Goal: Task Accomplishment & Management: Use online tool/utility

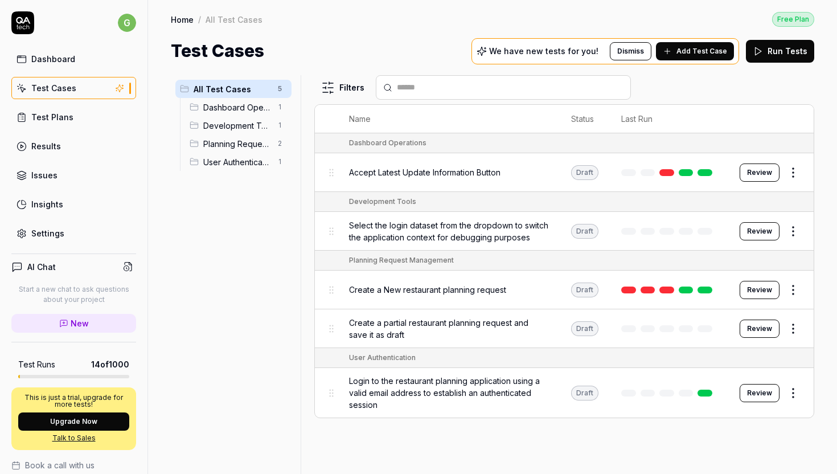
click at [462, 287] on span "Create a New restaurant planning request" at bounding box center [427, 289] width 157 height 12
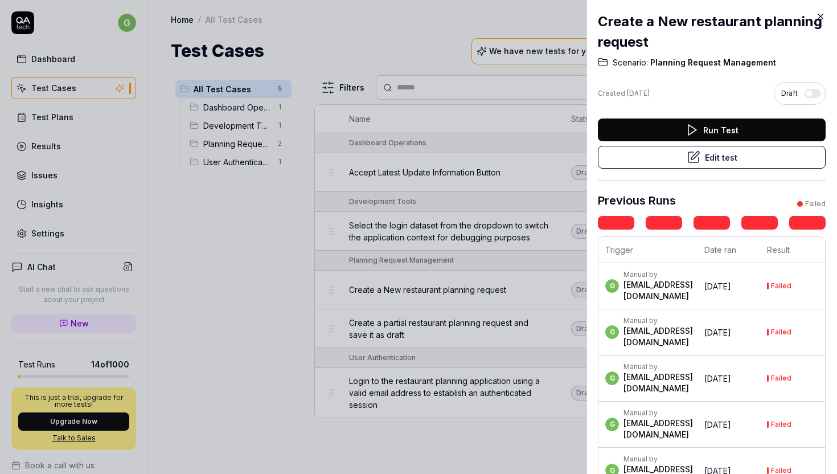
click at [731, 159] on button "Edit test" at bounding box center [712, 157] width 228 height 23
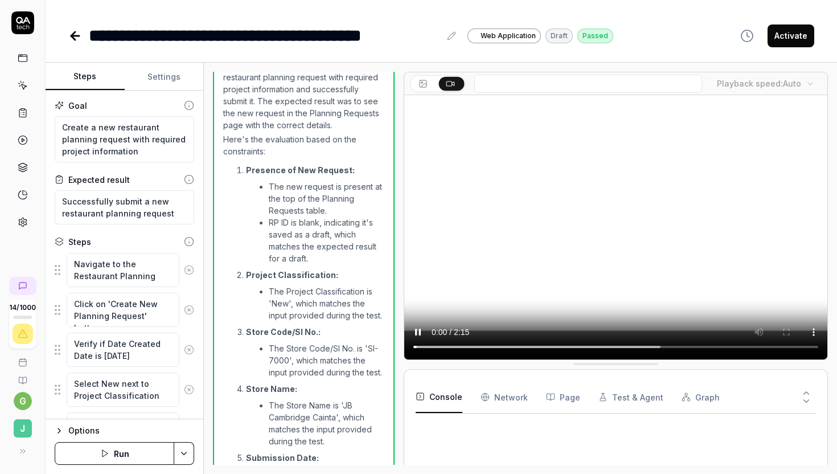
scroll to position [2323, 0]
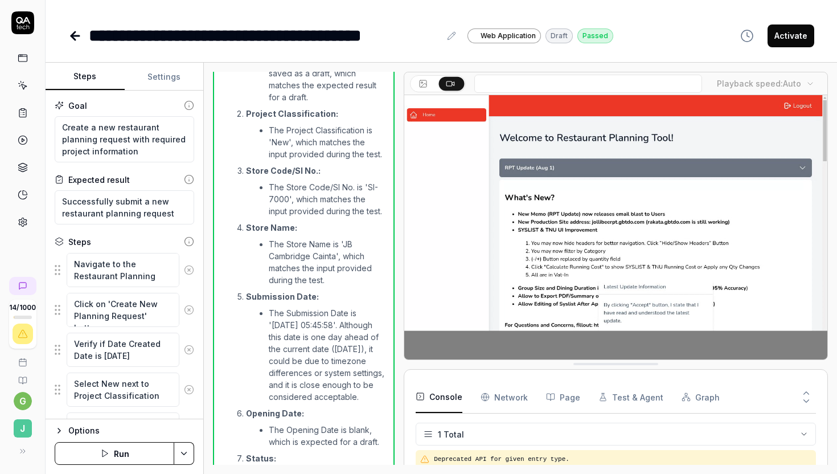
click at [78, 36] on icon at bounding box center [75, 36] width 8 height 0
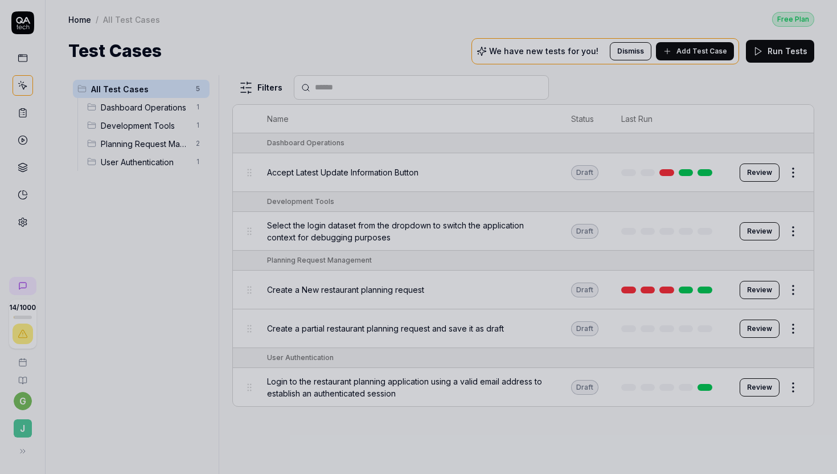
click at [360, 140] on div at bounding box center [418, 237] width 837 height 474
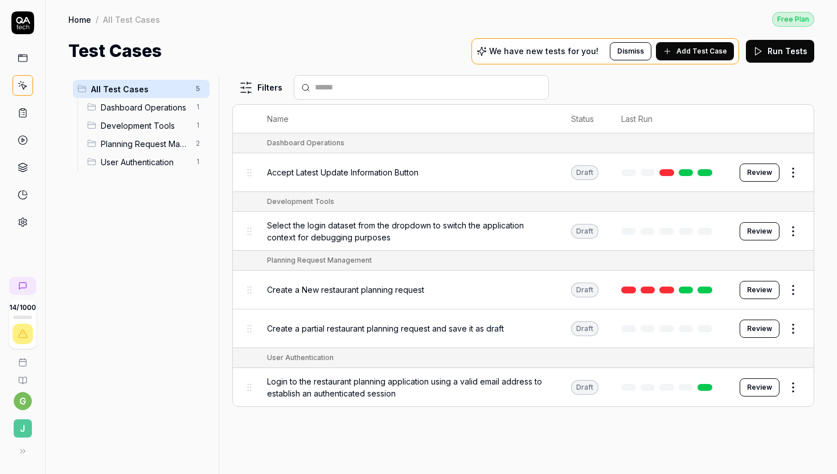
click at [315, 380] on span "Login to the restaurant planning application using a valid email address to est…" at bounding box center [407, 387] width 281 height 24
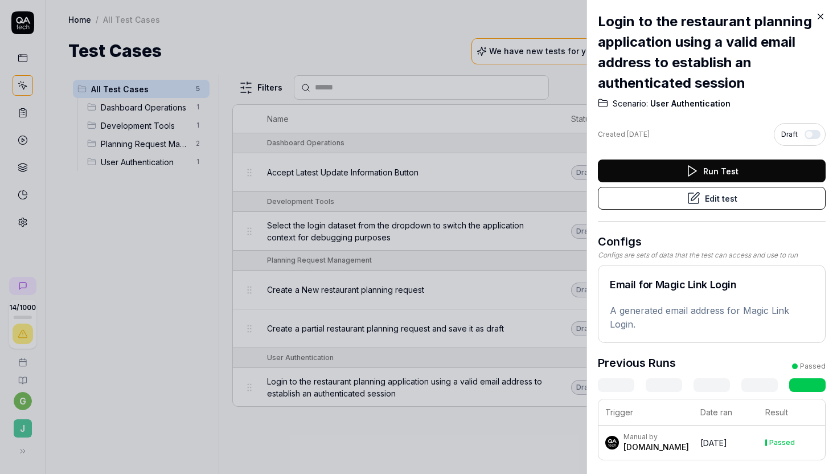
click at [662, 202] on button "Edit test" at bounding box center [712, 198] width 228 height 23
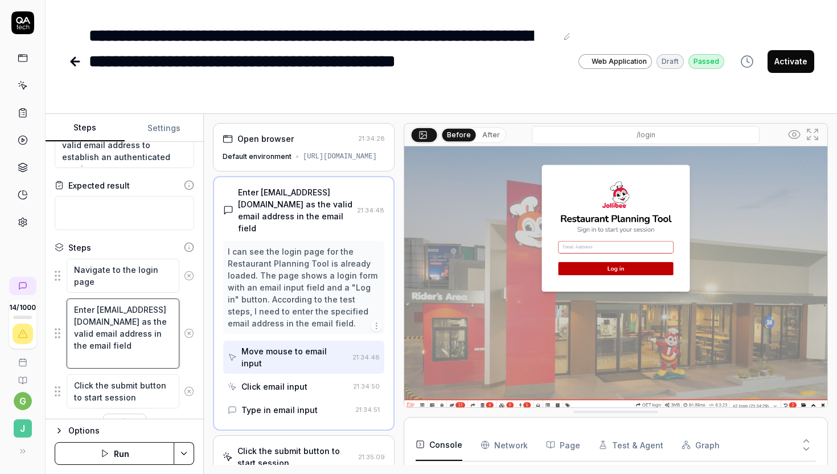
drag, startPoint x: 115, startPoint y: 332, endPoint x: 71, endPoint y: 322, distance: 45.0
click at [71, 322] on textarea "Enter [EMAIL_ADDRESS][DOMAIN_NAME] as the valid email address in the email field" at bounding box center [123, 333] width 113 height 70
click at [74, 67] on icon at bounding box center [75, 62] width 14 height 14
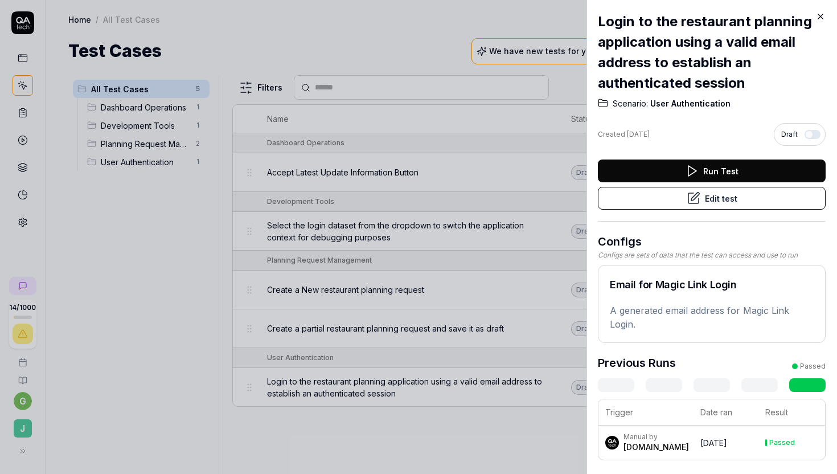
click at [820, 18] on icon at bounding box center [820, 16] width 10 height 10
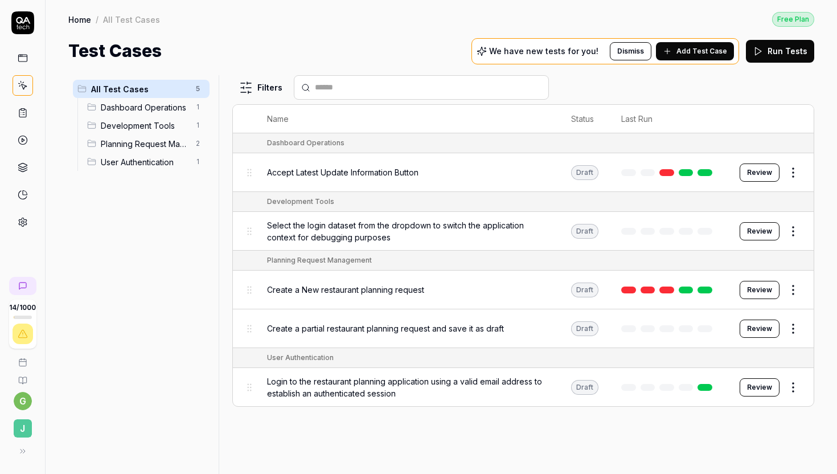
click at [484, 284] on div "Create a New restaurant planning request" at bounding box center [407, 289] width 281 height 12
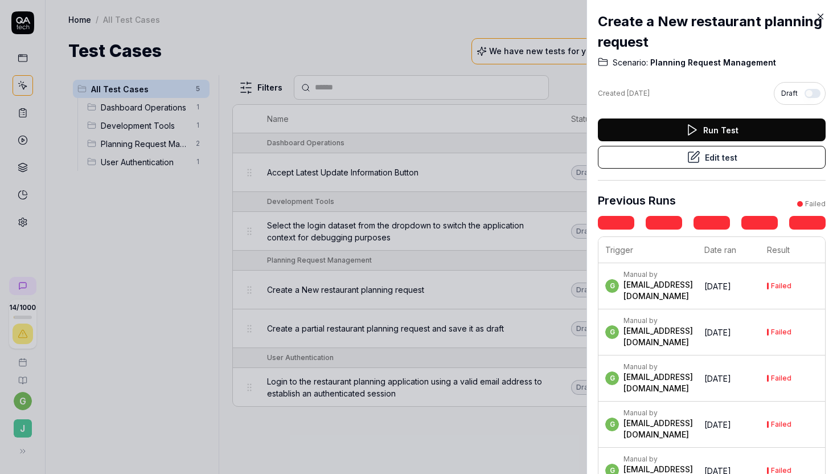
click at [630, 159] on button "Edit test" at bounding box center [712, 157] width 228 height 23
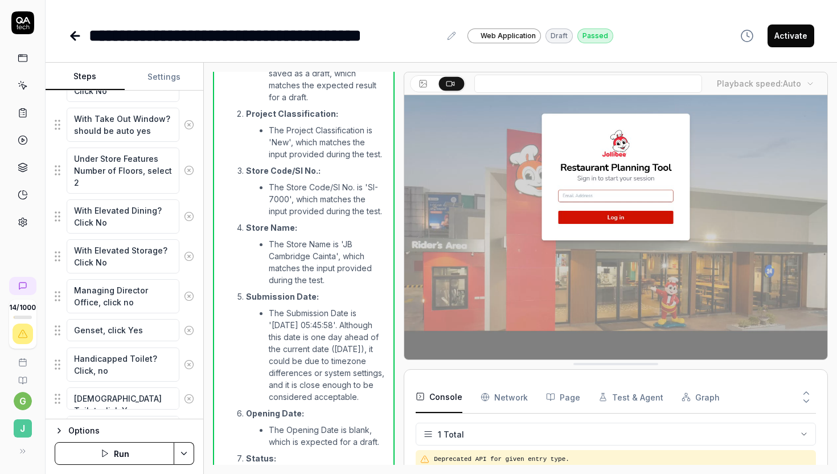
scroll to position [1512, 0]
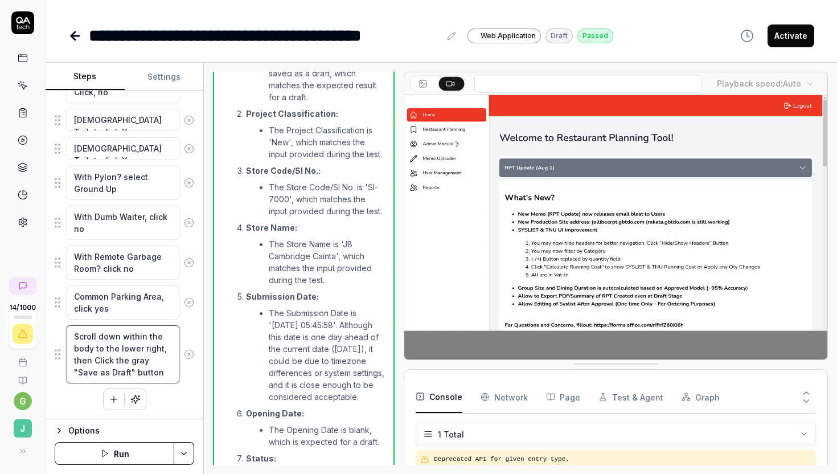
click at [129, 351] on textarea "Scroll down within the body to the lower right, then Click the gray "Save as Dr…" at bounding box center [123, 354] width 113 height 58
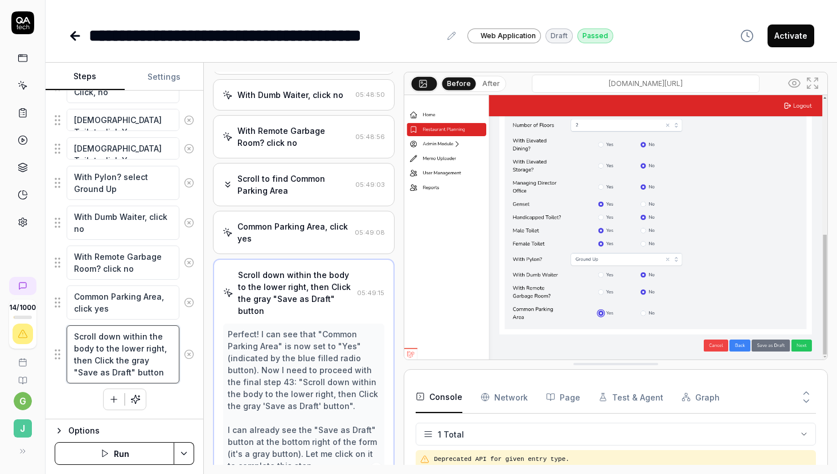
scroll to position [1742, 0]
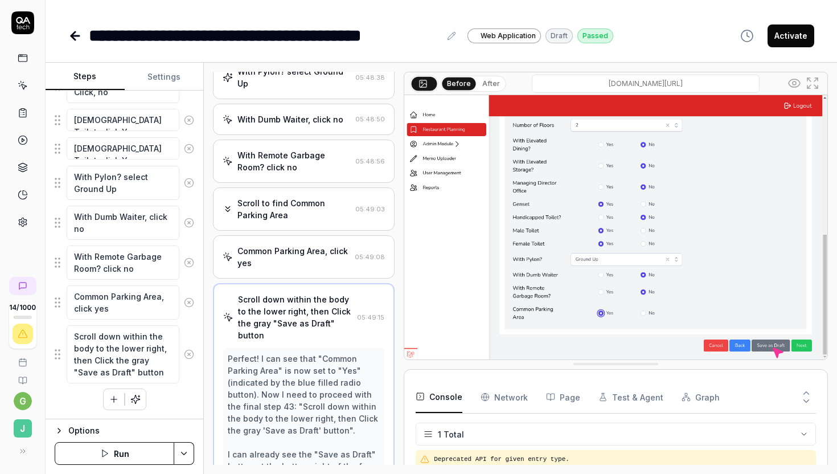
click at [112, 396] on icon "button" at bounding box center [114, 399] width 10 height 10
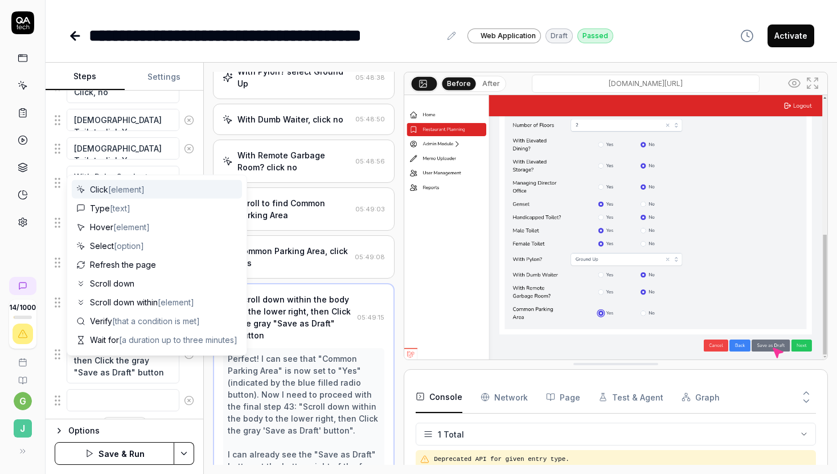
scroll to position [1541, 0]
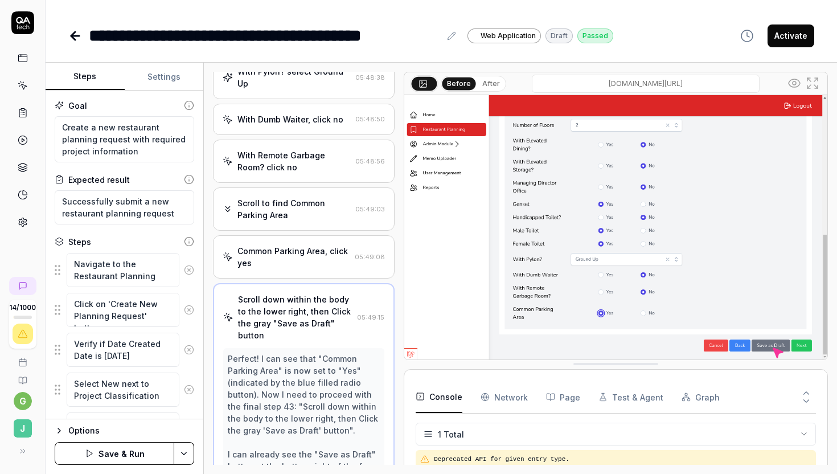
scroll to position [19, 0]
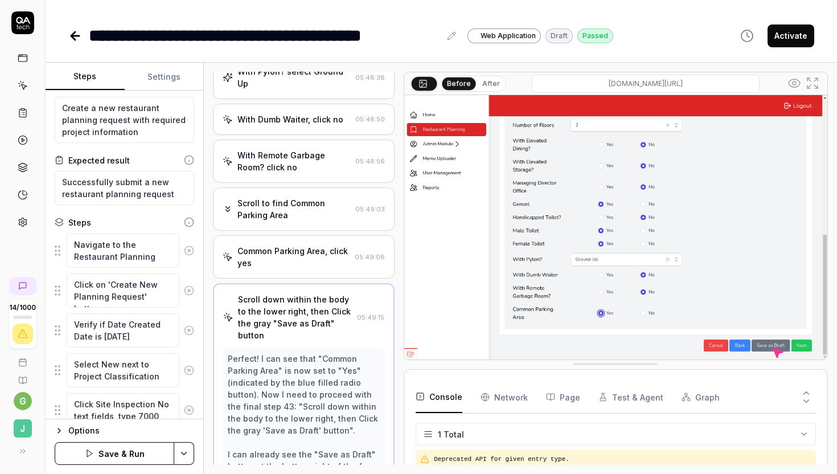
click at [73, 37] on icon at bounding box center [73, 36] width 4 height 8
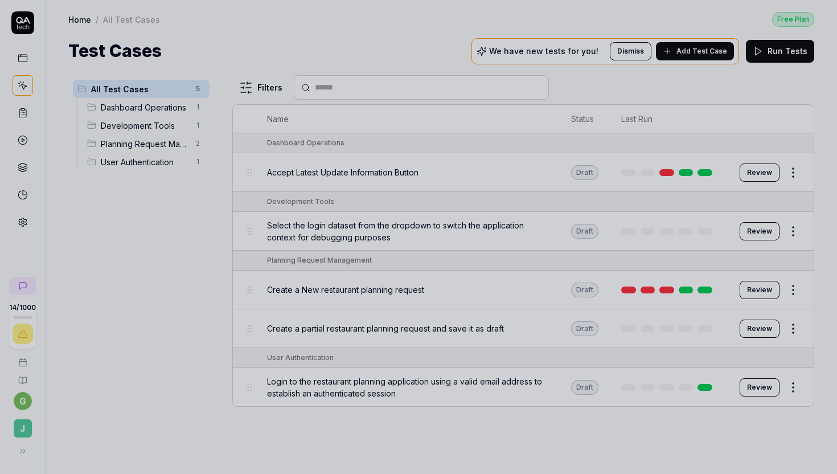
click at [529, 314] on div at bounding box center [418, 237] width 837 height 474
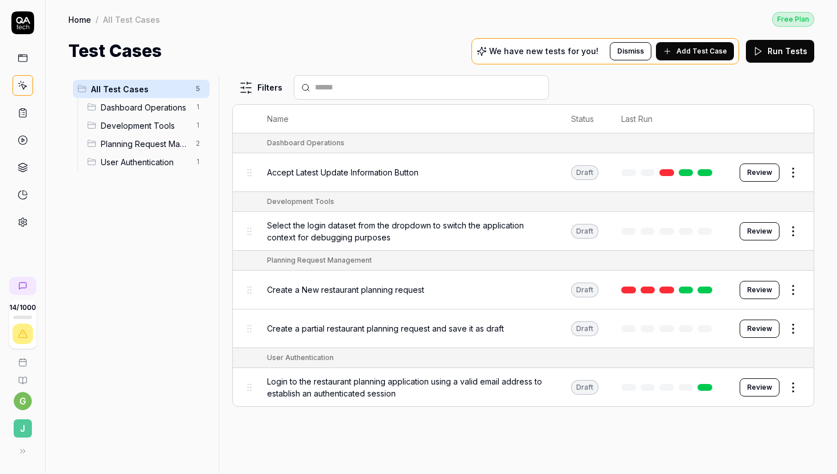
click at [511, 327] on div "Create a partial restaurant planning request and save it as draft" at bounding box center [407, 328] width 281 height 12
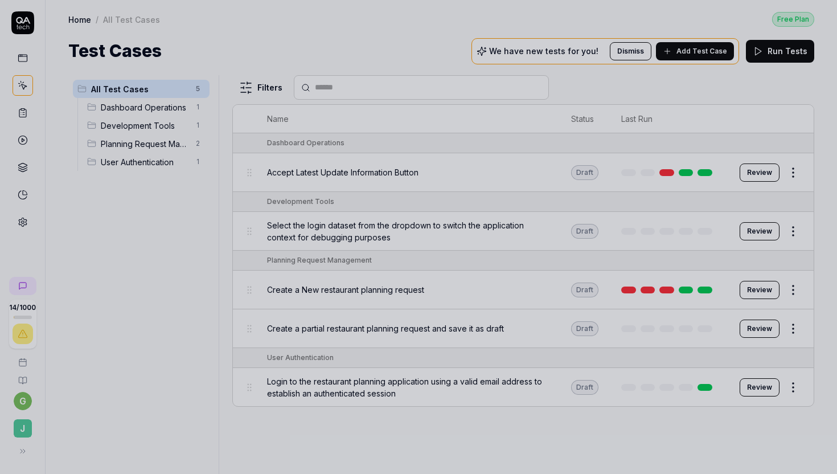
click at [496, 202] on div at bounding box center [418, 237] width 837 height 474
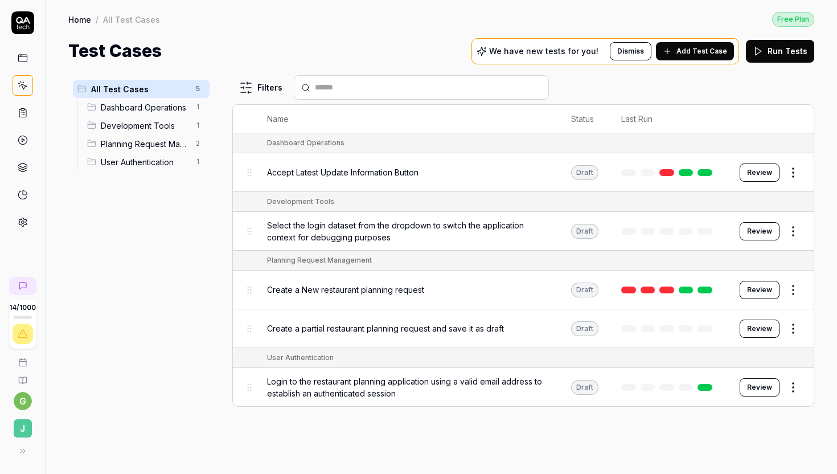
click at [531, 328] on div "Create a partial restaurant planning request and save it as draft" at bounding box center [407, 328] width 281 height 12
click at [758, 322] on body "14 / 1000 g J Home / All Test Cases Free Plan Home / All Test Cases Free Plan T…" at bounding box center [418, 237] width 837 height 474
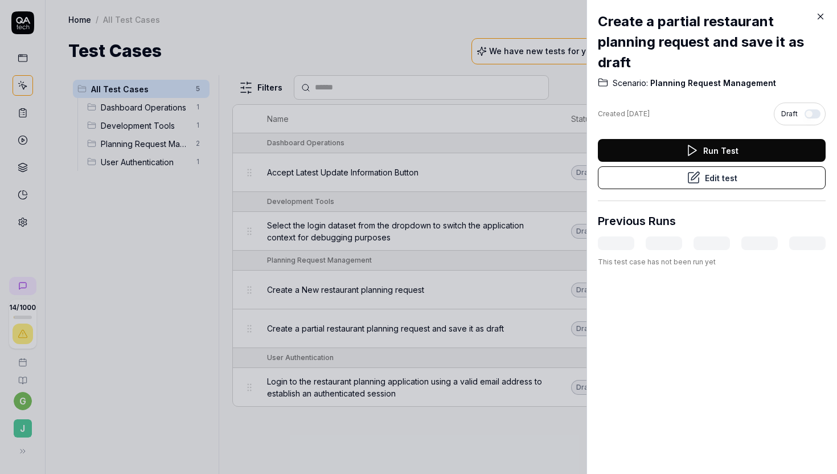
click at [681, 180] on button "Edit test" at bounding box center [712, 177] width 228 height 23
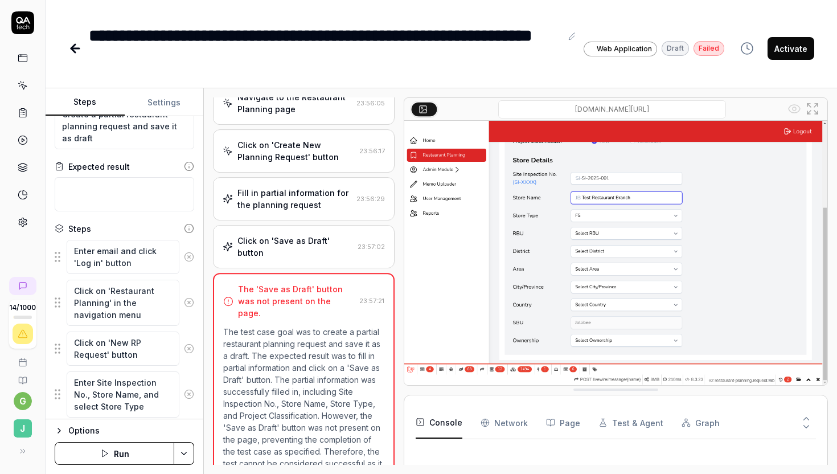
scroll to position [264, 0]
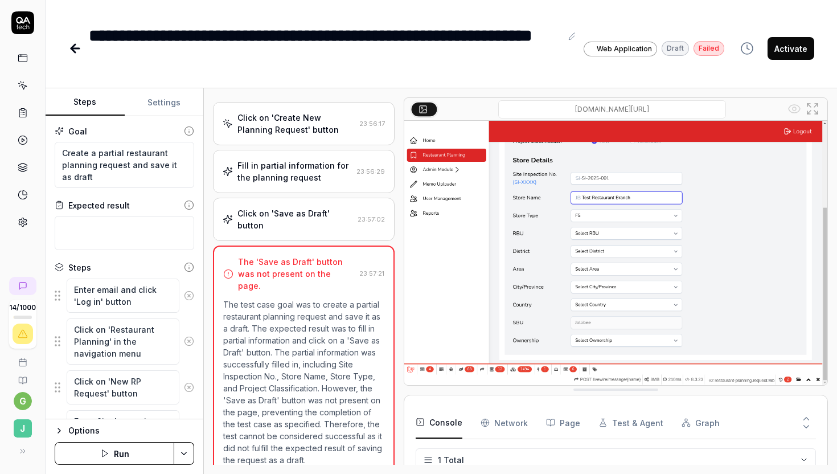
click at [75, 50] on icon at bounding box center [75, 49] width 14 height 14
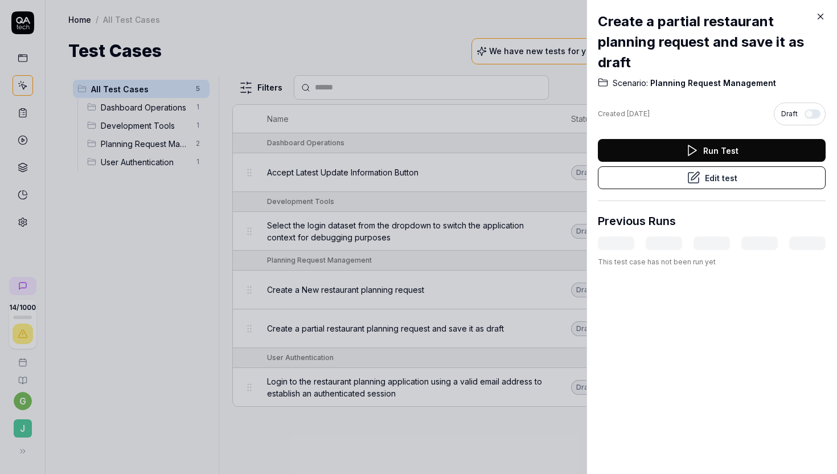
click at [821, 14] on icon at bounding box center [820, 16] width 10 height 10
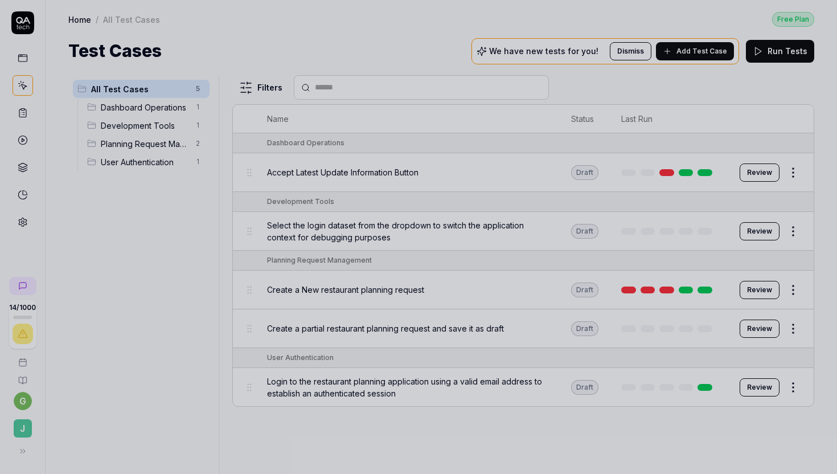
click at [456, 292] on div at bounding box center [418, 237] width 837 height 474
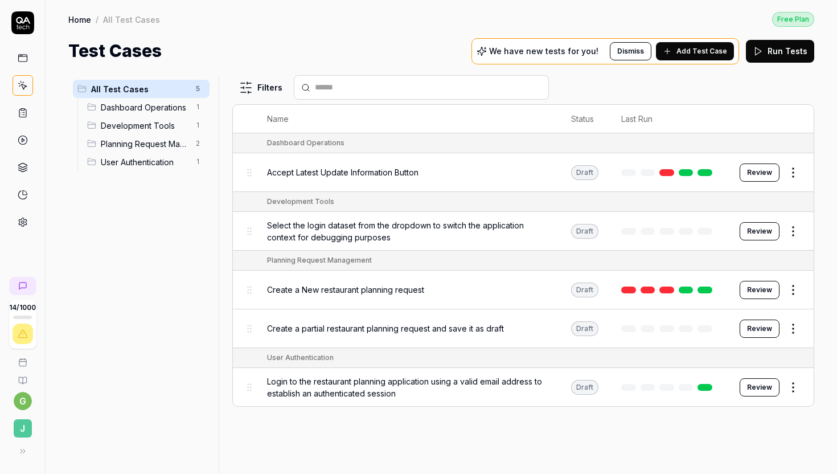
click at [423, 293] on div "Create a New restaurant planning request" at bounding box center [407, 289] width 281 height 24
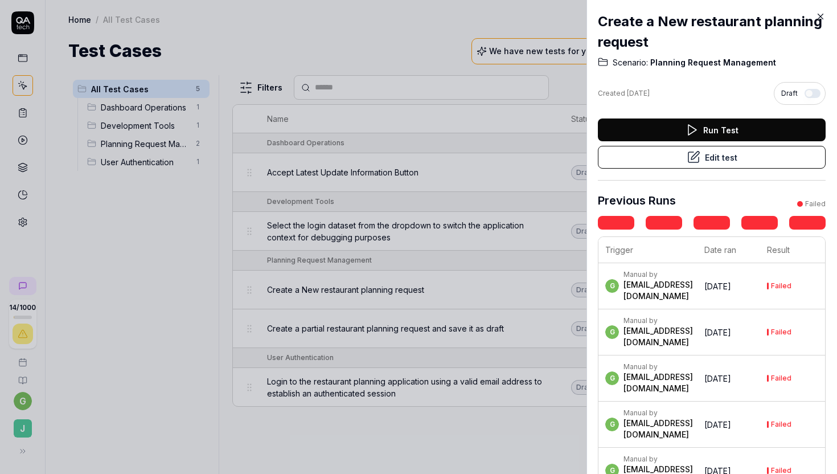
click at [674, 152] on button "Edit test" at bounding box center [712, 157] width 228 height 23
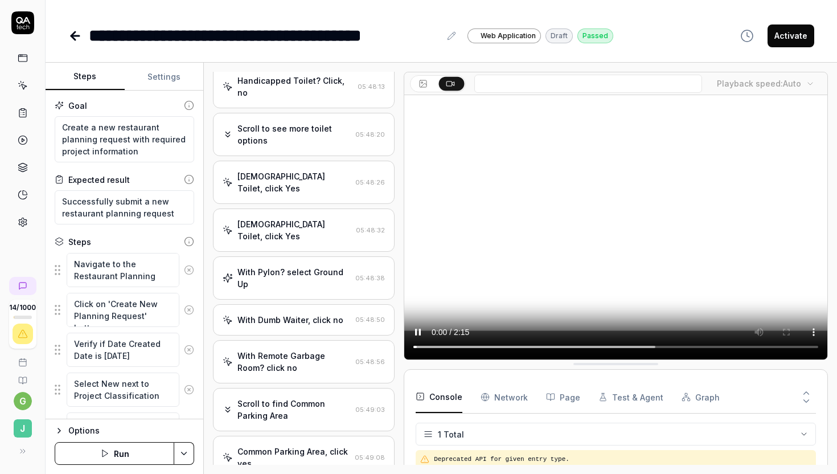
scroll to position [2323, 0]
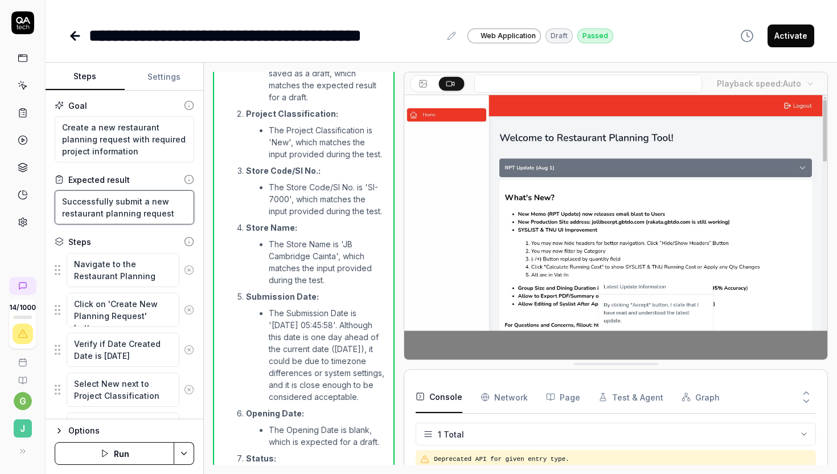
click at [103, 217] on textarea "Successfully submit a new restaurant planning request" at bounding box center [124, 207] width 139 height 34
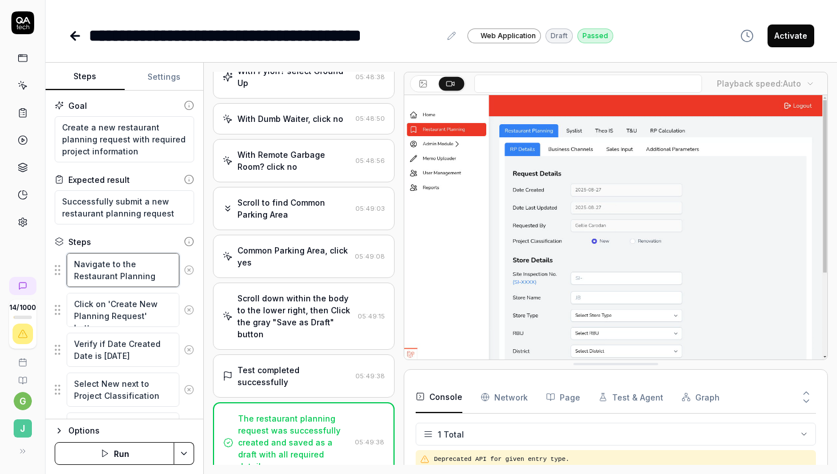
click at [113, 270] on textarea "Navigate to the Restaurant Planning page" at bounding box center [123, 270] width 113 height 34
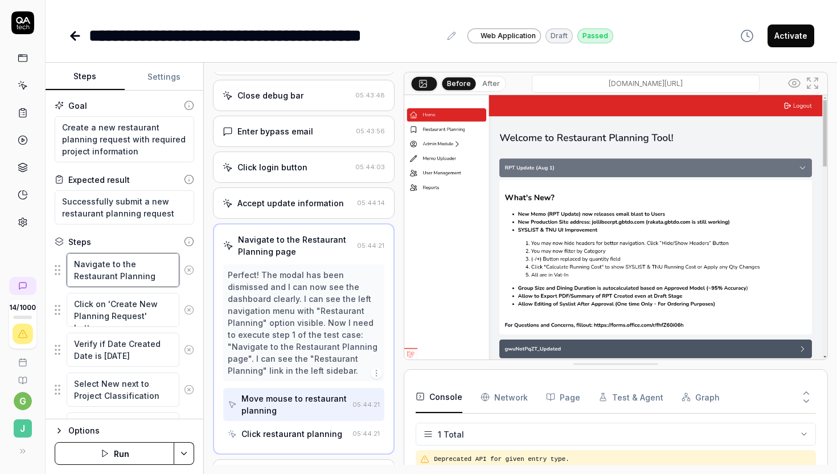
scroll to position [0, 0]
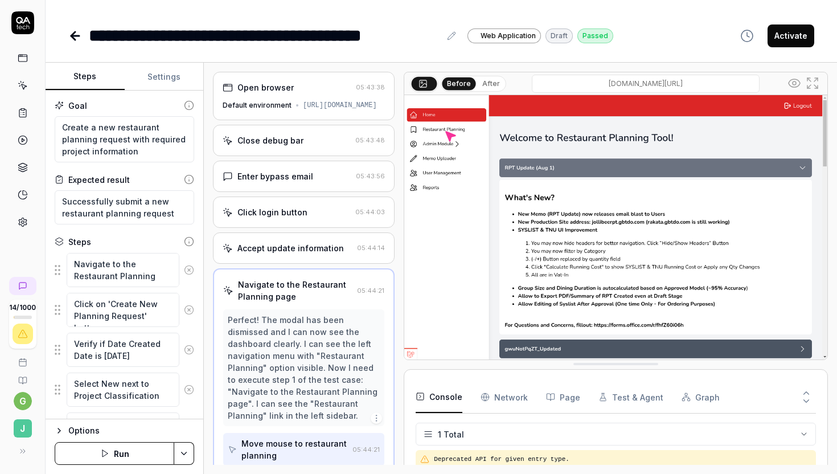
click at [298, 90] on div "Open browser" at bounding box center [287, 87] width 129 height 12
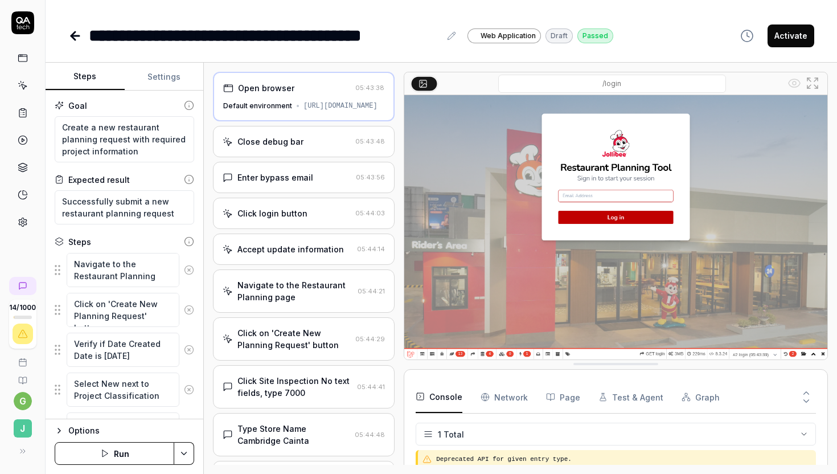
click at [343, 147] on div "Close debug bar" at bounding box center [287, 141] width 128 height 12
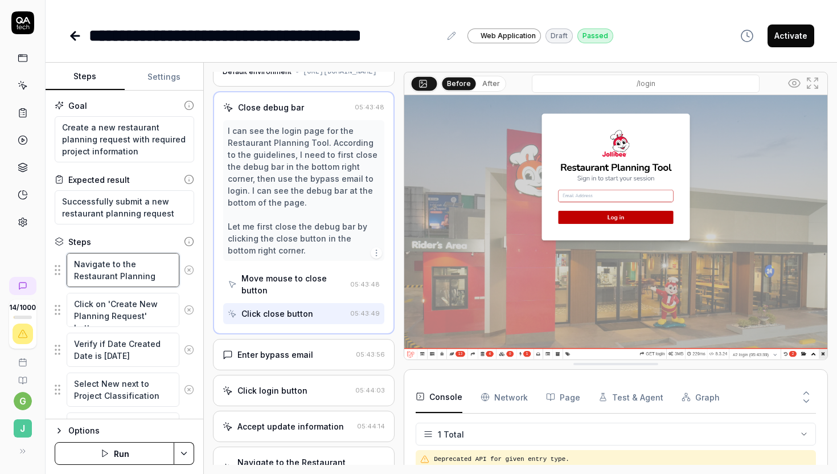
scroll to position [45, 0]
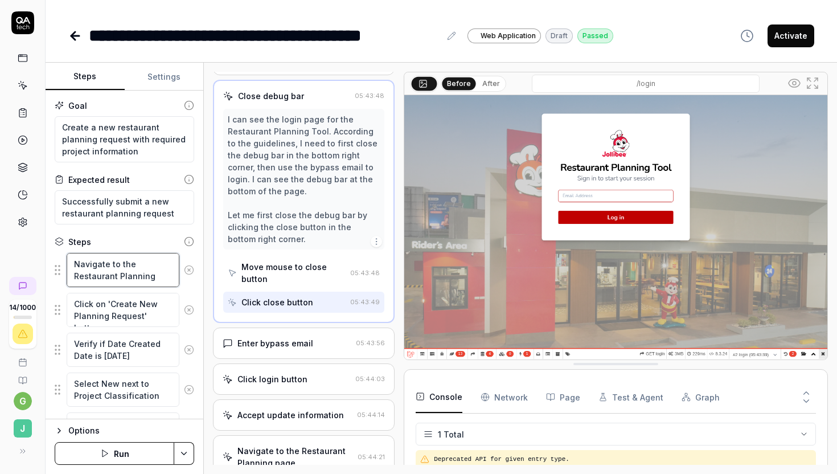
click at [122, 280] on textarea "Navigate to the Restaurant Planning page" at bounding box center [123, 270] width 113 height 34
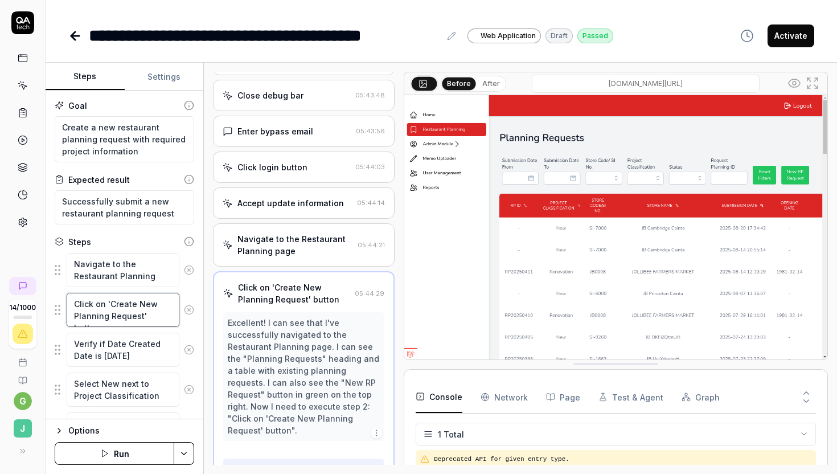
scroll to position [93, 0]
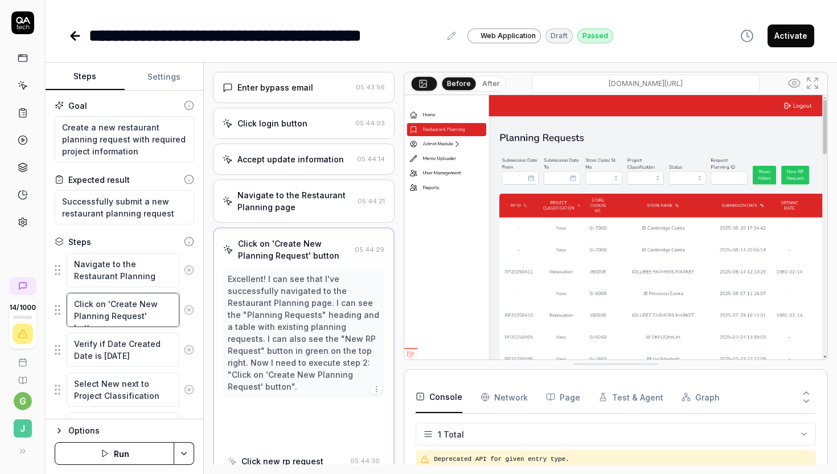
click at [120, 302] on textarea "Click on 'Create New Planning Request' button" at bounding box center [123, 310] width 113 height 34
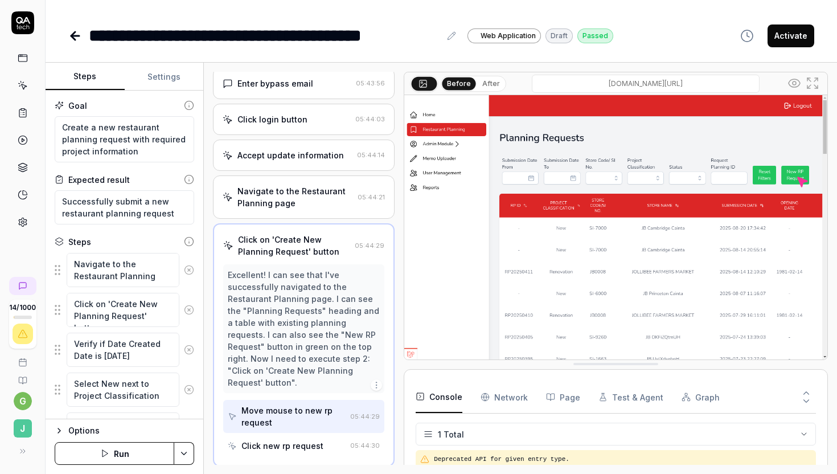
click at [75, 32] on icon at bounding box center [75, 36] width 14 height 14
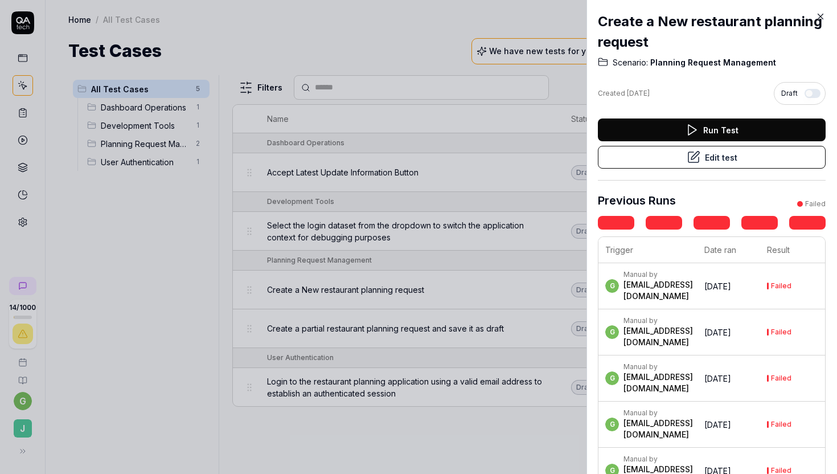
click at [507, 338] on div at bounding box center [418, 237] width 837 height 474
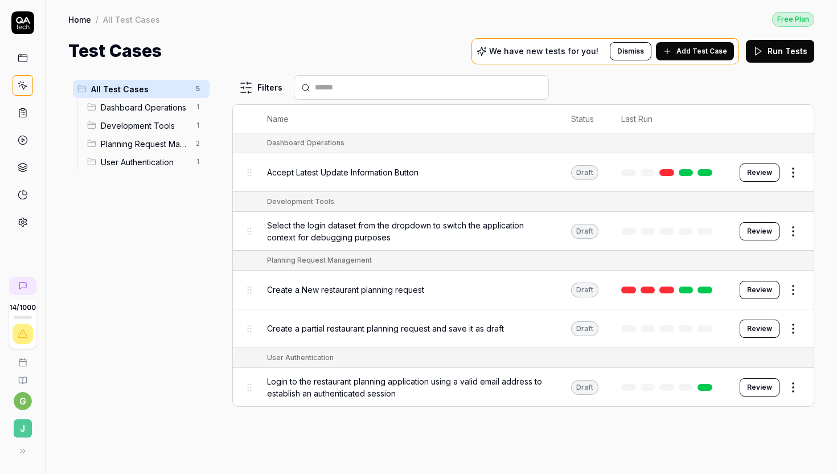
click at [132, 147] on span "Planning Request Management" at bounding box center [145, 144] width 88 height 12
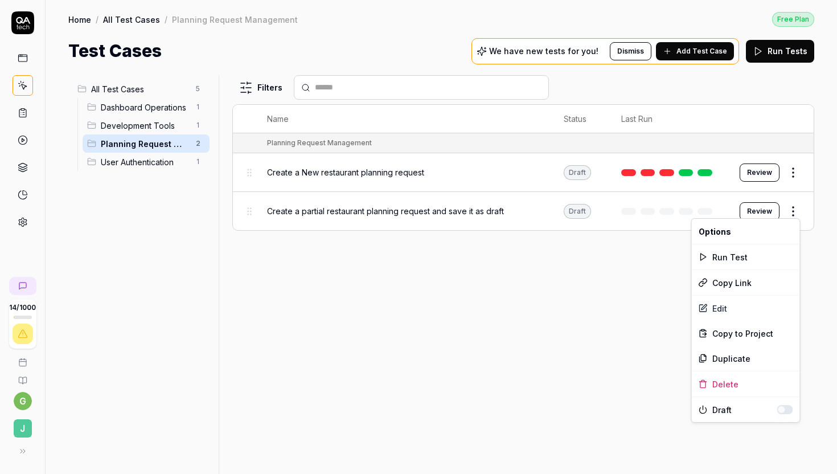
click at [790, 211] on html "14 / 1000 g J Home / All Test Cases / Planning Request Management Free Plan Hom…" at bounding box center [418, 237] width 837 height 474
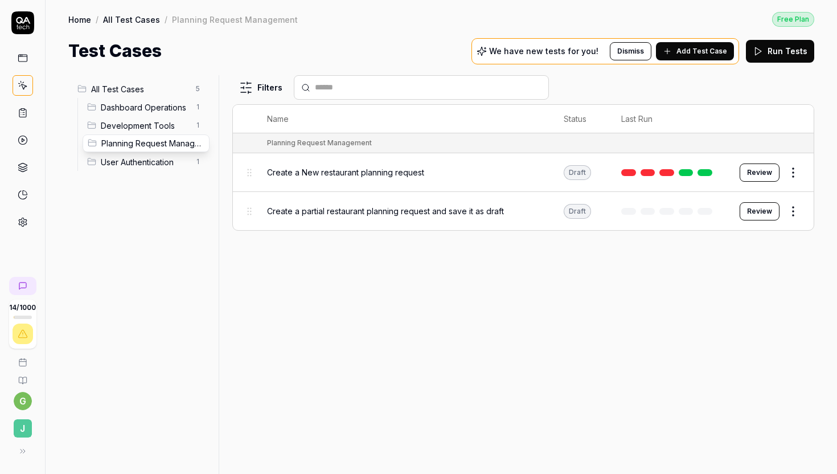
click at [92, 142] on body "14 / 1000 g J Home / All Test Cases / Planning Request Management Free Plan Hom…" at bounding box center [418, 237] width 837 height 474
drag, startPoint x: 96, startPoint y: 165, endPoint x: 98, endPoint y: 109, distance: 55.8
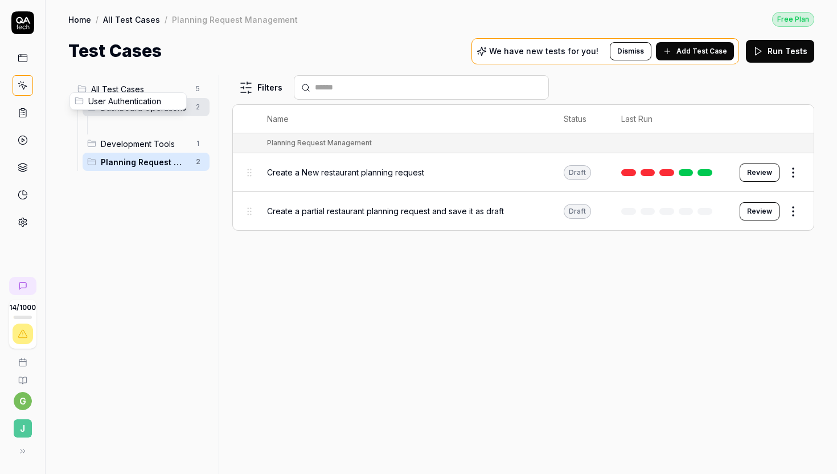
drag, startPoint x: 103, startPoint y: 125, endPoint x: 80, endPoint y: 102, distance: 32.2
click at [80, 102] on body "14 / 1000 g J Home / All Test Cases / Planning Request Management Free Plan Hom…" at bounding box center [418, 237] width 837 height 474
drag, startPoint x: 102, startPoint y: 124, endPoint x: 84, endPoint y: 88, distance: 40.5
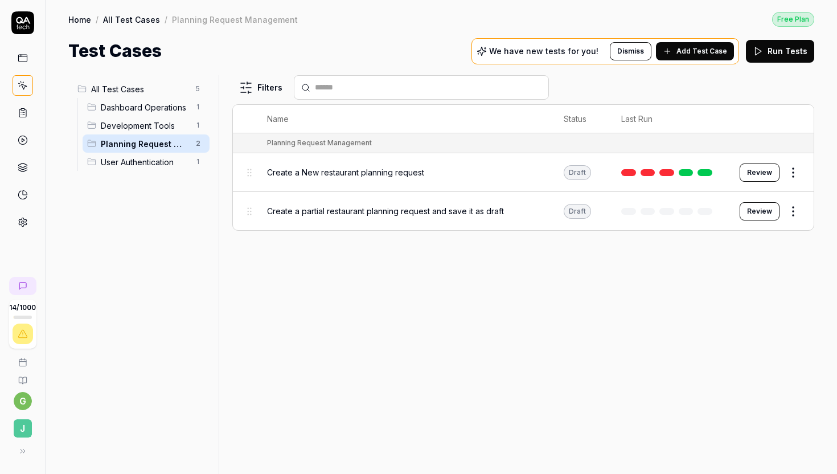
click at [122, 124] on span "Development Tools" at bounding box center [145, 126] width 88 height 12
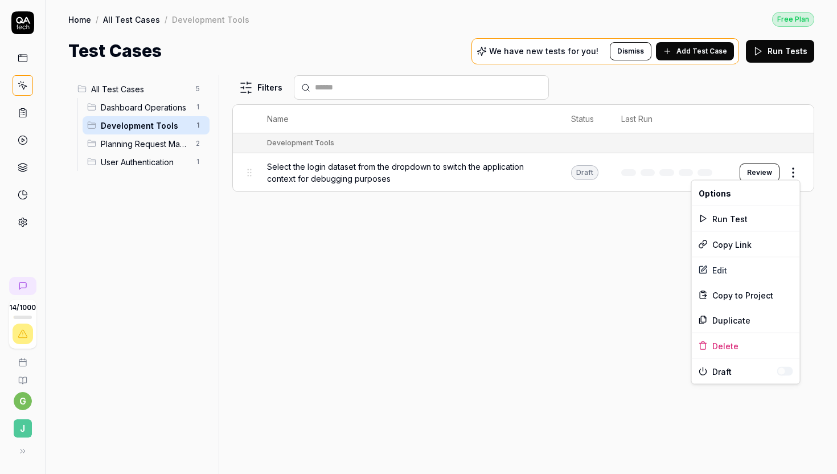
click at [793, 170] on html "14 / 1000 g J Home / All Test Cases / Development Tools Free Plan Home / All Te…" at bounding box center [418, 237] width 837 height 474
click at [542, 308] on html "14 / 1000 g J Home / All Test Cases / Development Tools Free Plan Home / All Te…" at bounding box center [418, 237] width 837 height 474
click at [382, 166] on span "Select the login dataset from the dropdown to switch the application context fo…" at bounding box center [407, 172] width 281 height 24
click at [378, 172] on body "14 / 1000 g J Home / All Test Cases / Development Tools Free Plan Home / All Te…" at bounding box center [418, 237] width 837 height 474
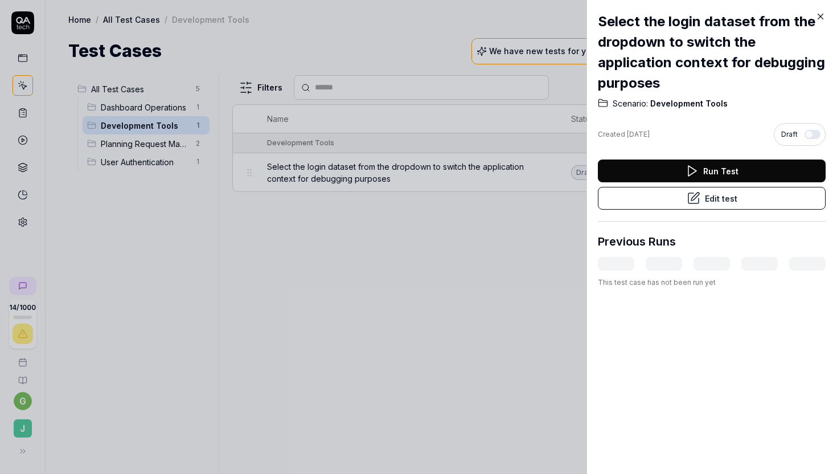
click at [744, 197] on button "Edit test" at bounding box center [712, 198] width 228 height 23
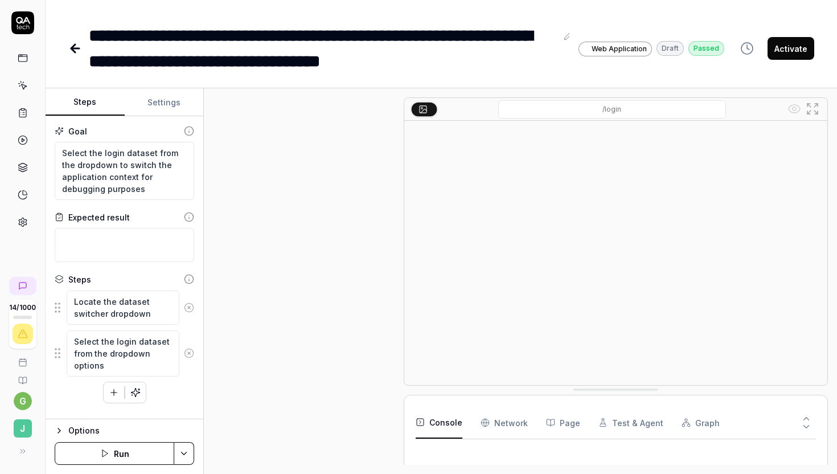
scroll to position [5, 0]
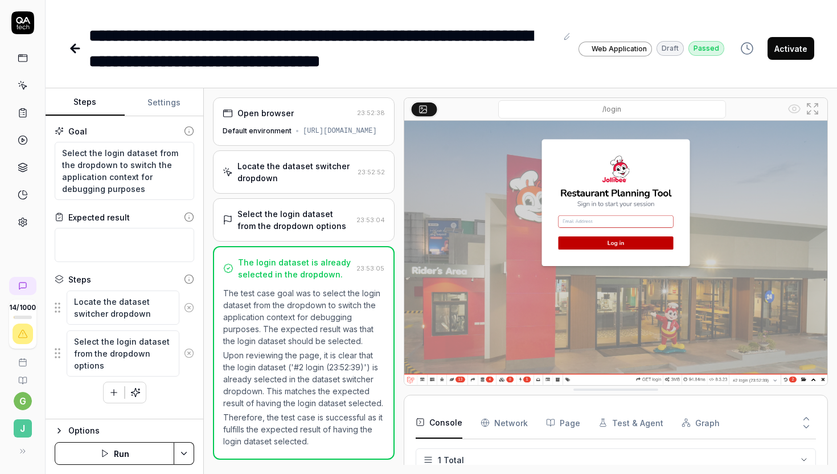
click at [69, 53] on icon at bounding box center [75, 49] width 14 height 14
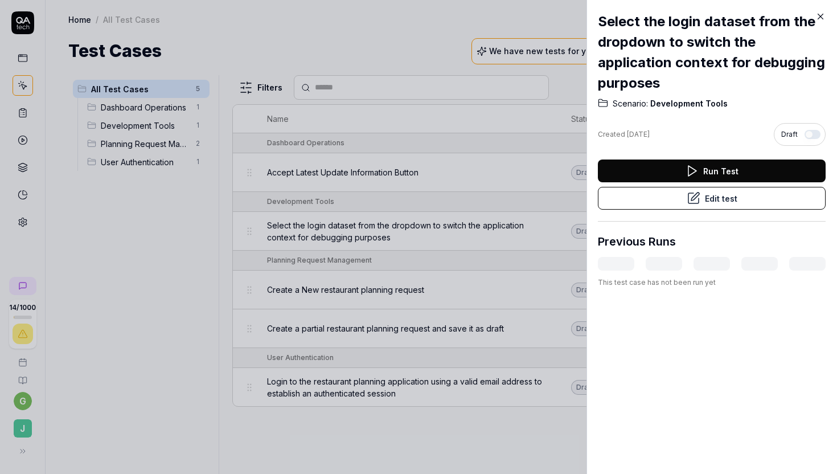
click at [821, 21] on icon at bounding box center [820, 16] width 10 height 10
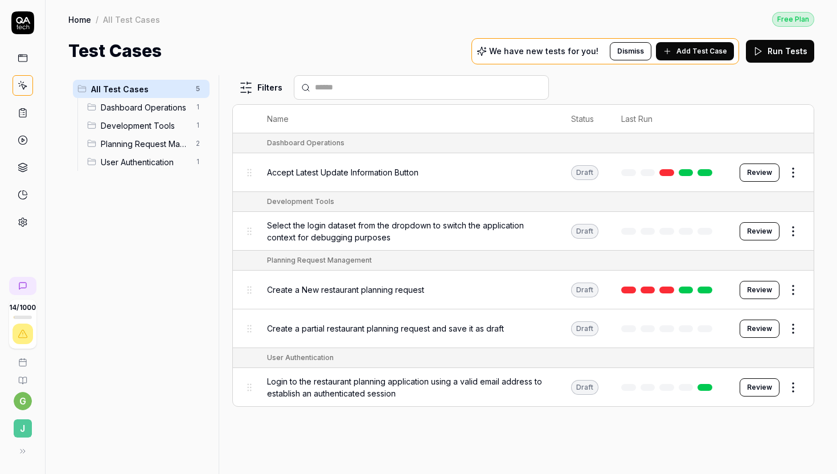
click at [791, 225] on html "14 / 1000 g J Home / All Test Cases Free Plan Home / All Test Cases Free Plan T…" at bounding box center [418, 237] width 837 height 474
click at [826, 400] on html "14 / 1000 g J Home / All Test Cases Free Plan Home / All Test Cases Free Plan T…" at bounding box center [418, 237] width 837 height 474
click at [146, 139] on span "Planning Request Management" at bounding box center [145, 144] width 88 height 12
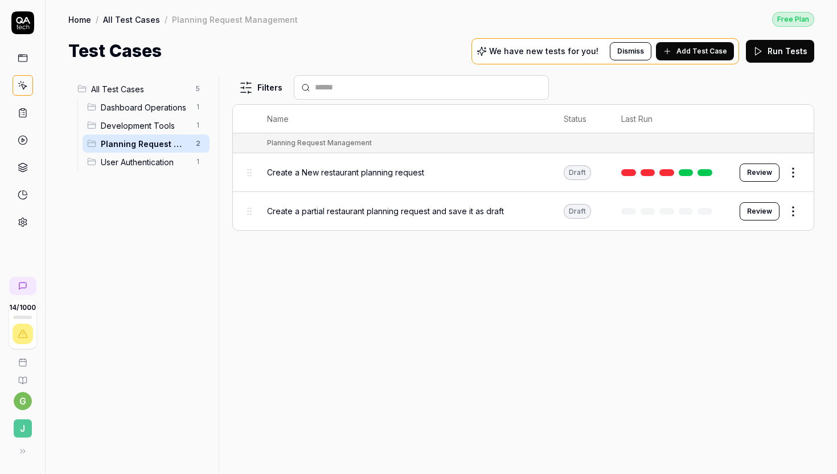
click at [396, 303] on div "Filters Name Status Last Run Planning Request Management Create a New restauran…" at bounding box center [523, 274] width 582 height 398
click at [795, 209] on html "14 / 1000 g J Home / All Test Cases / Planning Request Management Free Plan Hom…" at bounding box center [418, 237] width 837 height 474
click at [397, 343] on html "14 / 1000 g J Home / All Test Cases / Planning Request Management Free Plan Hom…" at bounding box center [418, 237] width 837 height 474
click at [793, 210] on html "14 / 1000 g J Home / All Test Cases / Planning Request Management Free Plan Hom…" at bounding box center [418, 237] width 837 height 474
click at [738, 360] on div "Duplicate" at bounding box center [745, 357] width 108 height 25
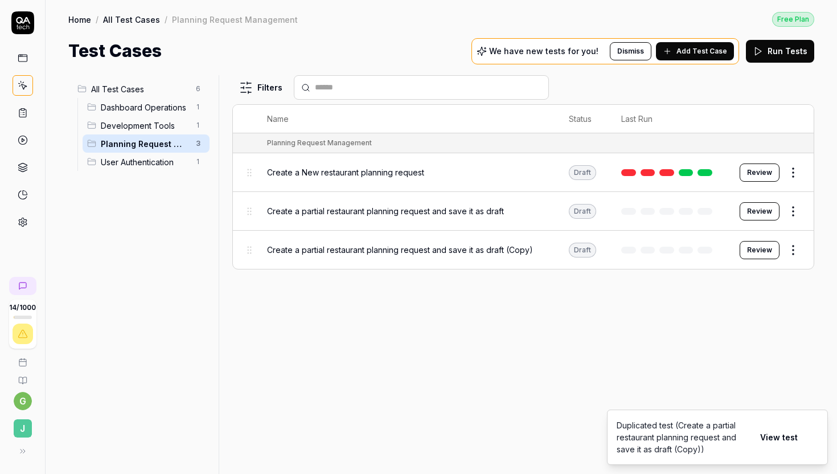
click at [330, 262] on td "Create a partial restaurant planning request and save it as draft (Copy)" at bounding box center [407, 249] width 302 height 38
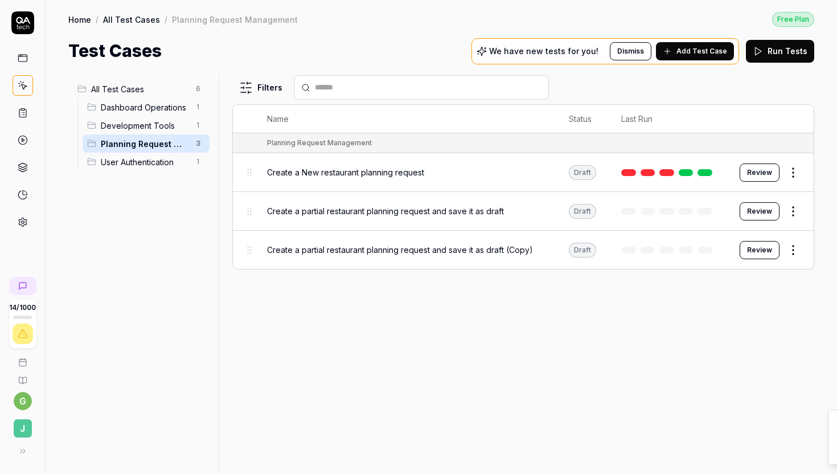
click at [419, 254] on div "Create a partial restaurant planning request and save it as draft (Copy)" at bounding box center [406, 249] width 279 height 24
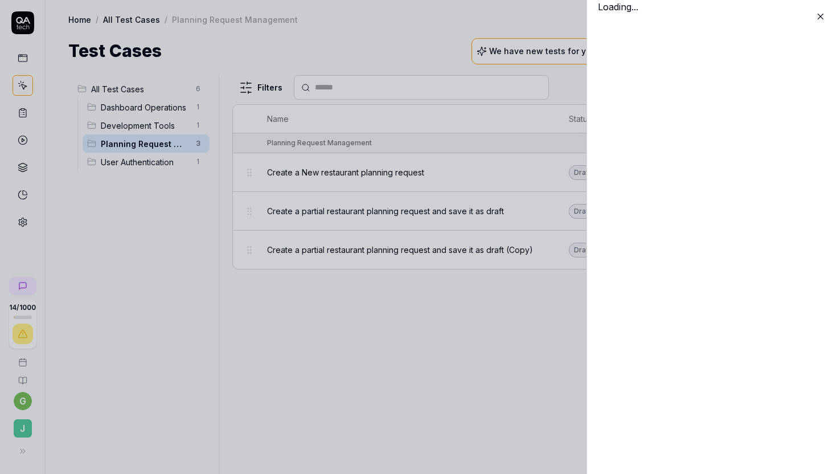
click at [793, 250] on body "14 / 1000 g J Home / All Test Cases / Planning Request Management Free Plan Hom…" at bounding box center [418, 237] width 837 height 474
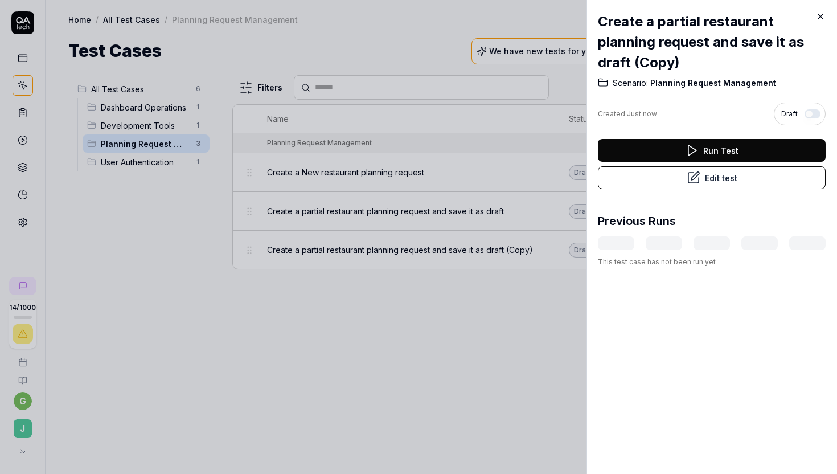
click at [746, 171] on button "Edit test" at bounding box center [712, 177] width 228 height 23
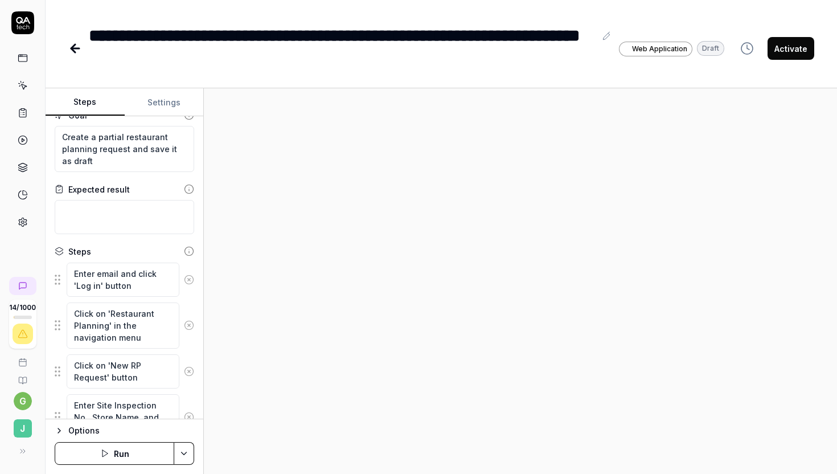
scroll to position [22, 0]
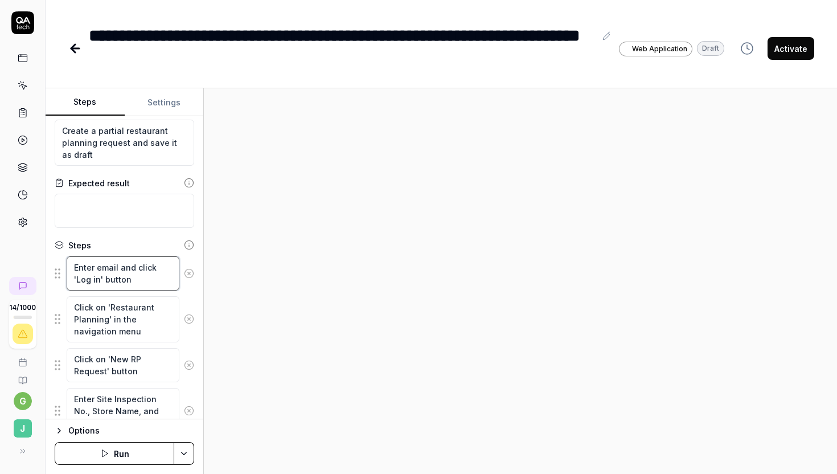
click at [129, 279] on textarea "Enter email and click 'Log in' button" at bounding box center [123, 273] width 113 height 34
click at [113, 138] on textarea "Create a partial restaurant planning request and save it as draft" at bounding box center [124, 143] width 139 height 46
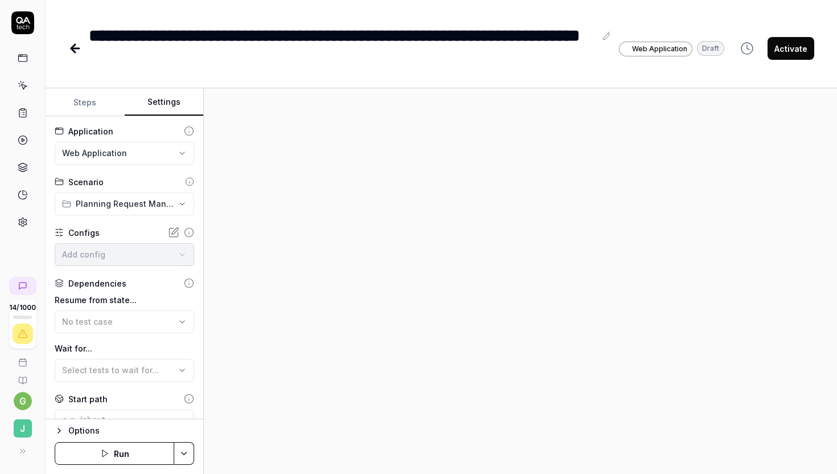
click at [163, 97] on button "Settings" at bounding box center [164, 102] width 79 height 27
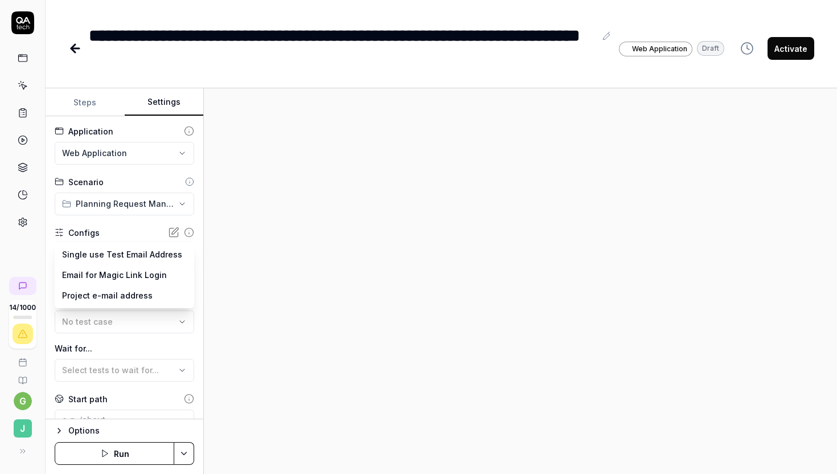
click at [129, 262] on body "**********" at bounding box center [418, 237] width 837 height 474
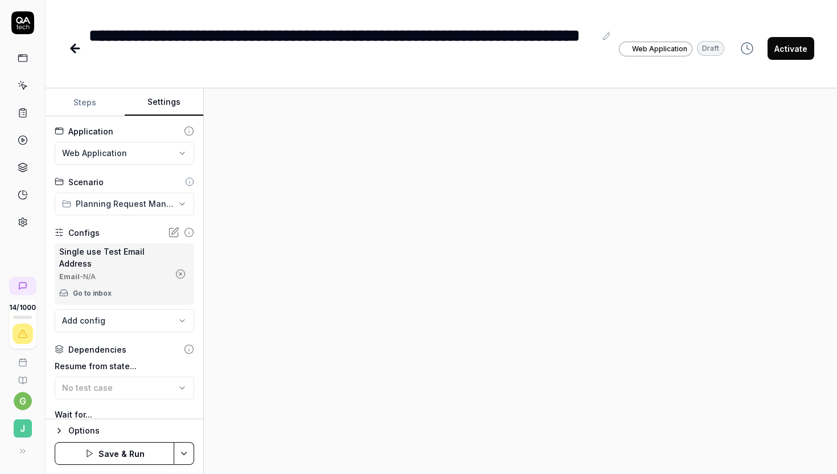
click at [118, 281] on div "Single use Test Email Address Email - N/A Go to inbox" at bounding box center [114, 273] width 110 height 57
click at [171, 234] on icon at bounding box center [173, 232] width 11 height 11
click at [178, 275] on icon "button" at bounding box center [180, 274] width 10 height 10
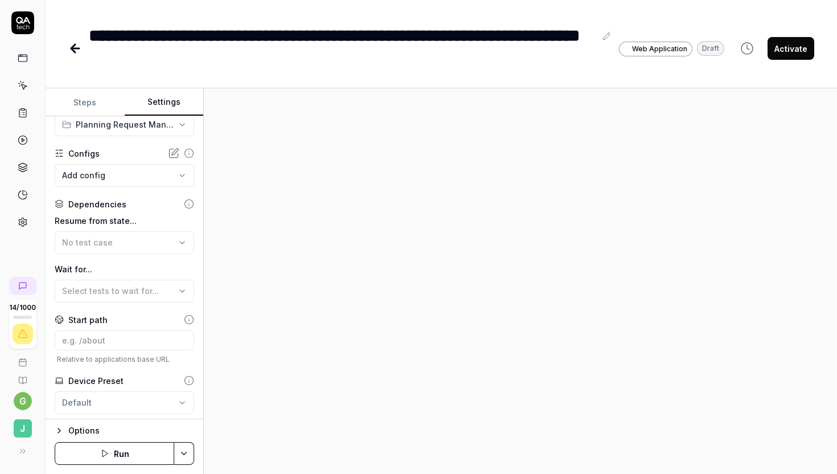
scroll to position [108, 0]
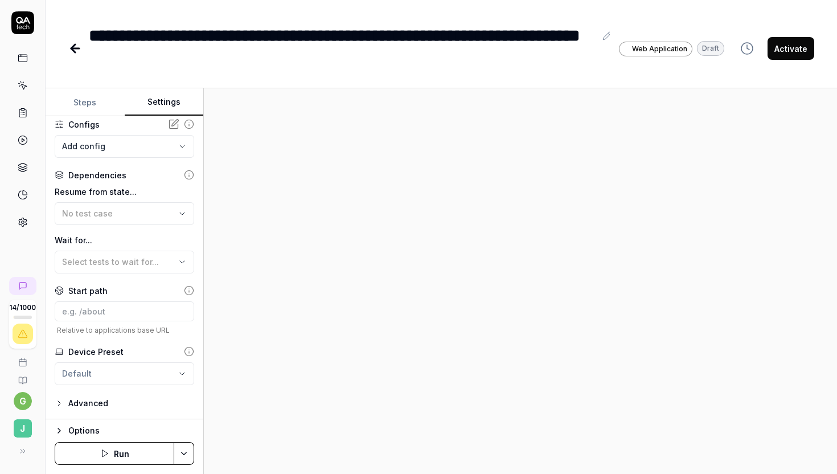
click at [101, 141] on body "**********" at bounding box center [418, 237] width 837 height 474
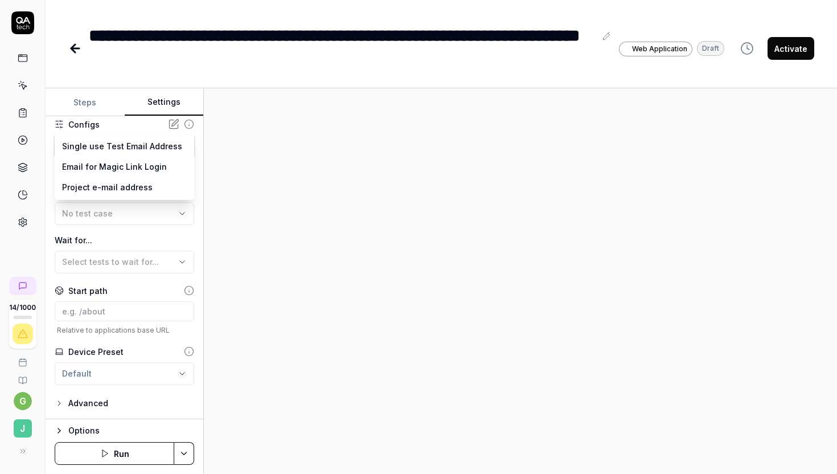
click at [261, 219] on html "**********" at bounding box center [418, 237] width 837 height 474
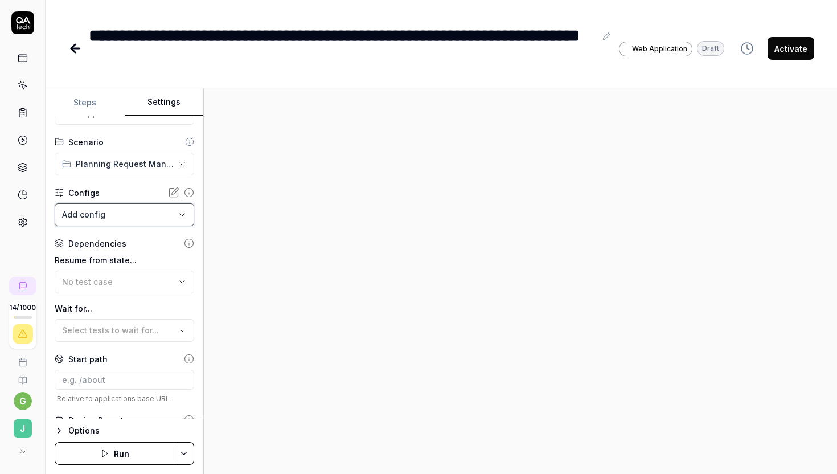
scroll to position [0, 0]
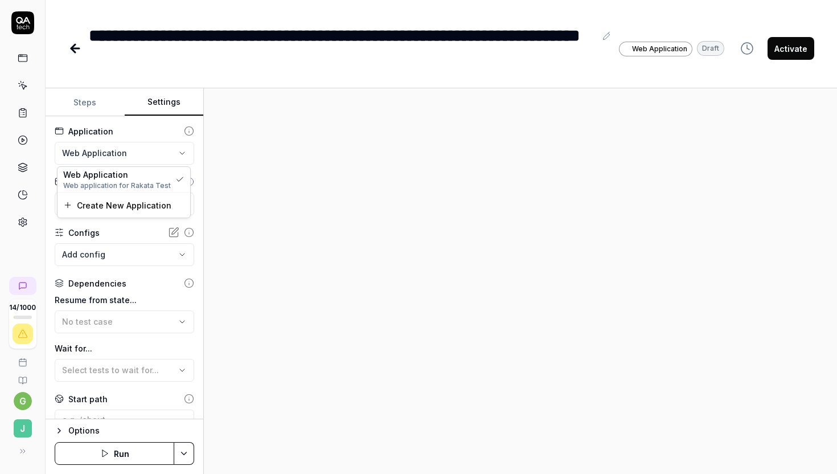
click at [118, 151] on html "**********" at bounding box center [418, 237] width 837 height 474
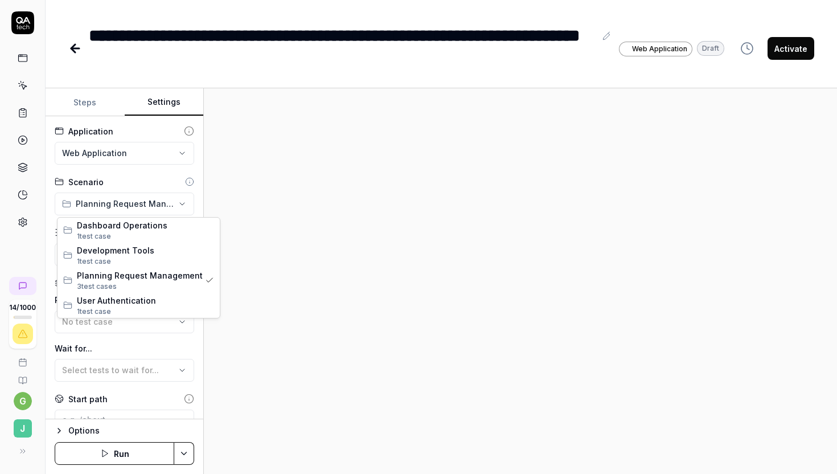
click at [131, 208] on html "**********" at bounding box center [418, 237] width 837 height 474
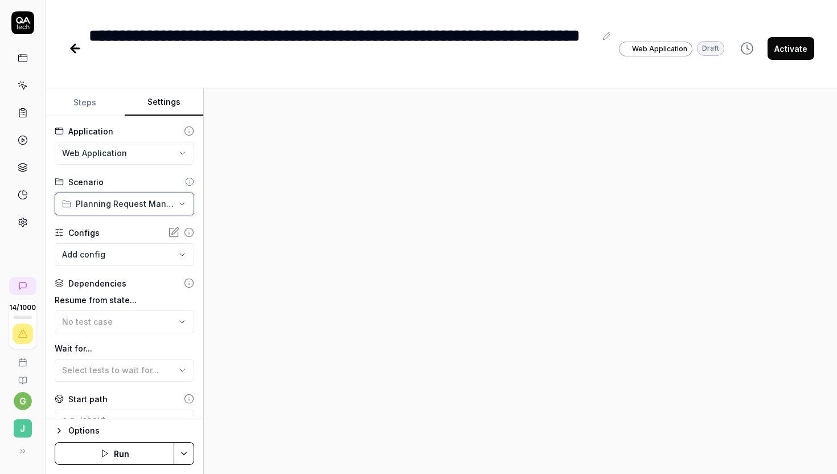
click at [131, 208] on html "**********" at bounding box center [418, 237] width 837 height 474
click at [146, 258] on body "**********" at bounding box center [418, 237] width 837 height 474
click at [80, 51] on icon at bounding box center [75, 49] width 14 height 14
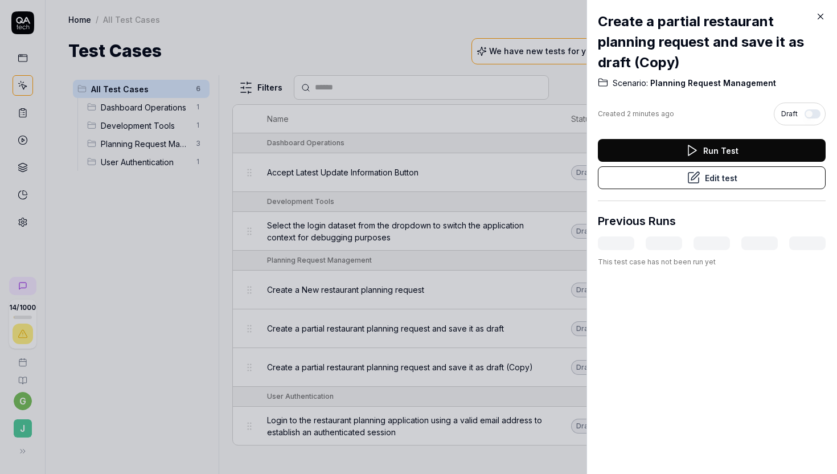
click at [820, 14] on icon at bounding box center [820, 16] width 10 height 10
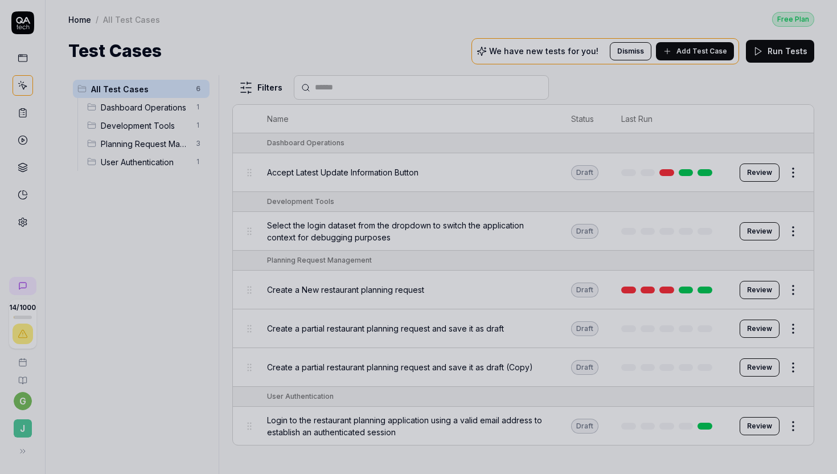
click at [337, 246] on div at bounding box center [418, 237] width 837 height 474
click at [331, 260] on div at bounding box center [418, 237] width 837 height 474
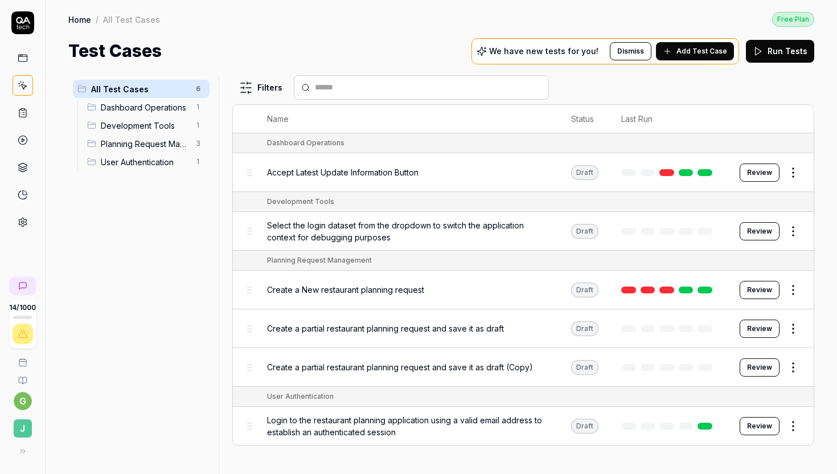
click at [366, 264] on td "Planning Request Management" at bounding box center [535, 260] width 558 height 20
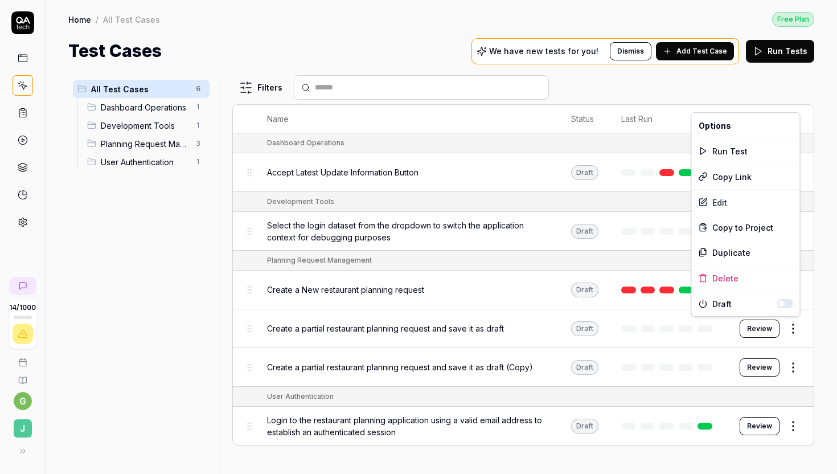
click at [796, 325] on html "14 / 1000 g J Home / All Test Cases Free Plan Home / All Test Cases Free Plan T…" at bounding box center [418, 237] width 837 height 474
click at [492, 384] on html "14 / 1000 g J Home / All Test Cases Free Plan Home / All Test Cases Free Plan T…" at bounding box center [418, 237] width 837 height 474
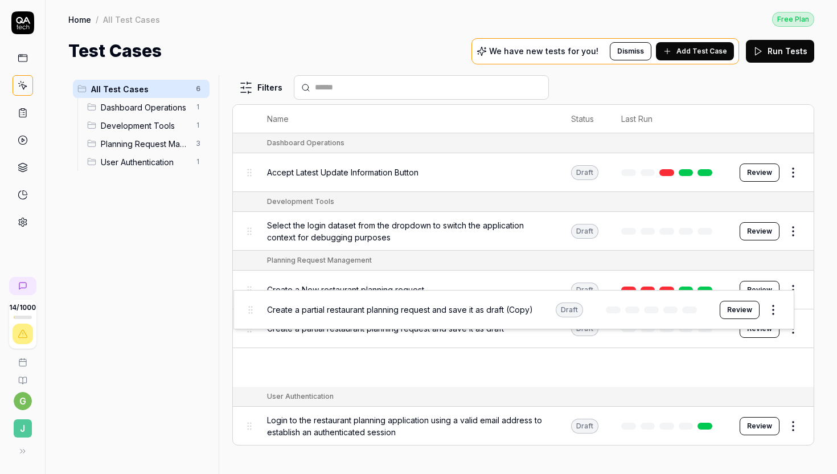
drag, startPoint x: 247, startPoint y: 365, endPoint x: 248, endPoint y: 314, distance: 51.2
click at [248, 314] on body "14 / 1000 g J Home / All Test Cases Free Plan Home / All Test Cases Free Plan T…" at bounding box center [418, 237] width 837 height 474
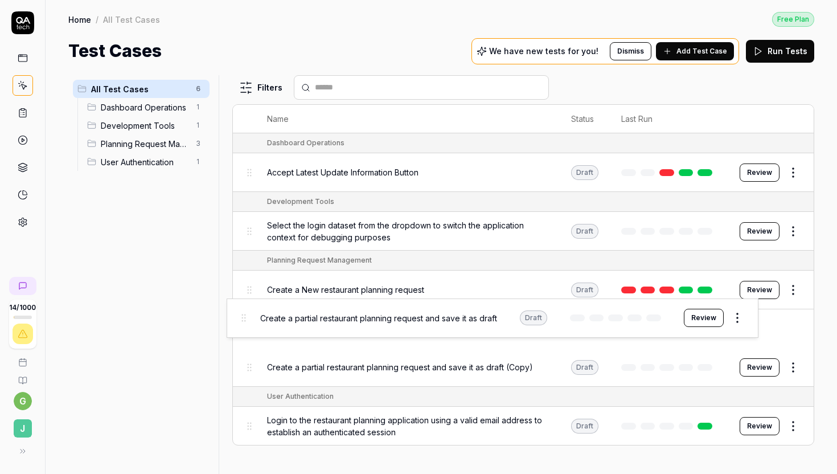
drag, startPoint x: 249, startPoint y: 320, endPoint x: 242, endPoint y: 312, distance: 10.1
click at [242, 312] on body "14 / 1000 g J Home / All Test Cases Free Plan Home / All Test Cases Free Plan T…" at bounding box center [418, 237] width 837 height 474
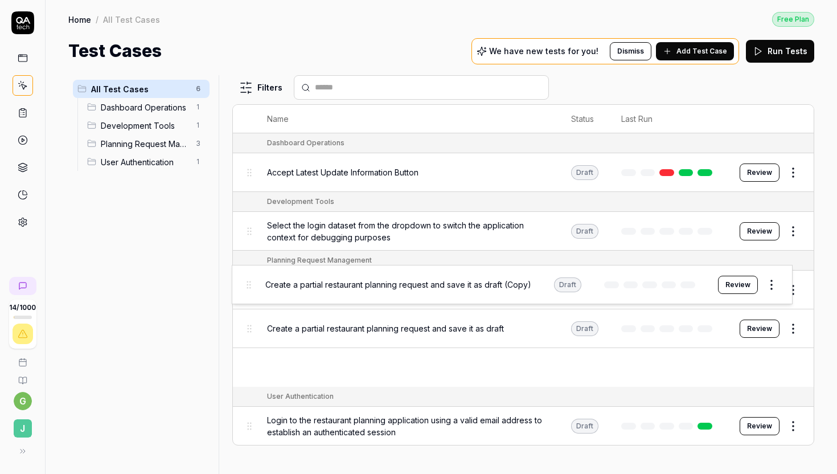
drag, startPoint x: 248, startPoint y: 376, endPoint x: 248, endPoint y: 297, distance: 79.1
click at [248, 297] on body "14 / 1000 g J Home / All Test Cases Free Plan Home / All Test Cases Free Plan T…" at bounding box center [418, 237] width 837 height 474
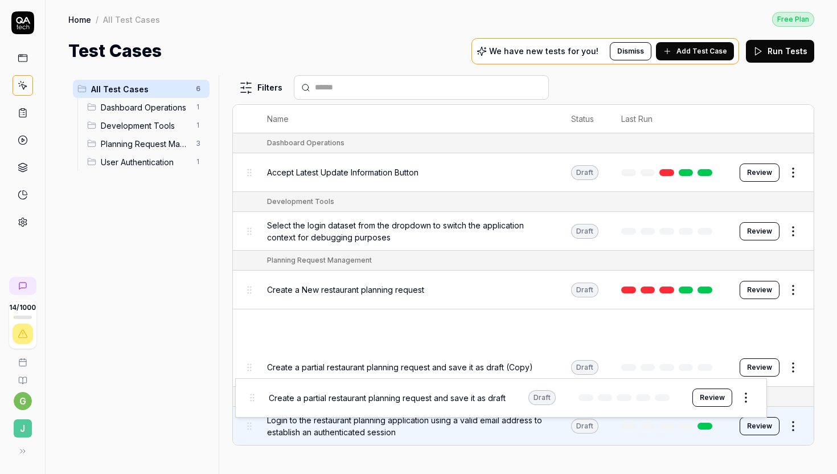
drag, startPoint x: 250, startPoint y: 323, endPoint x: 251, endPoint y: 393, distance: 70.0
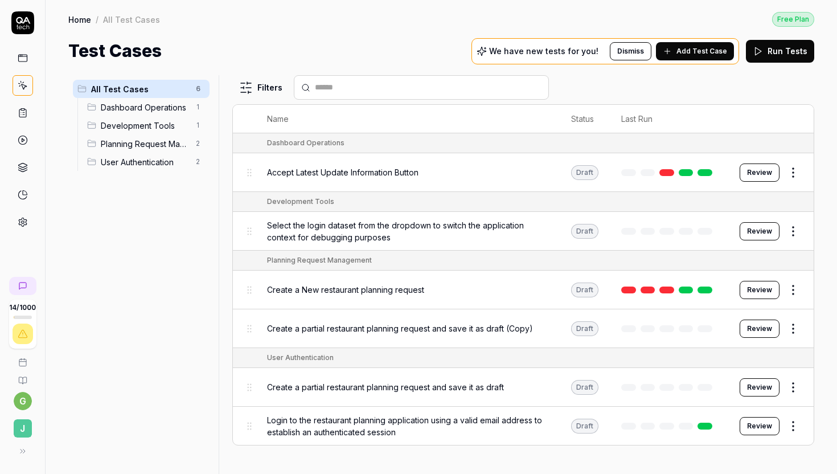
click at [292, 324] on span "Create a partial restaurant planning request and save it as draft (Copy)" at bounding box center [400, 328] width 266 height 12
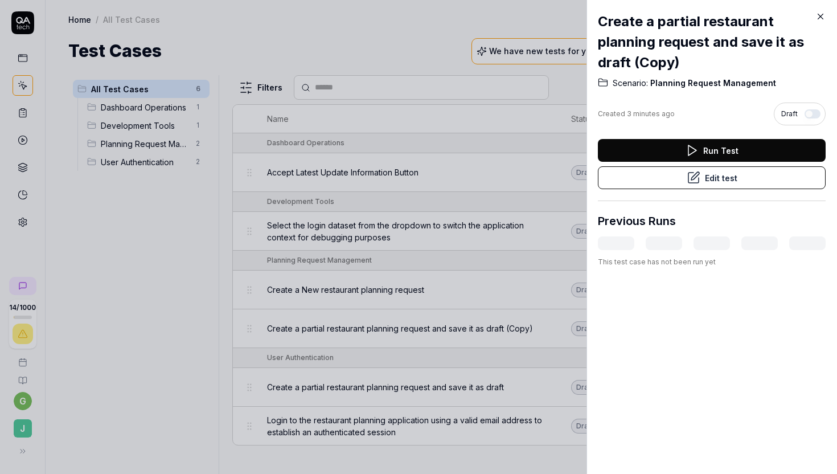
click at [788, 321] on div "Create a partial restaurant planning request and save it as draft (Copy) Scenar…" at bounding box center [711, 237] width 250 height 474
click at [719, 183] on button "Edit test" at bounding box center [712, 177] width 228 height 23
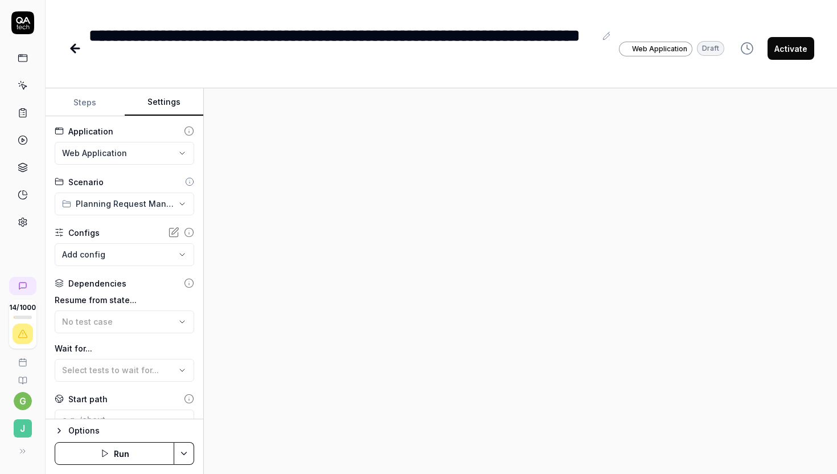
click at [166, 98] on button "Settings" at bounding box center [164, 102] width 79 height 27
click at [114, 322] on div "No test case" at bounding box center [118, 321] width 113 height 12
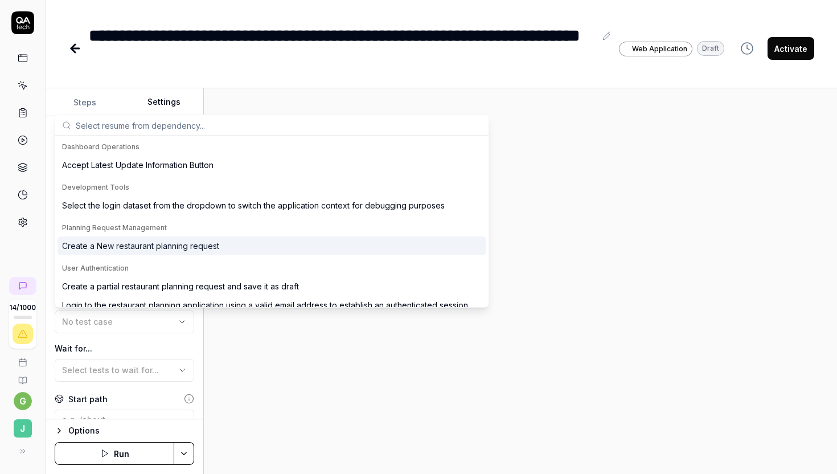
scroll to position [10, 0]
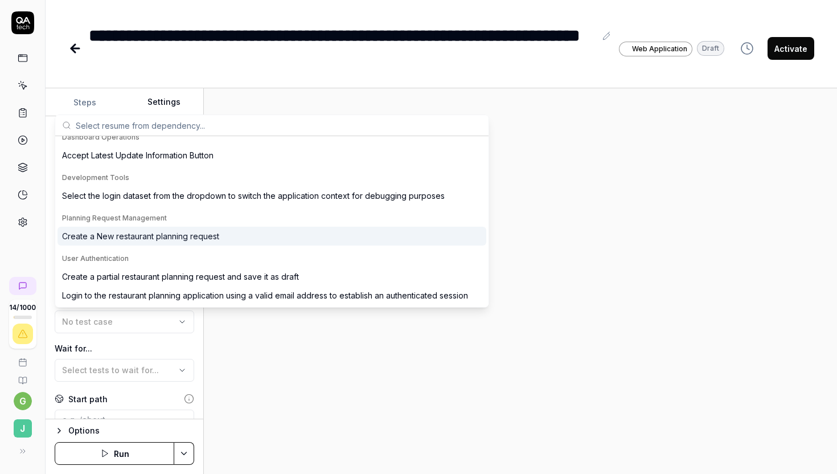
click at [146, 240] on div "Create a New restaurant planning request" at bounding box center [140, 236] width 157 height 12
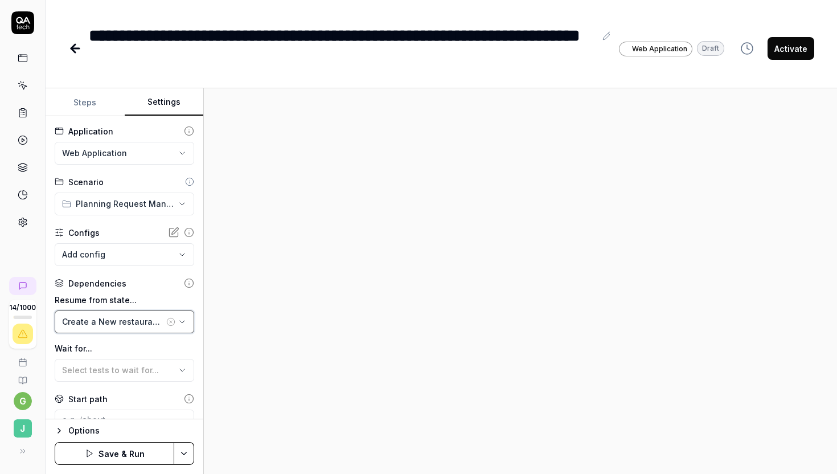
scroll to position [108, 0]
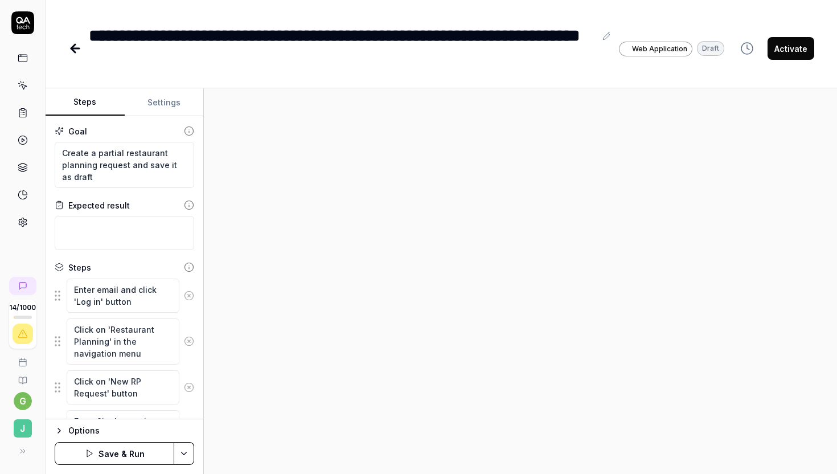
click at [91, 108] on button "Steps" at bounding box center [85, 102] width 79 height 27
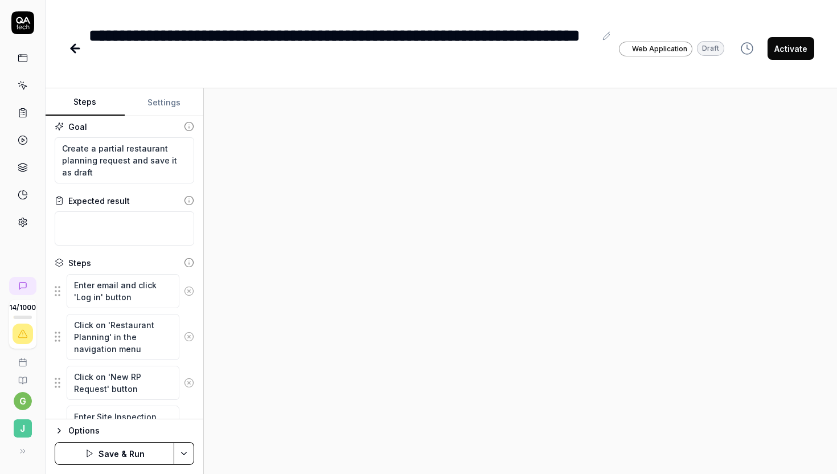
scroll to position [0, 0]
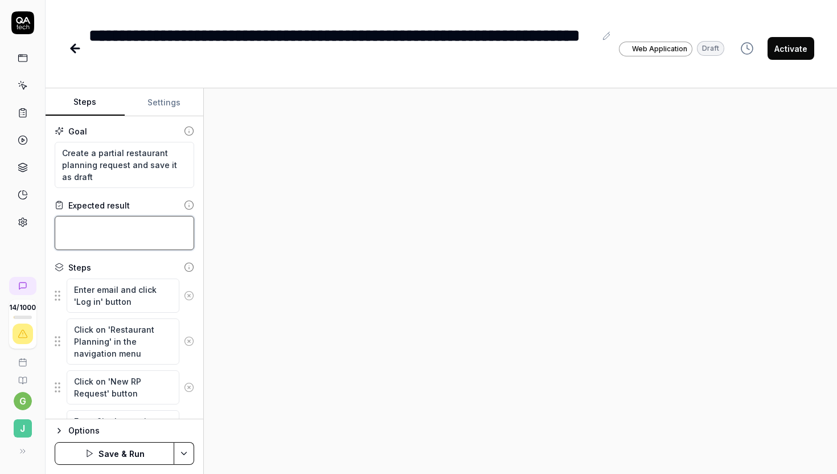
click at [97, 224] on textarea at bounding box center [124, 233] width 139 height 34
click at [110, 181] on textarea "Create a partial restaurant planning request and save it as draft" at bounding box center [124, 165] width 139 height 46
drag, startPoint x: 115, startPoint y: 182, endPoint x: 51, endPoint y: 143, distance: 74.9
click at [51, 143] on div "Goal Create a partial restaurant planning request and save it as draft Expected…" at bounding box center [125, 267] width 158 height 303
type textarea "*"
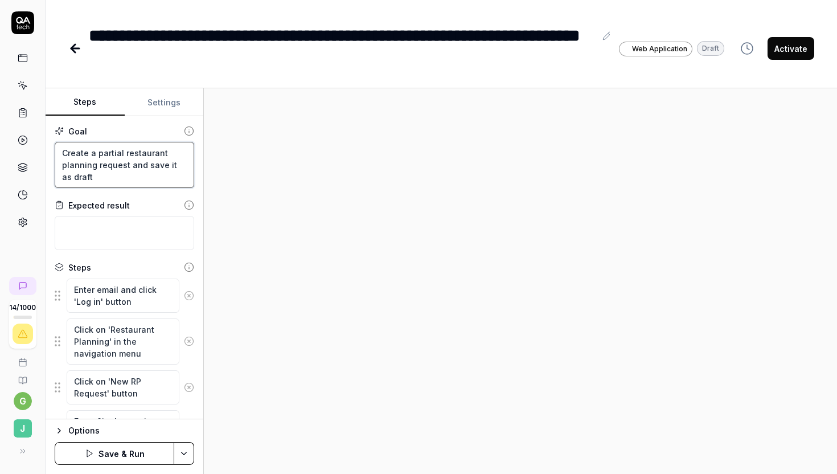
type textarea "C"
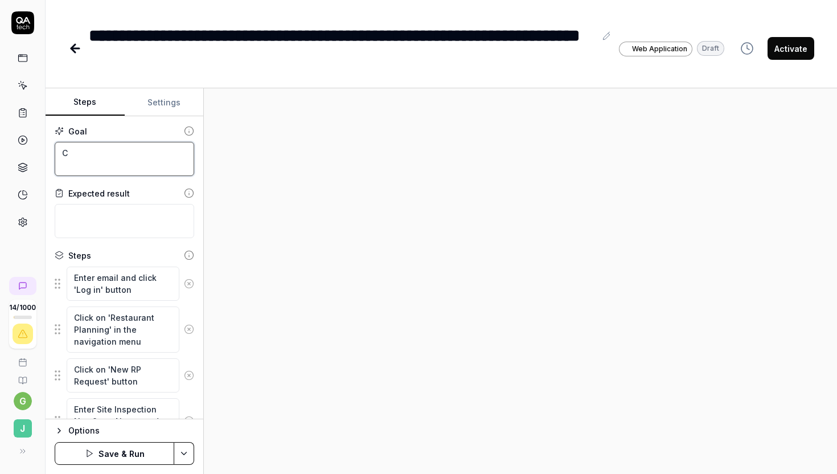
type textarea "*"
type textarea "Cm"
type textarea "*"
type textarea "C"
type textarea "*"
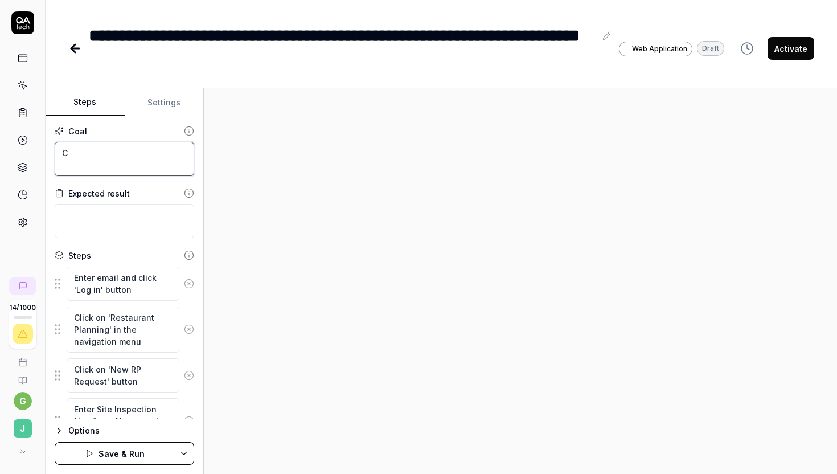
type textarea "Co"
type textarea "*"
type textarea "Com"
type textarea "*"
type textarea "Comp"
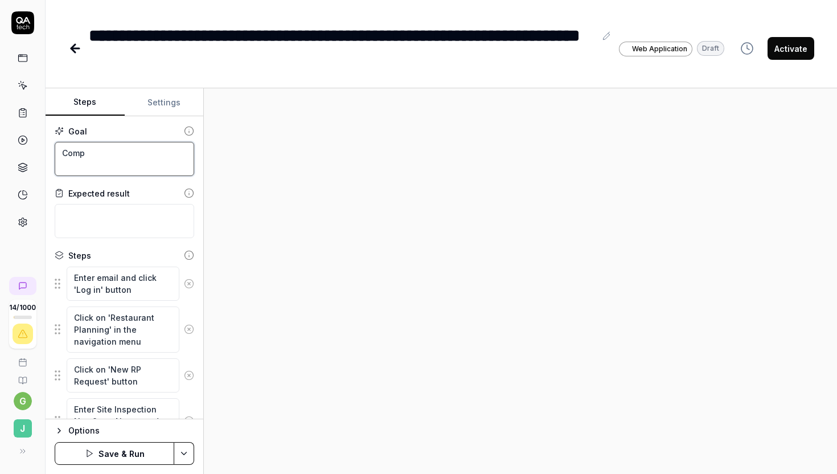
type textarea "*"
type textarea "Comple"
type textarea "*"
type textarea "Complet"
type textarea "*"
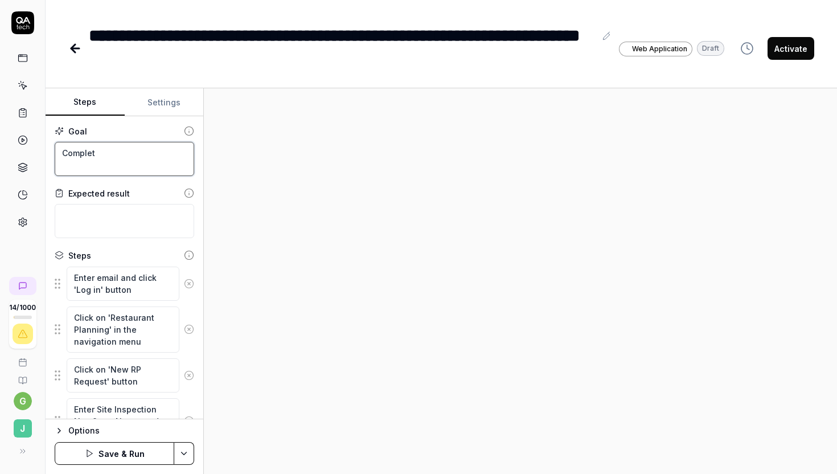
type textarea "Complete"
type textarea "*"
type textarea "Complete"
type textarea "*"
type textarea "Complete S"
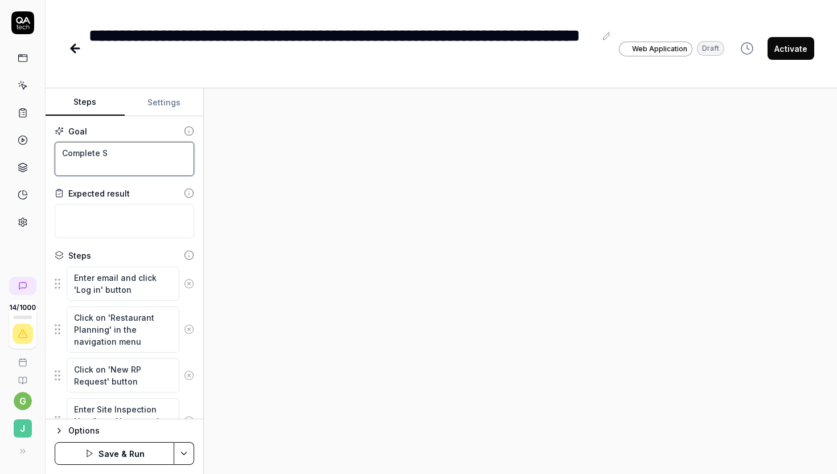
type textarea "*"
type textarea "Complete Sa"
type textarea "*"
type textarea "Complete [PERSON_NAME]"
type textarea "*"
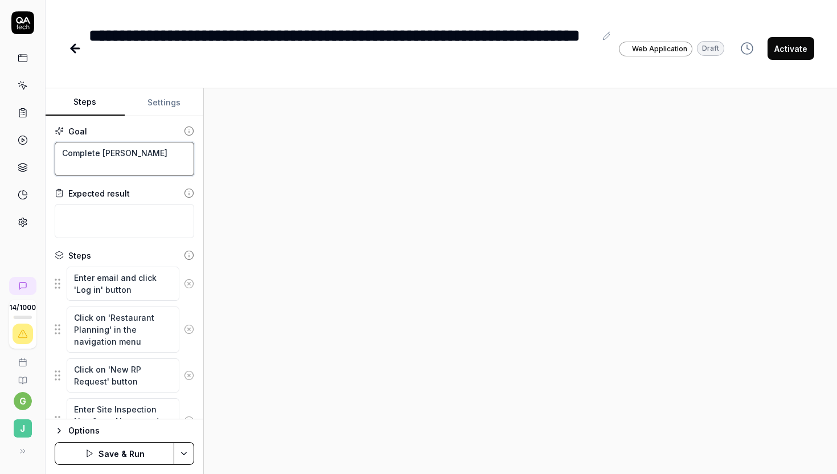
type textarea "Complete Sale"
type textarea "*"
type textarea "Complete Sales"
type textarea "*"
type textarea "Complete Sale"
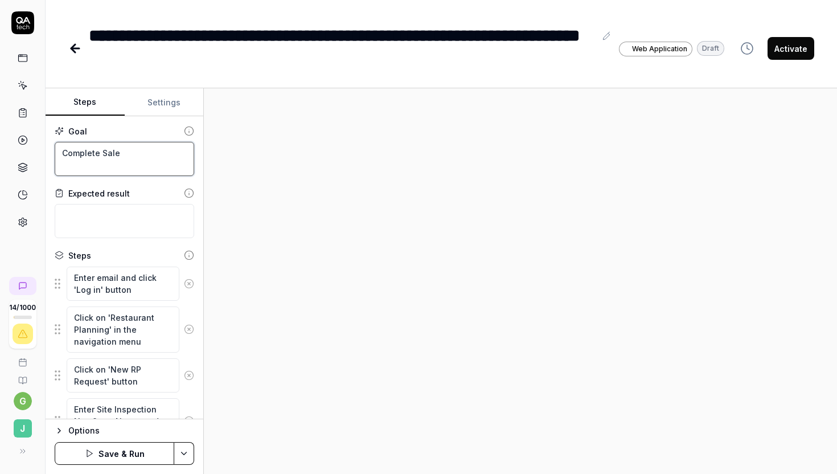
type textarea "*"
type textarea "Complete [PERSON_NAME]"
type textarea "*"
type textarea "Complete Sa"
type textarea "*"
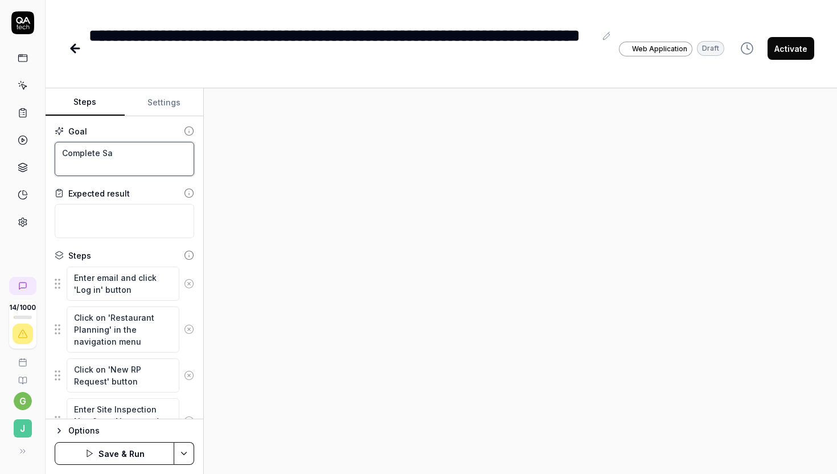
type textarea "Complete S"
type textarea "*"
type textarea "Complete Sa"
type textarea "*"
type textarea "Complete [PERSON_NAME]"
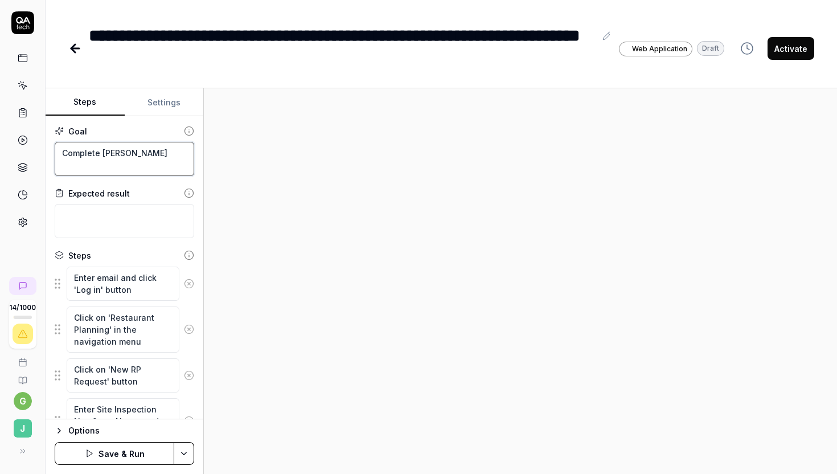
type textarea "*"
type textarea "Complete Sale"
type textarea "*"
type textarea "Complete Sales"
type textarea "*"
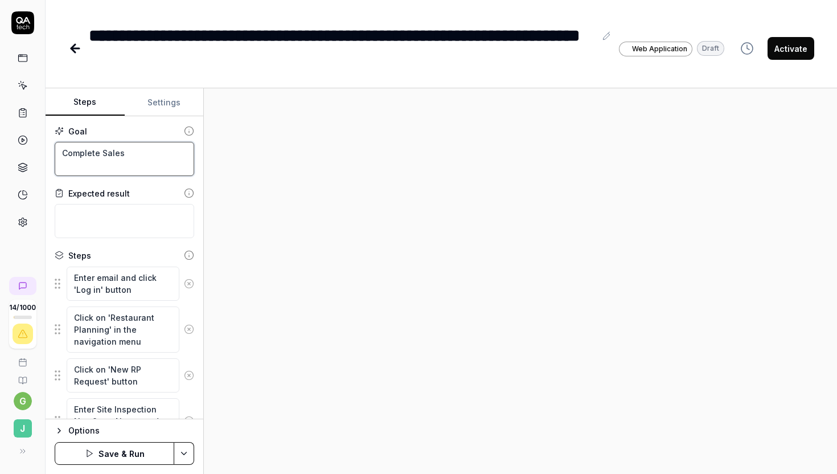
type textarea "Complete Sales"
type textarea "*"
type textarea "Complete Sales I"
type textarea "*"
type textarea "Complete Sales In"
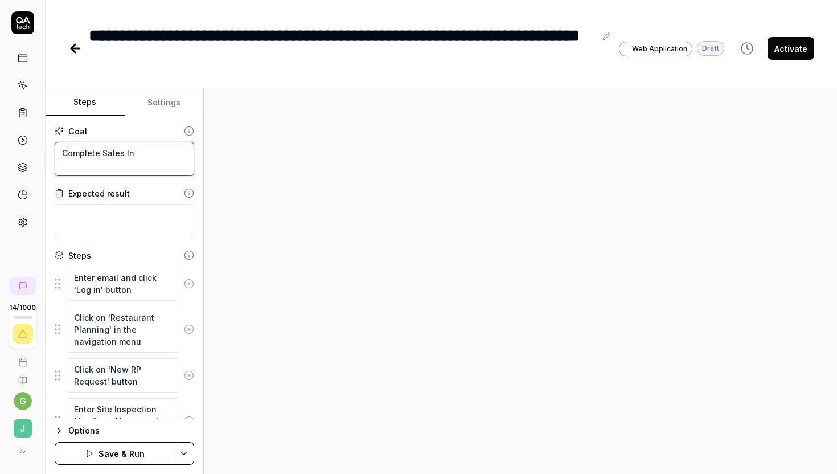
type textarea "*"
type textarea "Complete Sales Inp"
type textarea "*"
type textarea "Complete Sales Inpu"
type textarea "*"
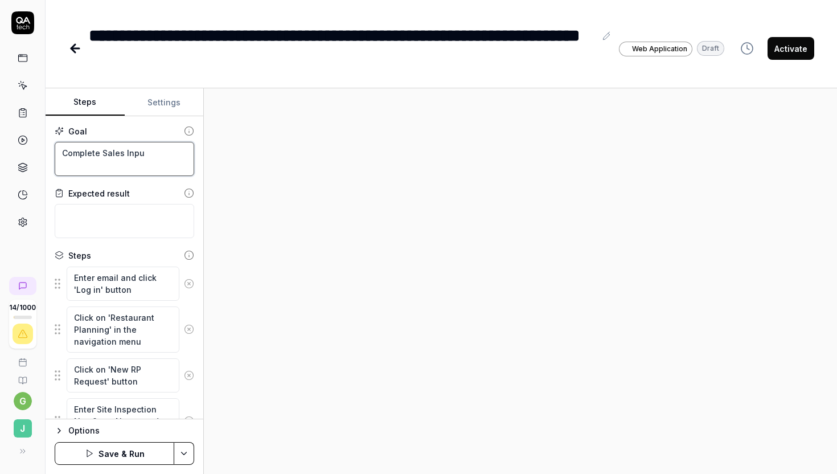
type textarea "Complete Sales Input"
type textarea "*"
type textarea "Complete Sales Input"
type textarea "*"
type textarea "Complete Sales Input"
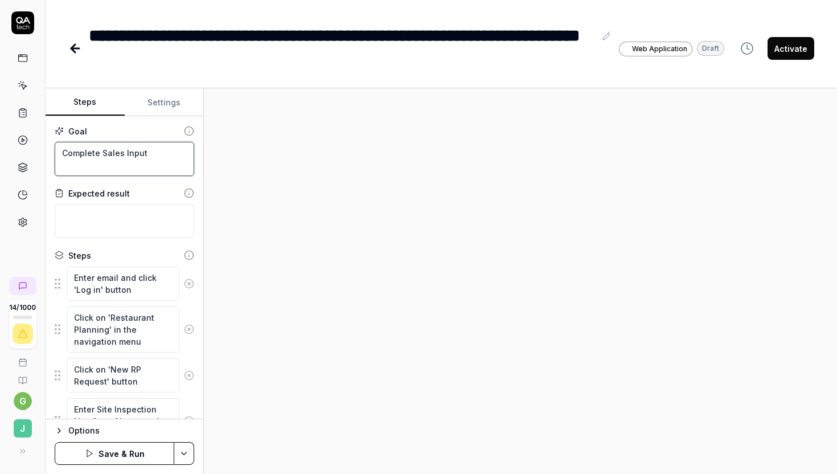
type textarea "*"
type textarea "Complete Sales Inputs"
type textarea "*"
type textarea "Complete Sales Inputs"
type textarea "*"
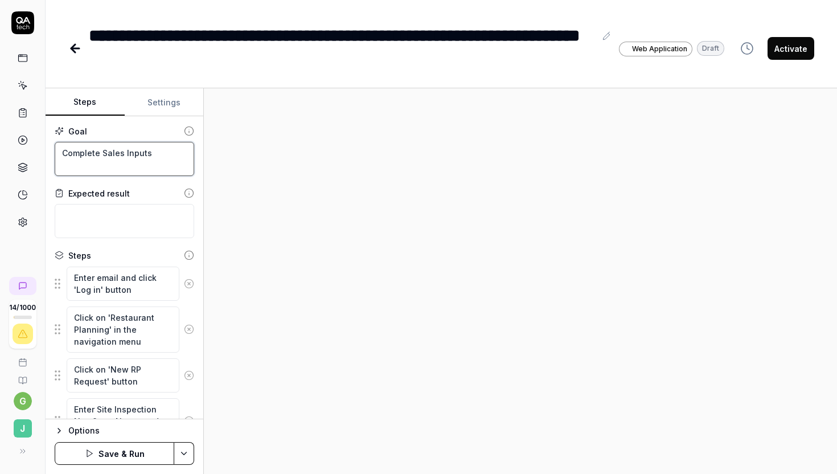
type textarea "Complete Sales Inputs"
type textarea "*"
type textarea "Complete Sales Inputs"
type textarea "*"
type textarea "Complete Sales Inputs an"
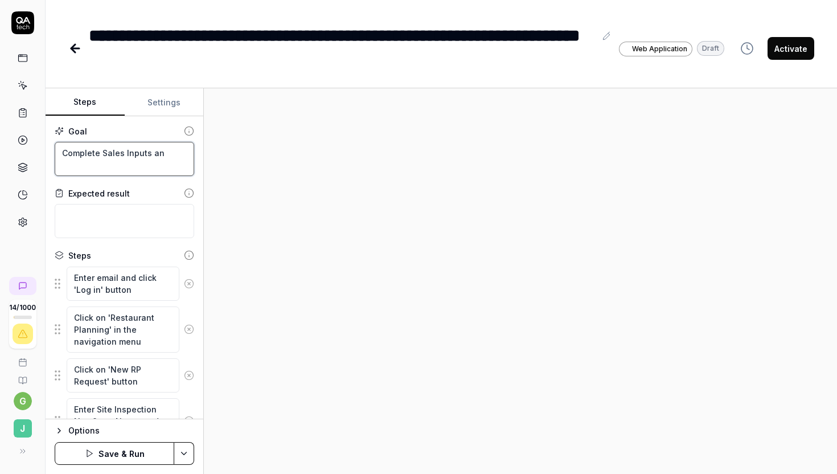
type textarea "*"
type textarea "Complete Sales Inputs a"
type textarea "*"
type textarea "Complete Sales Inputs"
type textarea "*"
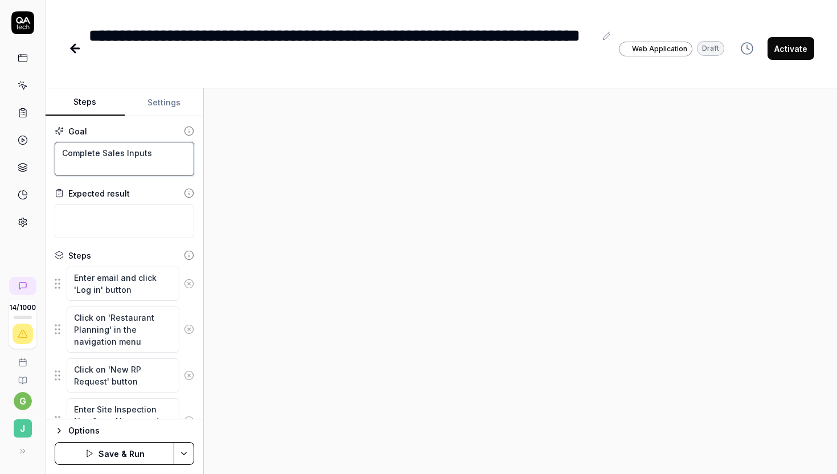
type textarea "Complete Sales Inputs A"
type textarea "*"
type textarea "Complete Sales Inputs AN"
type textarea "*"
type textarea "Complete Sales Inputs AND"
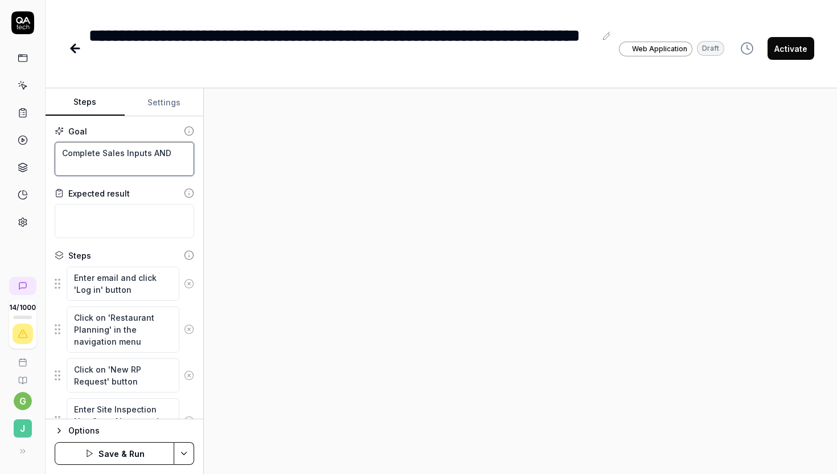
type textarea "*"
type textarea "Complete Sales Inputs AND"
type textarea "*"
type textarea "Complete Sales Inputs AND"
paste textarea "Create a new restaurant planning request with required project information"
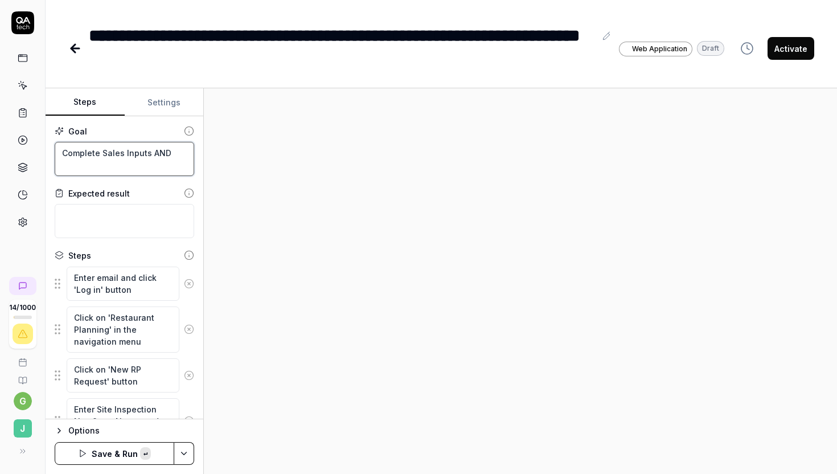
type textarea "*"
type textarea "Complete Sales Inputs AND Create a new restaurant planning request with require…"
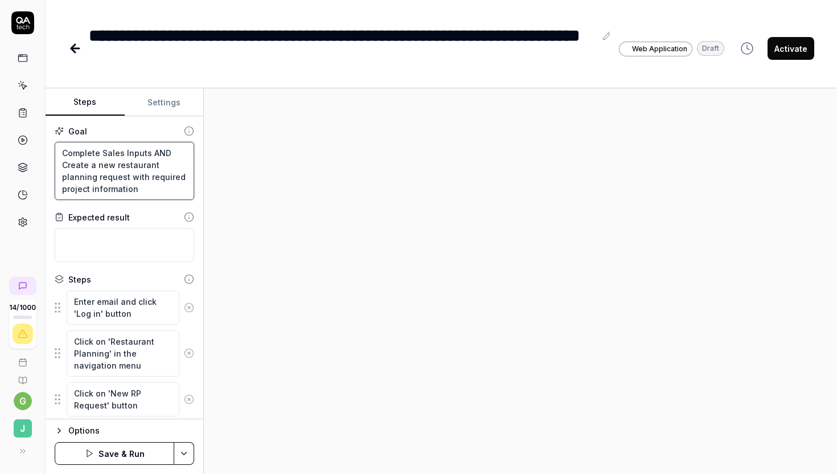
click at [148, 187] on textarea "Complete Sales Inputs AND Create a new restaurant planning request with require…" at bounding box center [124, 171] width 139 height 58
type textarea "*"
type textarea "Complete Sales Inputs AND Create a new restaurant planning request with require…"
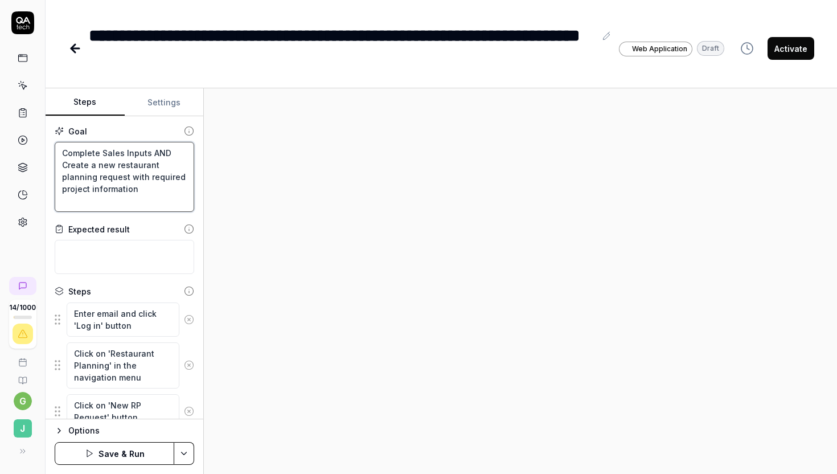
type textarea "*"
type textarea "Complete Sales Inputs AND Create a new restaurant planning request with require…"
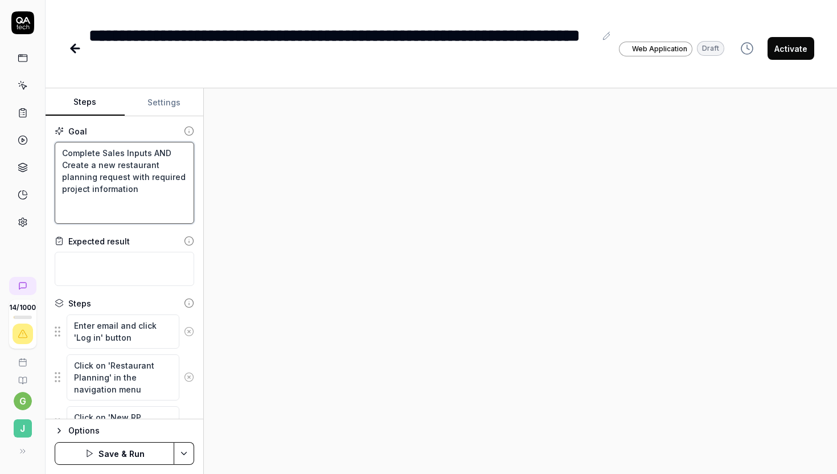
type textarea "*"
type textarea "Complete Sales Inputs AND Create a new restaurant planning request with require…"
type textarea "*"
type textarea "Complete Sales Inputs AND Create a new restaurant planning request with require…"
type textarea "*"
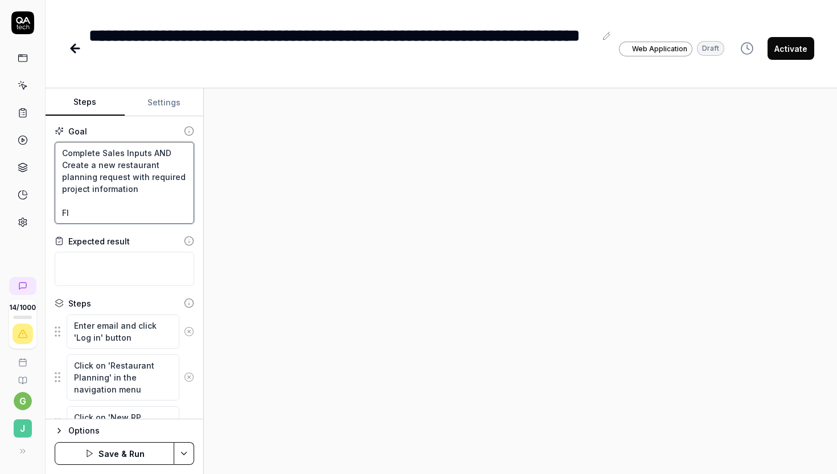
type textarea "Complete Sales Inputs AND Create a new restaurant planning request with require…"
type textarea "*"
type textarea "Complete Sales Inputs AND Create a new restaurant planning request with require…"
type textarea "*"
type textarea "Complete Sales Inputs AND Create a new restaurant planning request with require…"
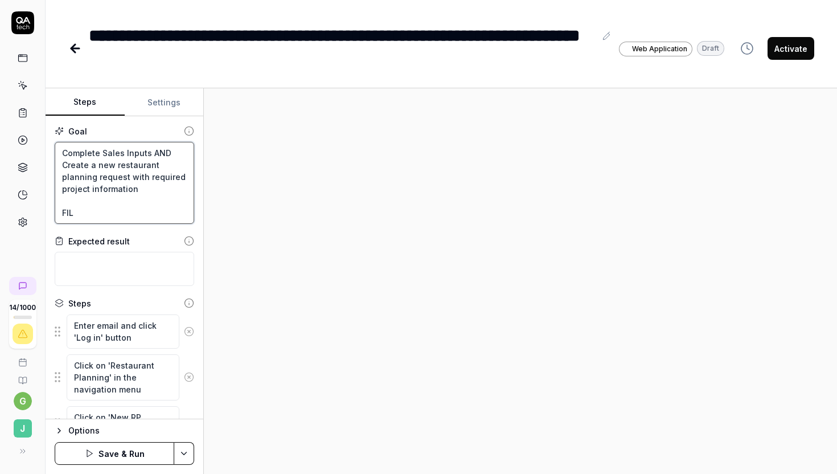
type textarea "*"
type textarea "Complete Sales Inputs AND Create a new restaurant planning request with require…"
type textarea "*"
type textarea "Complete Sales Inputs AND Create a new restaurant planning request with require…"
type textarea "*"
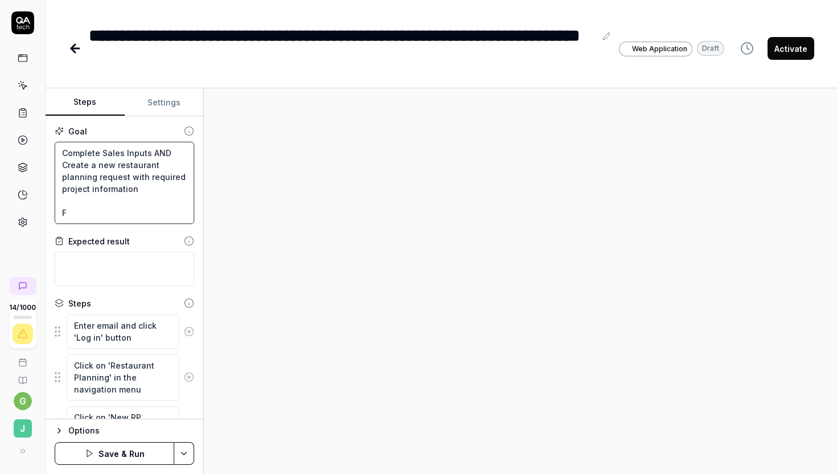
type textarea "Complete Sales Inputs AND Create a new restaurant planning request with require…"
type textarea "*"
type textarea "Complete Sales Inputs AND Create a new restaurant planning request with require…"
type textarea "*"
type textarea "Complete Sales Inputs AND Create a new restaurant planning request with require…"
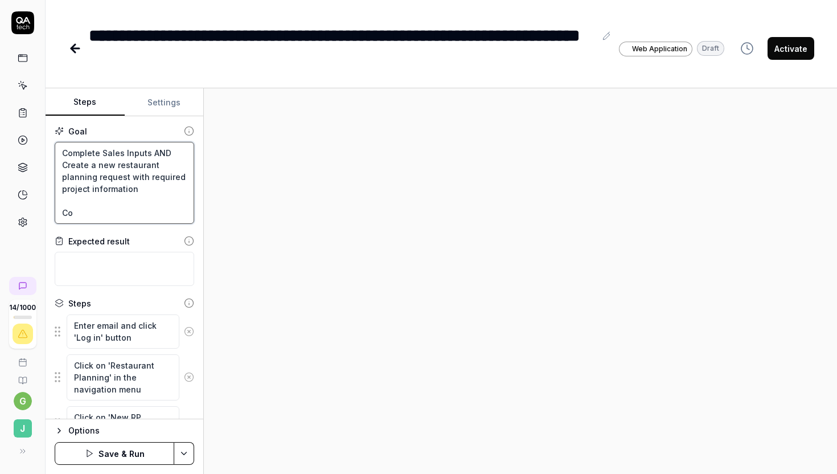
type textarea "*"
type textarea "Complete Sales Inputs AND Create a new restaurant planning request with require…"
type textarea "*"
type textarea "Complete Sales Inputs AND Create a new restaurant planning request with require…"
type textarea "*"
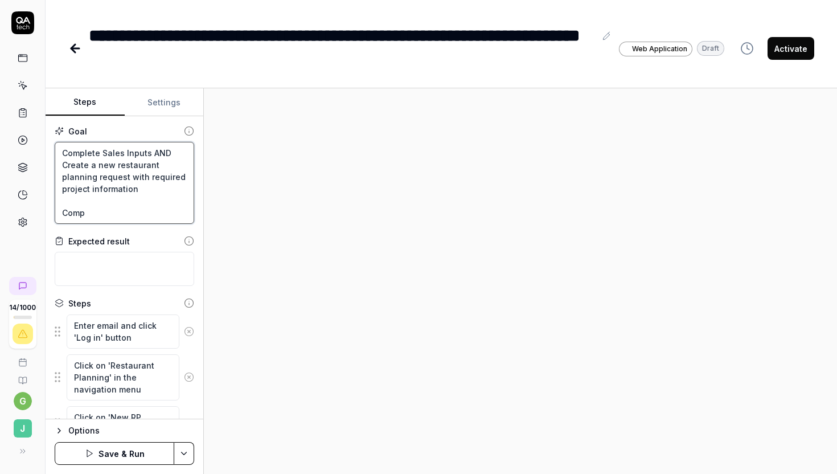
type textarea "Complete Sales Inputs AND Create a new restaurant planning request with require…"
type textarea "*"
type textarea "Complete Sales Inputs AND Create a new restaurant planning request with require…"
type textarea "*"
type textarea "Complete Sales Inputs AND Create a new restaurant planning request with require…"
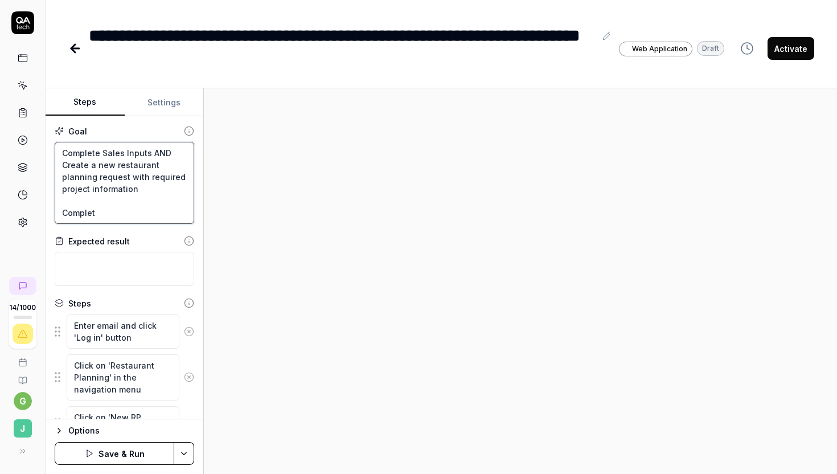
type textarea "*"
type textarea "Complete Sales Inputs AND Create a new restaurant planning request with require…"
type textarea "*"
type textarea "Complete Sales Inputs AND Create a new restaurant planning request with require…"
type textarea "*"
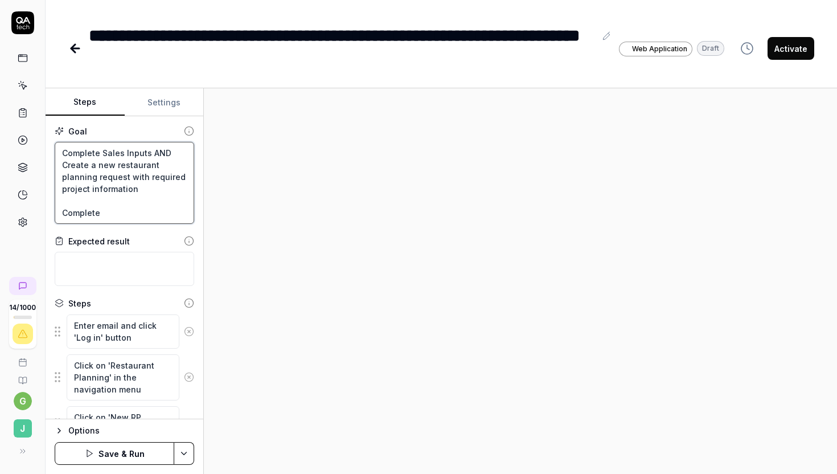
type textarea "Complete Sales Inputs AND Create a new restaurant planning request with require…"
type textarea "*"
type textarea "Complete Sales Inputs AND Create a new restaurant planning request with require…"
type textarea "*"
type textarea "Complete Sales Inputs AND Create a new restaurant planning request with require…"
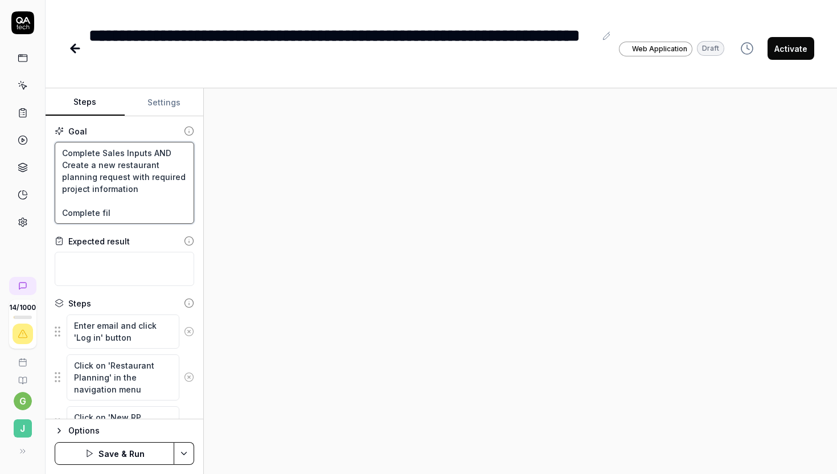
type textarea "*"
type textarea "Complete Sales Inputs AND Create a new restaurant planning request with require…"
type textarea "*"
type textarea "Complete Sales Inputs AND Create a new restaurant planning request with require…"
type textarea "*"
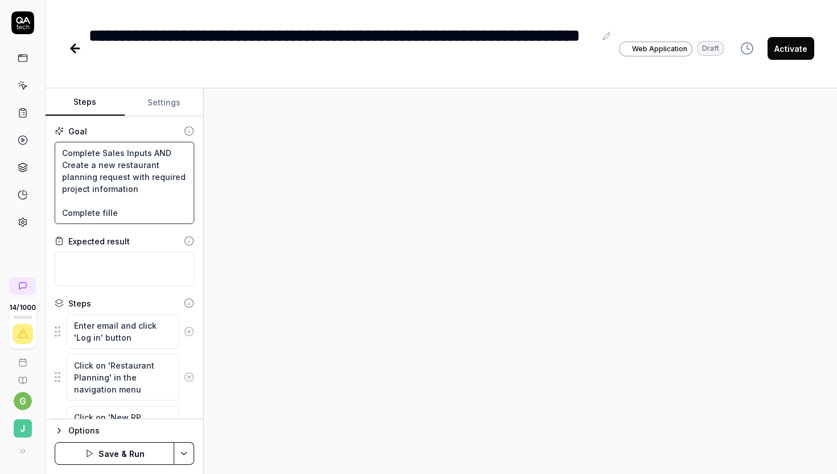
type textarea "Complete Sales Inputs AND Create a new restaurant planning request with require…"
type textarea "*"
type textarea "Complete Sales Inputs AND Create a new restaurant planning request with require…"
type textarea "*"
type textarea "Complete Sales Inputs AND Create a new restaurant planning request with require…"
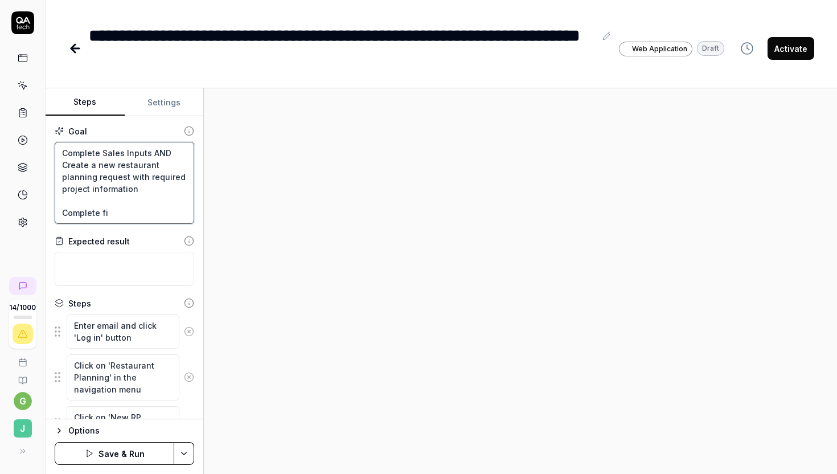
type textarea "*"
type textarea "Complete Sales Inputs AND Create a new restaurant planning request with require…"
type textarea "*"
type textarea "Complete Sales Inputs AND Create a new restaurant planning request with require…"
type textarea "*"
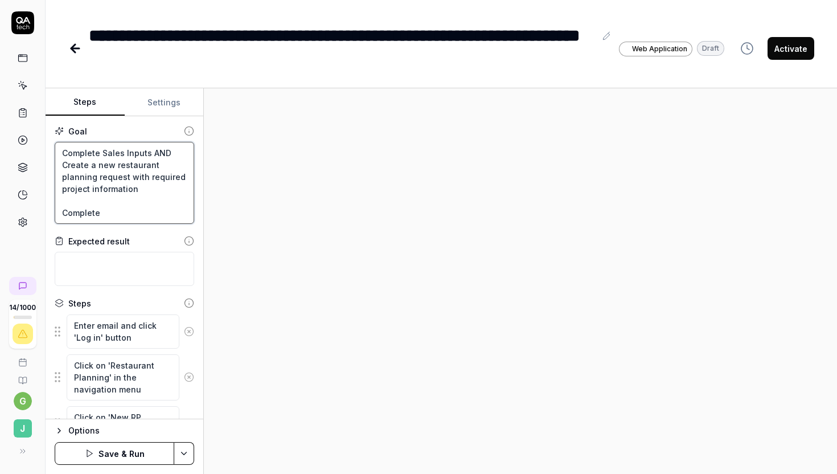
type textarea "Complete Sales Inputs AND Create a new restaurant planning request with require…"
type textarea "*"
type textarea "Complete Sales Inputs AND Create a new restaurant planning request with require…"
type textarea "*"
type textarea "Complete Sales Inputs AND Create a new restaurant planning request with require…"
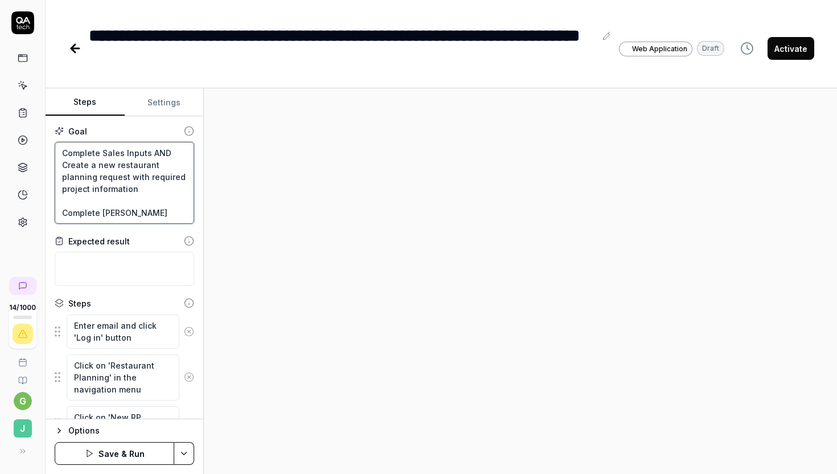
type textarea "*"
type textarea "Complete Sales Inputs AND Create a new restaurant planning request with require…"
type textarea "*"
type textarea "Complete Sales Inputs AND Create a new restaurant planning request with require…"
type textarea "*"
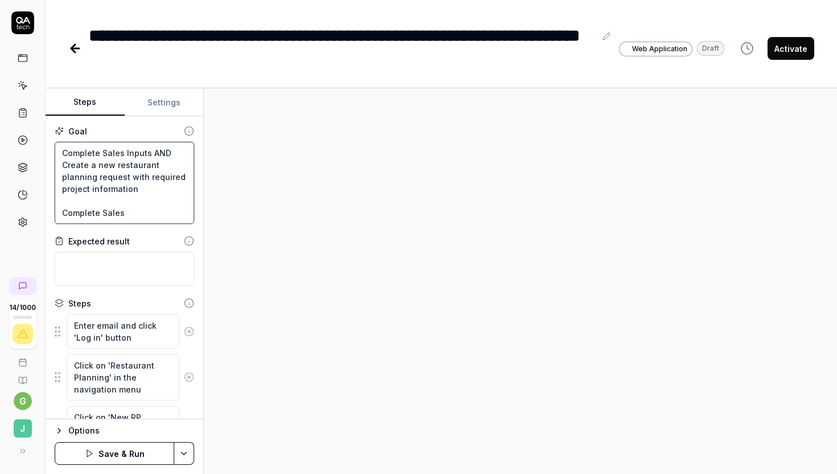
type textarea "Complete Sales Inputs AND Create a new restaurant planning request with require…"
type textarea "*"
type textarea "Complete Sales Inputs AND Create a new restaurant planning request with require…"
type textarea "*"
type textarea "Complete Sales Inputs AND Create a new restaurant planning request with require…"
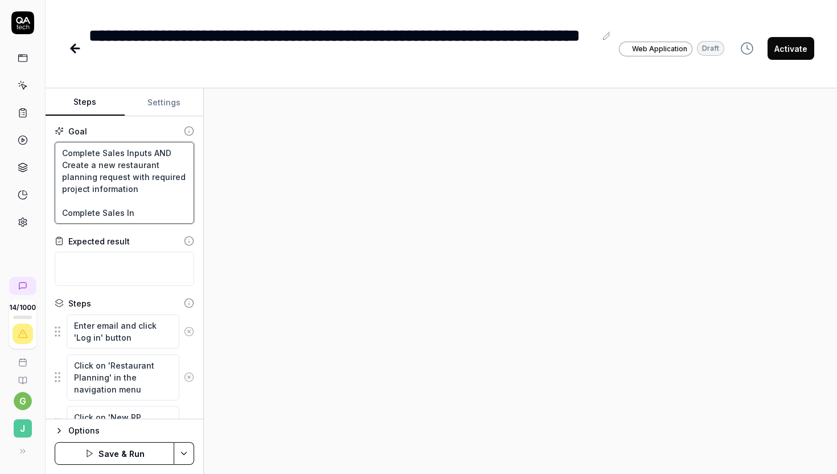
type textarea "*"
type textarea "Complete Sales Inputs AND Create a new restaurant planning request with require…"
type textarea "*"
type textarea "Complete Sales Inputs AND Create a new restaurant planning request with require…"
type textarea "*"
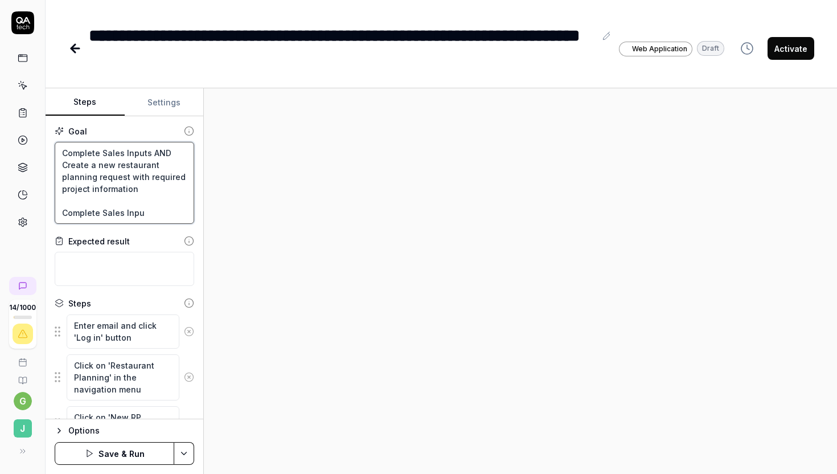
type textarea "Complete Sales Inputs AND Create a new restaurant planning request with require…"
type textarea "*"
type textarea "Complete Sales Inputs AND Create a new restaurant planning request with require…"
type textarea "*"
type textarea "Complete Sales Inputs AND Create a new restaurant planning request with require…"
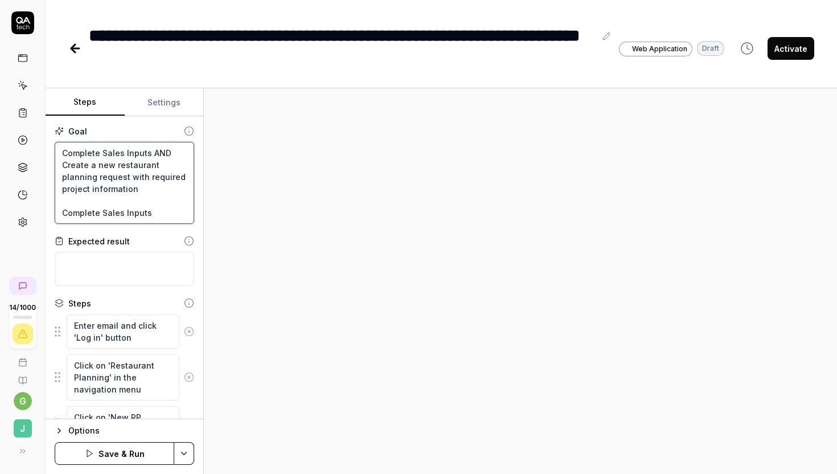
type textarea "*"
type textarea "Complete Sales Inputs AND Create a new restaurant planning request with require…"
type textarea "*"
type textarea "Complete Sales Inputs AND Create a new restaurant planning request with require…"
type textarea "*"
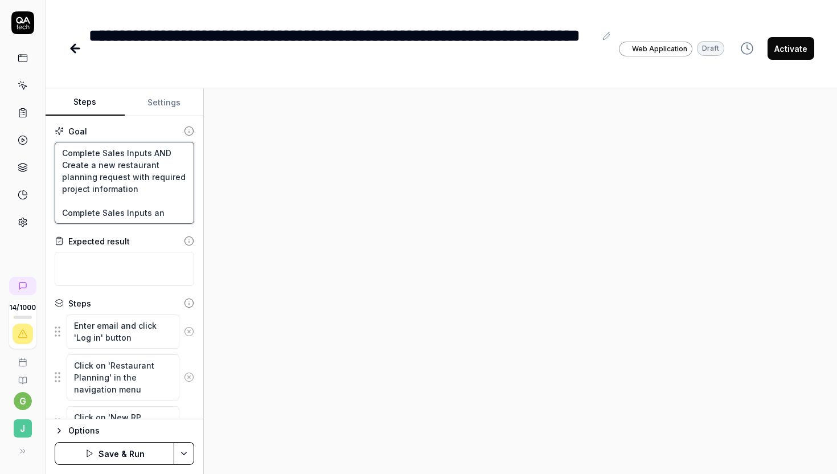
type textarea "Complete Sales Inputs AND Create a new restaurant planning request with require…"
type textarea "*"
type textarea "Complete Sales Inputs AND Create a new restaurant planning request with require…"
type textarea "*"
type textarea "Complete Sales Inputs AND Create a new restaurant planning request with require…"
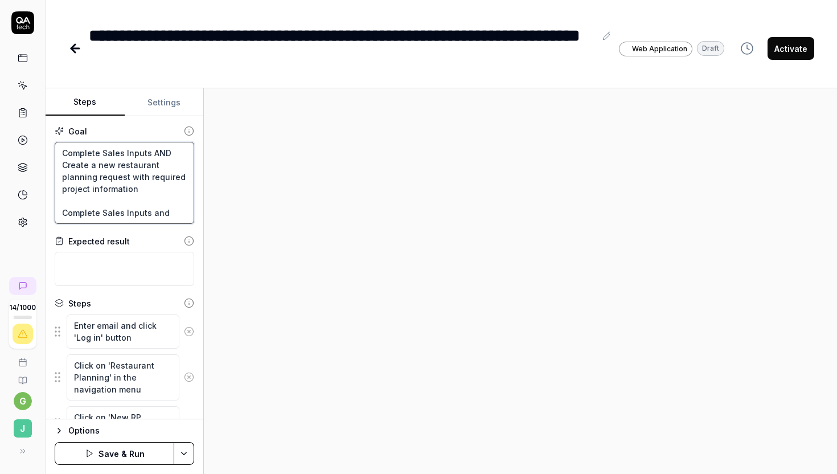
type textarea "*"
type textarea "Complete Sales Inputs AND Create a new restaurant planning request with require…"
type textarea "*"
type textarea "Complete Sales Inputs AND Create a new restaurant planning request with require…"
type textarea "*"
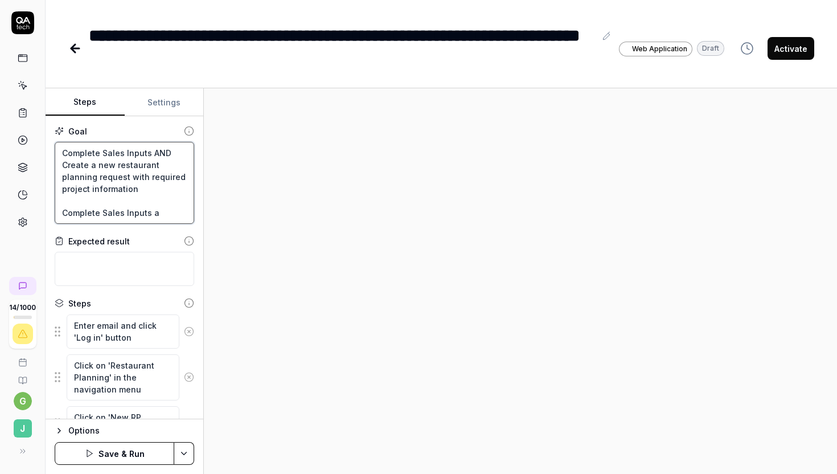
type textarea "Complete Sales Inputs AND Create a new restaurant planning request with require…"
type textarea "*"
type textarea "Complete Sales Inputs AND Create a new restaurant planning request with require…"
type textarea "*"
type textarea "Complete Sales Inputs AND Create a new restaurant planning request with require…"
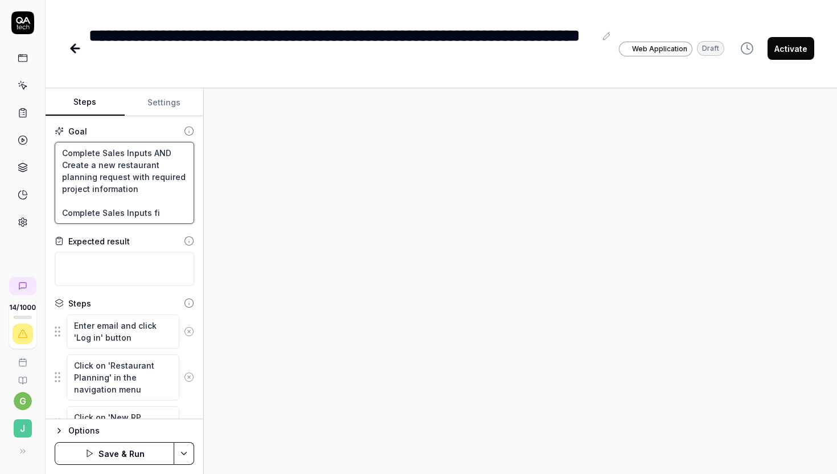
type textarea "*"
type textarea "Complete Sales Inputs AND Create a new restaurant planning request with require…"
type textarea "*"
type textarea "Complete Sales Inputs AND Create a new restaurant planning request with require…"
type textarea "*"
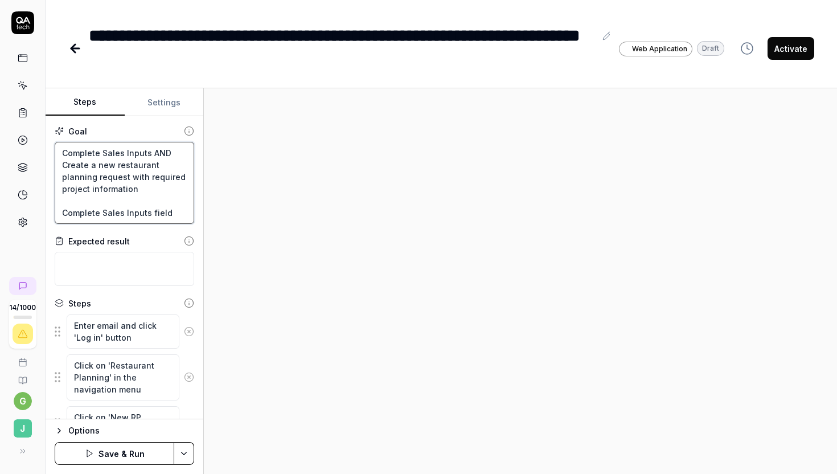
type textarea "Complete Sales Inputs AND Create a new restaurant planning request with require…"
type textarea "*"
type textarea "Complete Sales Inputs AND Create a new restaurant planning request with require…"
drag, startPoint x: 60, startPoint y: 213, endPoint x: 53, endPoint y: 143, distance: 70.4
click at [53, 143] on div "Goal Complete Sales Inputs AND Create a new restaurant planning request with re…" at bounding box center [125, 267] width 158 height 303
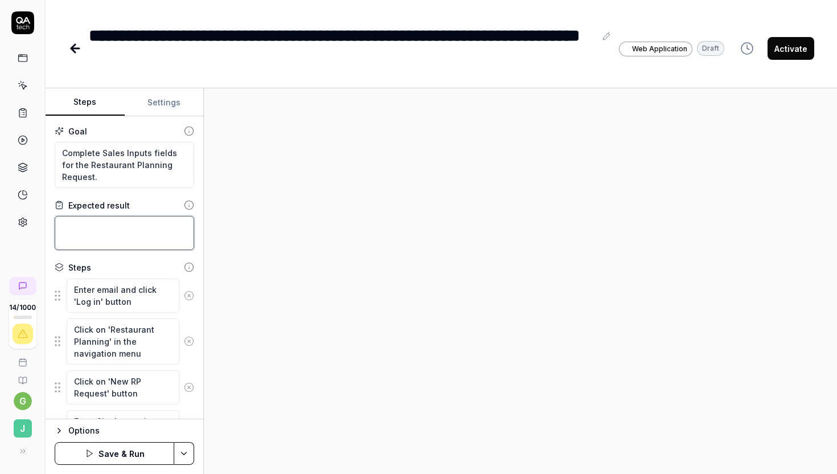
click at [97, 232] on textarea at bounding box center [124, 233] width 139 height 34
click at [130, 223] on textarea at bounding box center [124, 233] width 139 height 34
paste textarea "Successfully submit a new restaurant planning request"
drag, startPoint x: 173, startPoint y: 238, endPoint x: 158, endPoint y: 236, distance: 15.5
click at [158, 236] on textarea "Successfully submit a new restaurant planning request" at bounding box center [124, 233] width 139 height 34
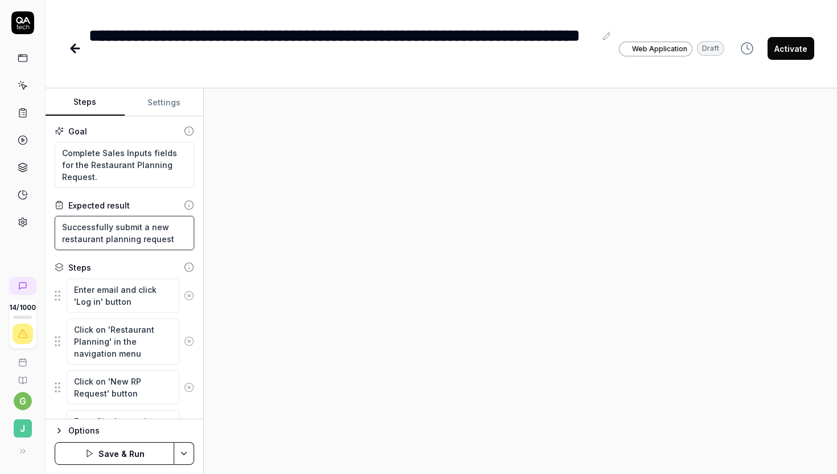
click at [167, 237] on textarea "Successfully submit a new restaurant planning request" at bounding box center [124, 233] width 139 height 34
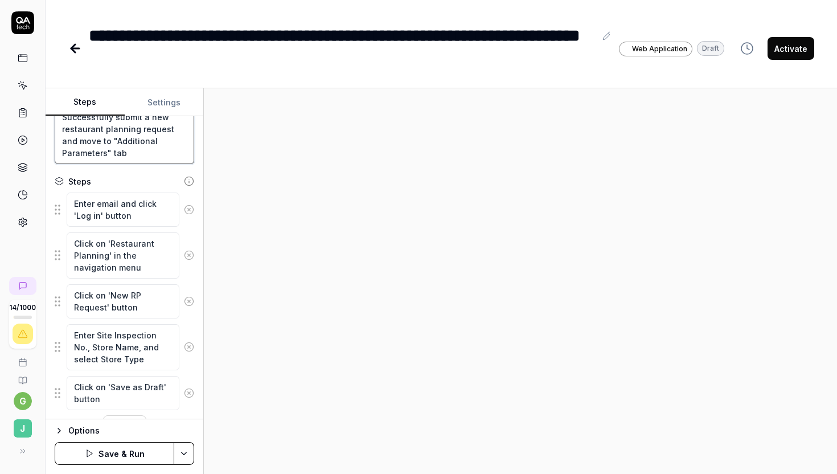
scroll to position [137, 0]
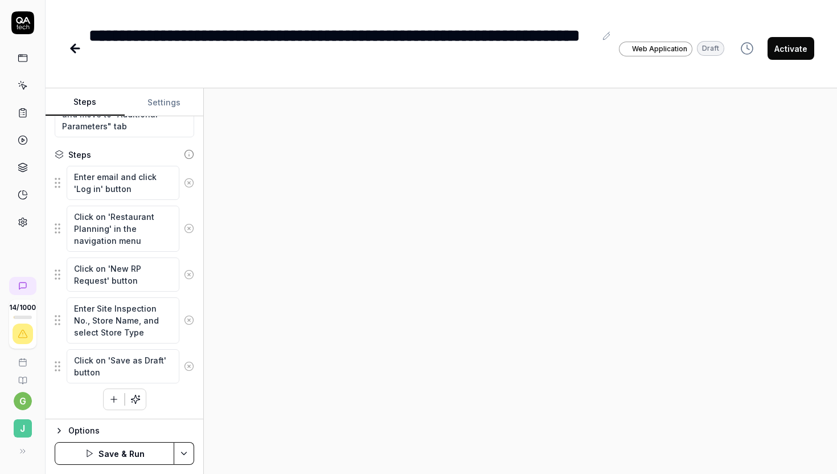
click at [189, 180] on icon at bounding box center [189, 183] width 10 height 10
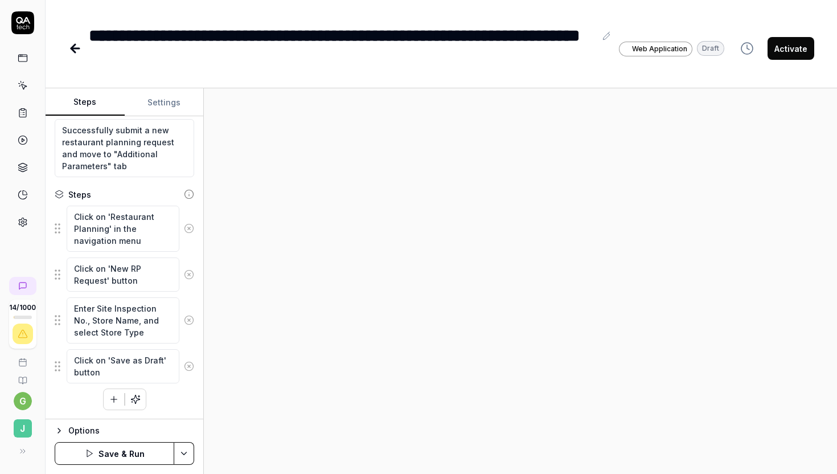
scroll to position [97, 0]
click at [192, 226] on icon at bounding box center [189, 228] width 10 height 10
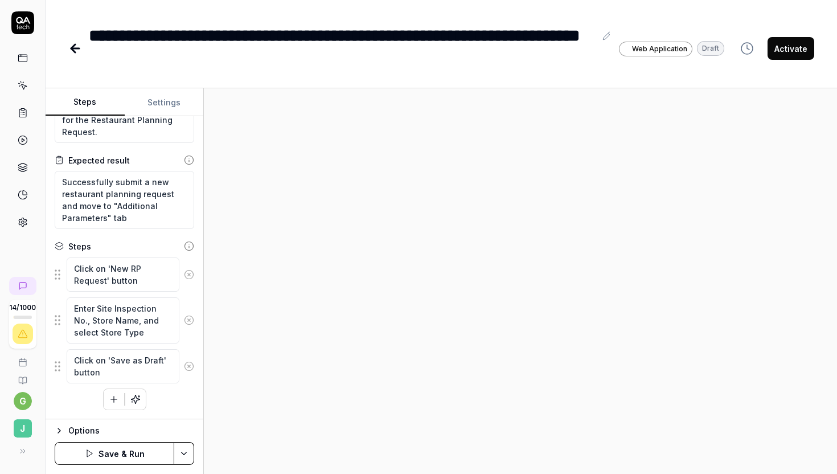
scroll to position [45, 0]
click at [188, 273] on icon at bounding box center [188, 274] width 3 height 3
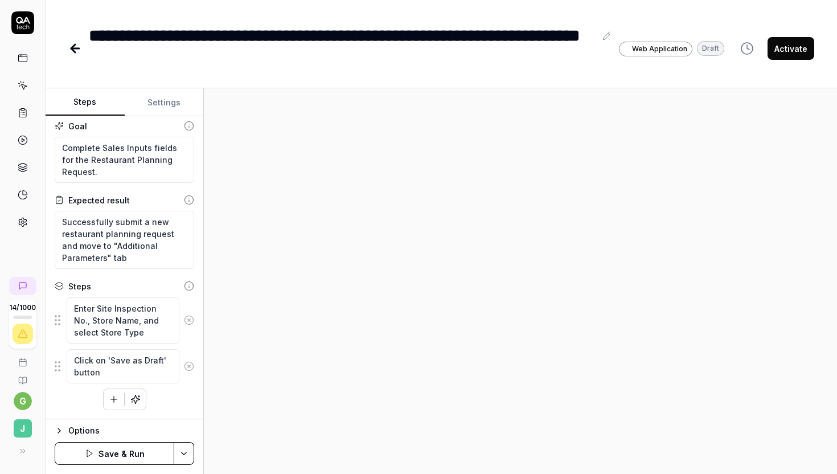
click at [190, 319] on icon at bounding box center [188, 320] width 3 height 3
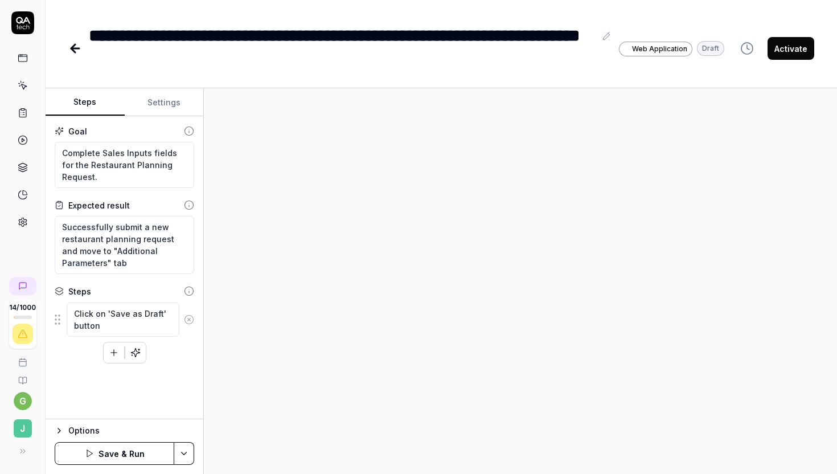
scroll to position [0, 0]
click at [153, 322] on textarea "Click on 'Save as Draft' button" at bounding box center [123, 319] width 113 height 34
drag, startPoint x: 153, startPoint y: 322, endPoint x: 61, endPoint y: 302, distance: 93.8
click at [61, 304] on div "Click on 'Save as Draft' button" at bounding box center [124, 319] width 139 height 35
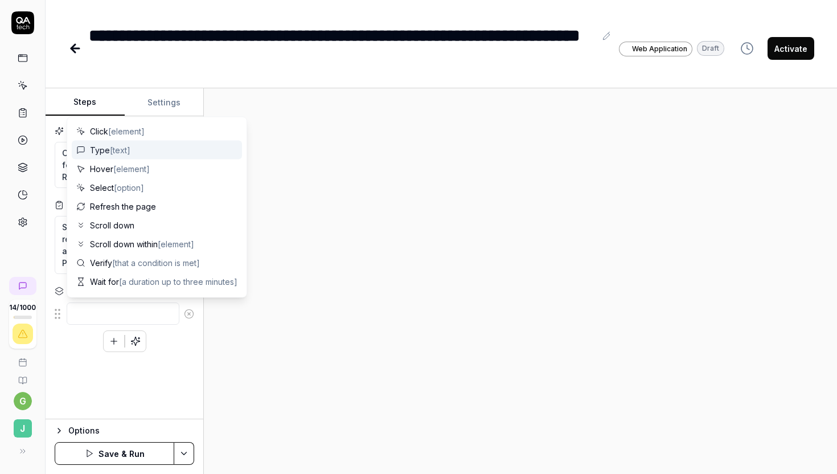
click at [101, 149] on span "Type [text]" at bounding box center [110, 150] width 40 height 12
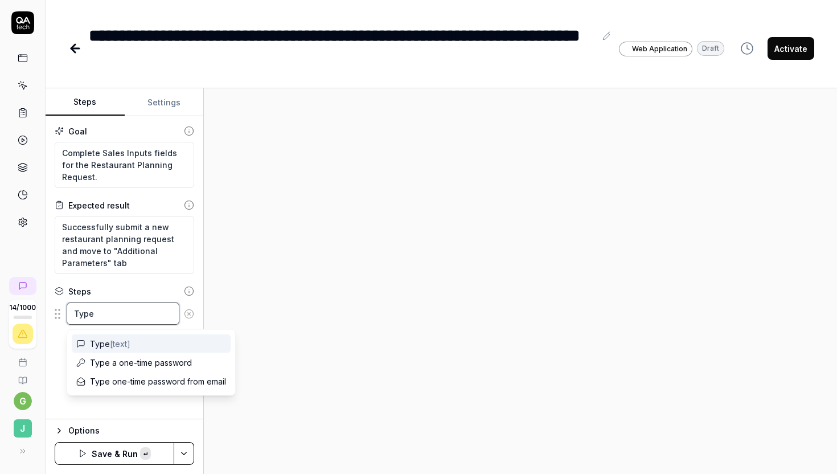
paste textarea "Average Daily Sales"
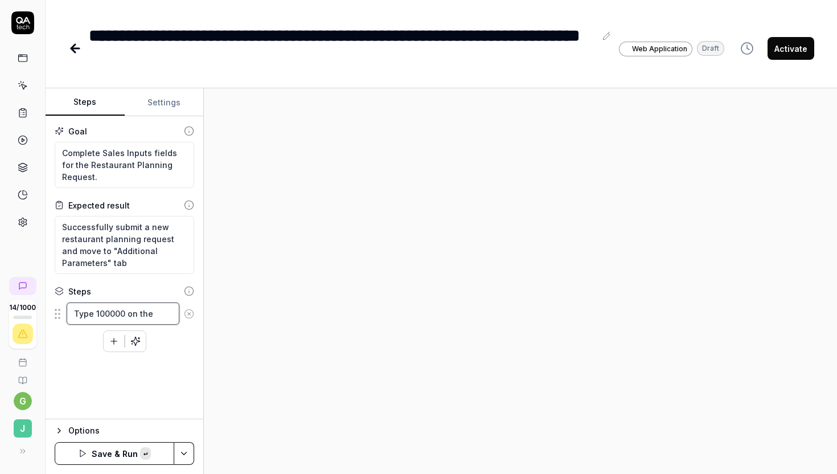
paste textarea "Average Daily Sales"
click at [153, 455] on button "Save & Run" at bounding box center [115, 453] width 120 height 23
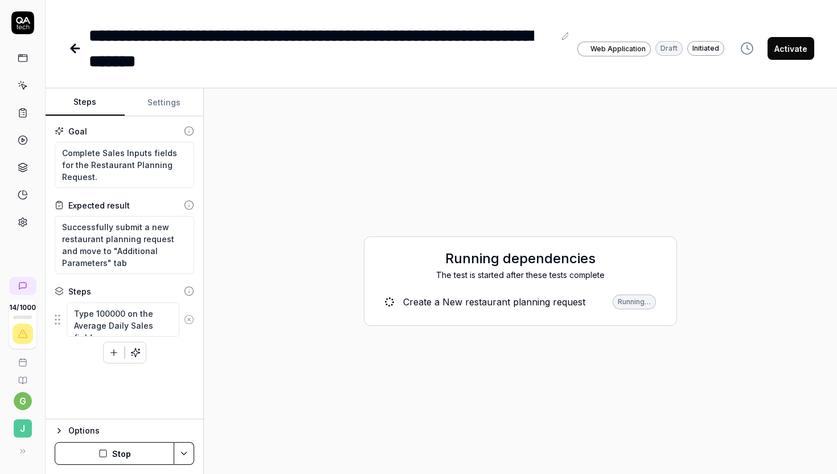
click at [557, 39] on div "**********" at bounding box center [328, 48] width 479 height 51
click at [560, 39] on button at bounding box center [566, 36] width 14 height 14
click at [340, 39] on div "**********" at bounding box center [322, 48] width 466 height 51
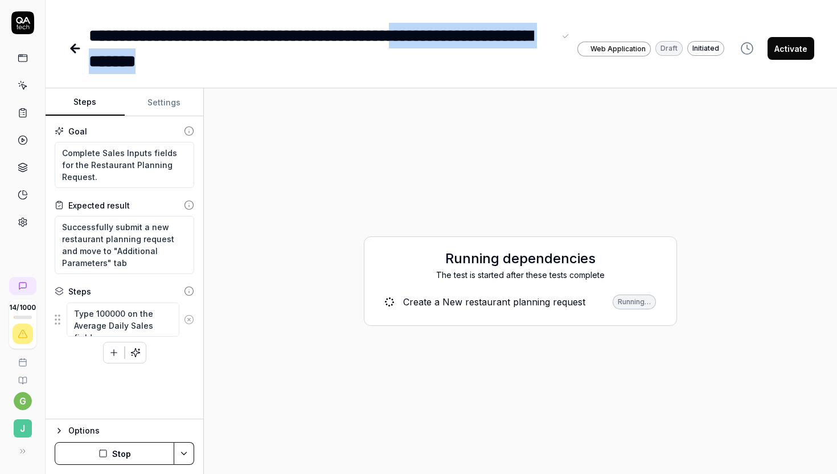
drag, startPoint x: 224, startPoint y: 65, endPoint x: 457, endPoint y: 39, distance: 234.8
click at [457, 39] on div "**********" at bounding box center [322, 48] width 466 height 51
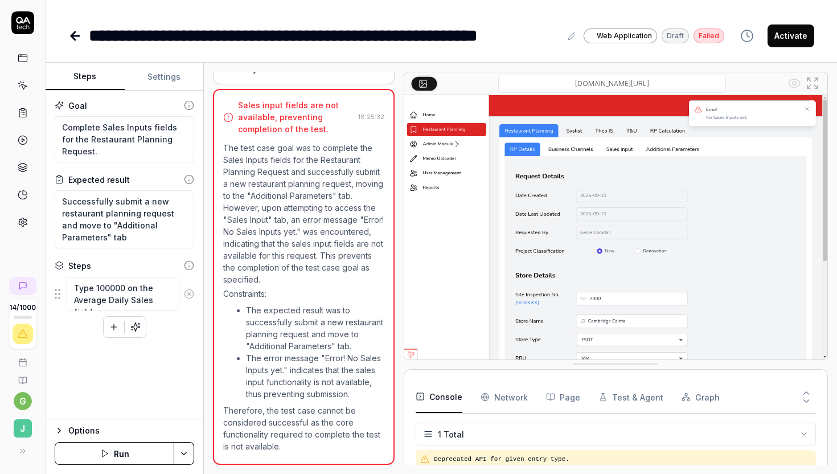
scroll to position [703, 0]
click at [77, 40] on icon at bounding box center [75, 36] width 14 height 14
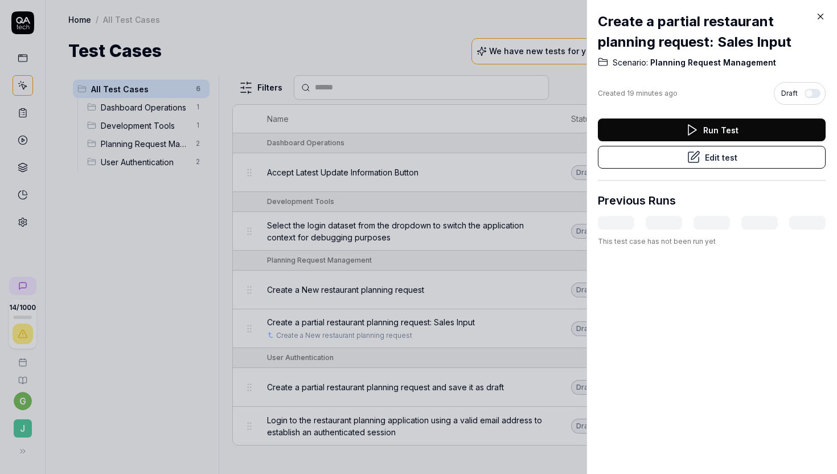
click at [824, 17] on icon at bounding box center [820, 16] width 10 height 10
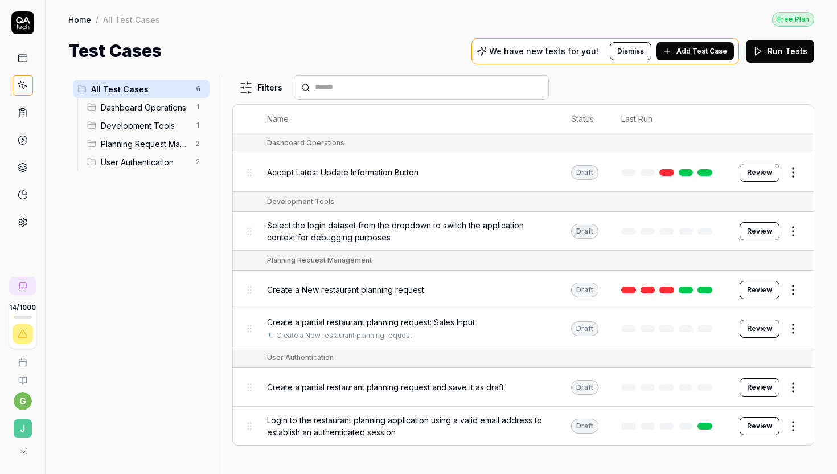
click at [509, 290] on div "Create a New restaurant planning request" at bounding box center [407, 289] width 281 height 12
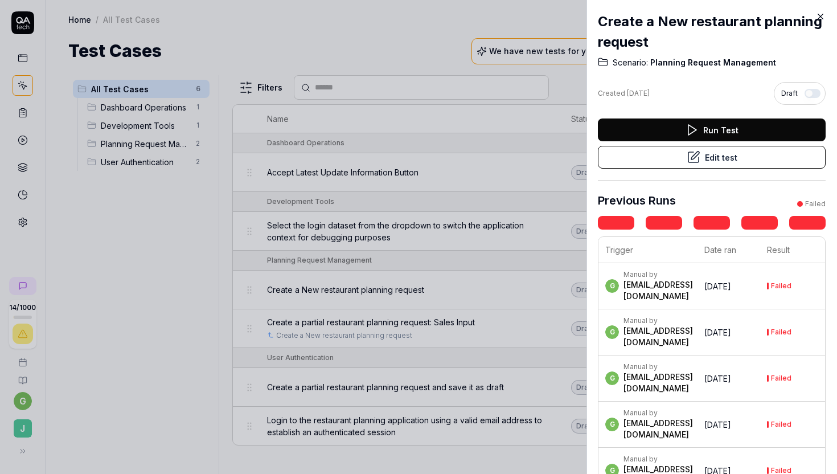
click at [699, 160] on icon at bounding box center [693, 157] width 14 height 14
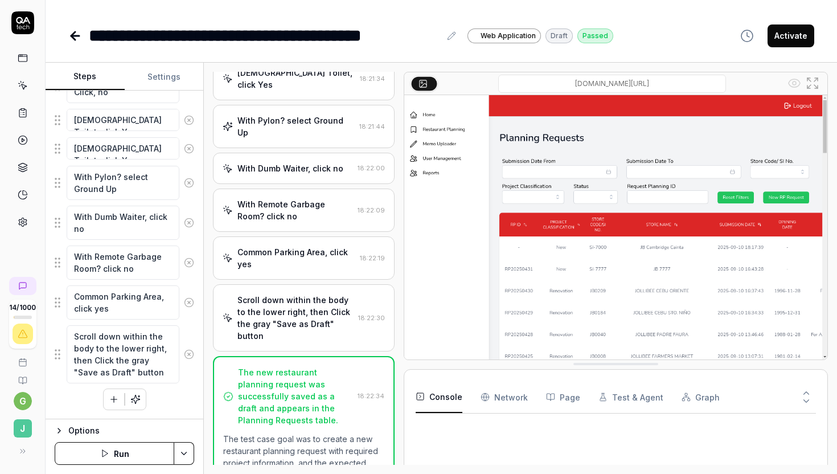
scroll to position [1947, 0]
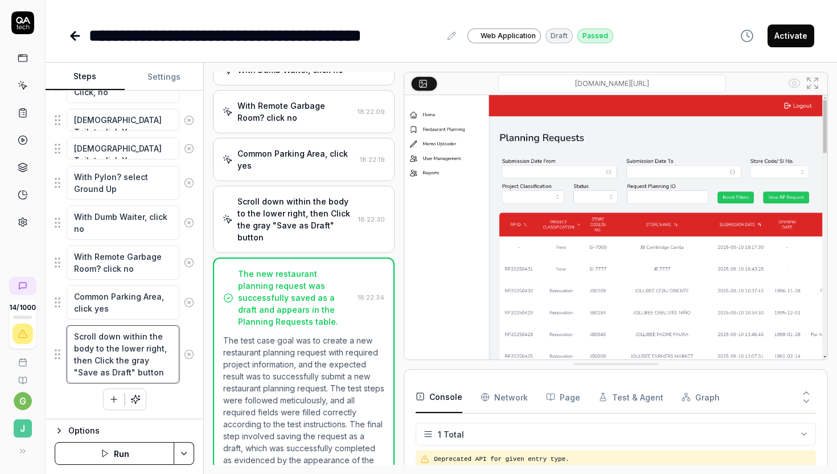
scroll to position [1957, 0]
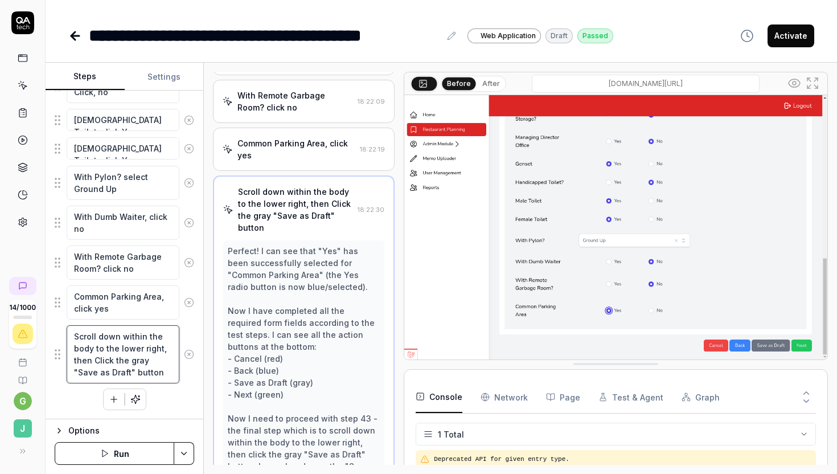
drag, startPoint x: 162, startPoint y: 373, endPoint x: 127, endPoint y: 361, distance: 36.9
click at [128, 361] on textarea "Scroll down within the body to the lower right, then Click the gray "Save as Dr…" at bounding box center [123, 354] width 113 height 58
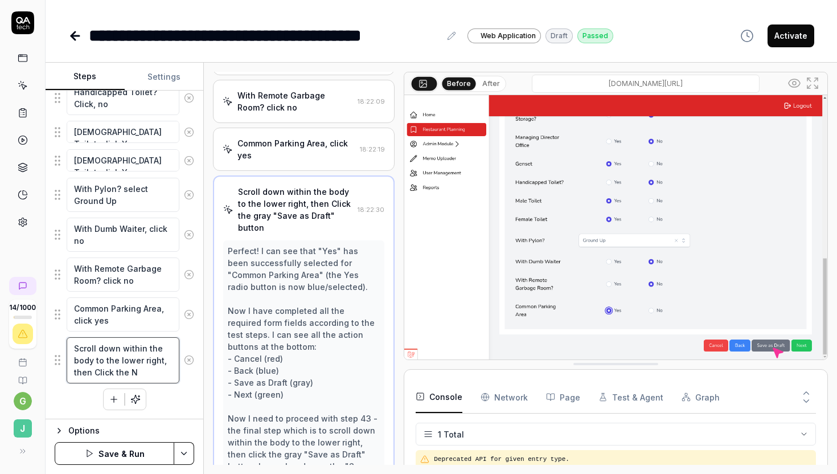
scroll to position [1500, 0]
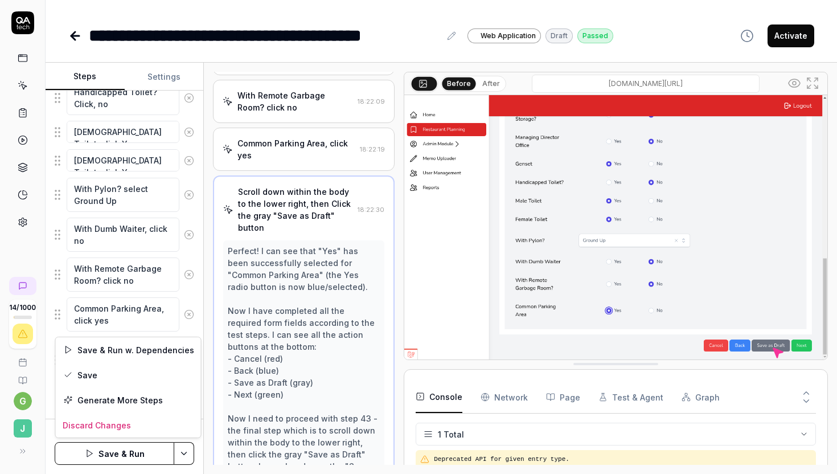
click at [181, 455] on html "**********" at bounding box center [418, 237] width 837 height 474
click at [154, 373] on div "Save" at bounding box center [128, 374] width 145 height 25
click at [73, 40] on icon at bounding box center [75, 36] width 14 height 14
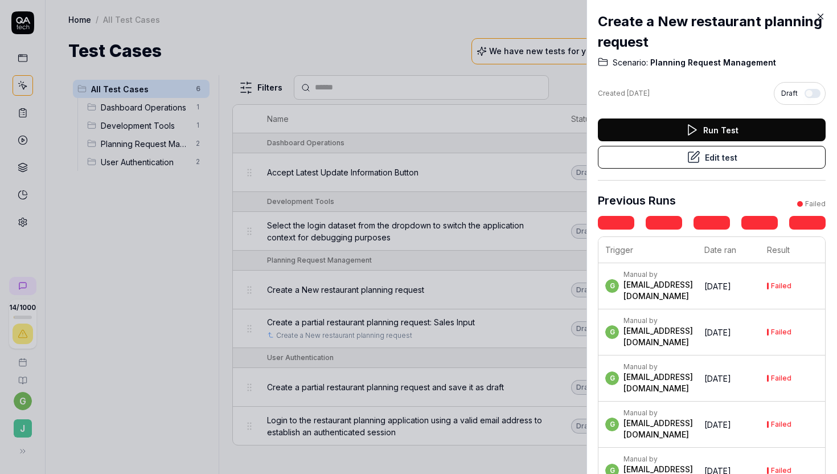
click at [821, 17] on icon at bounding box center [820, 16] width 10 height 10
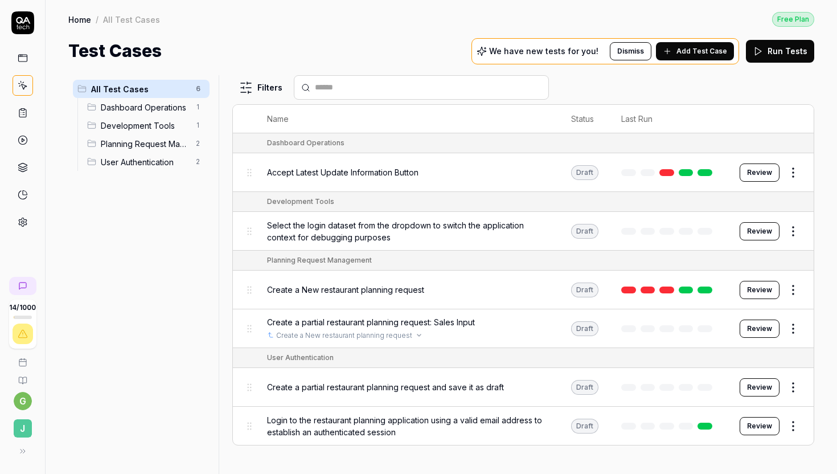
click at [438, 337] on td "Create a partial restaurant planning request: Sales Input Create a New restaura…" at bounding box center [408, 328] width 304 height 39
click at [453, 317] on span "Create a partial restaurant planning request: Sales Input" at bounding box center [371, 322] width 208 height 12
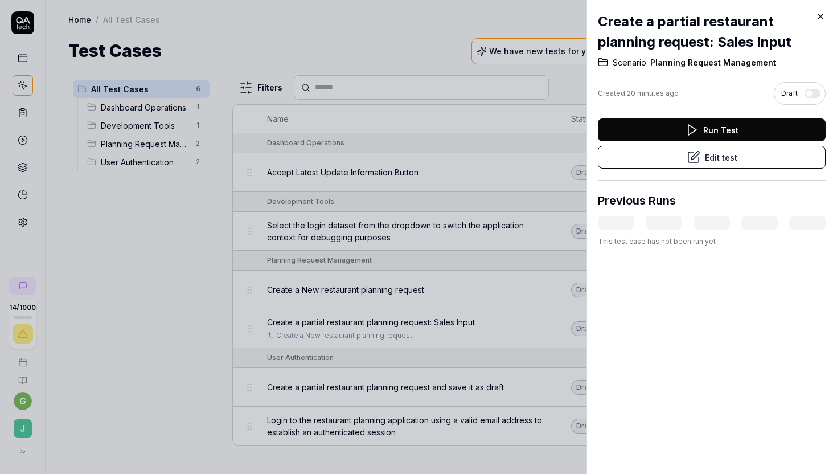
click at [710, 164] on button "Edit test" at bounding box center [712, 157] width 228 height 23
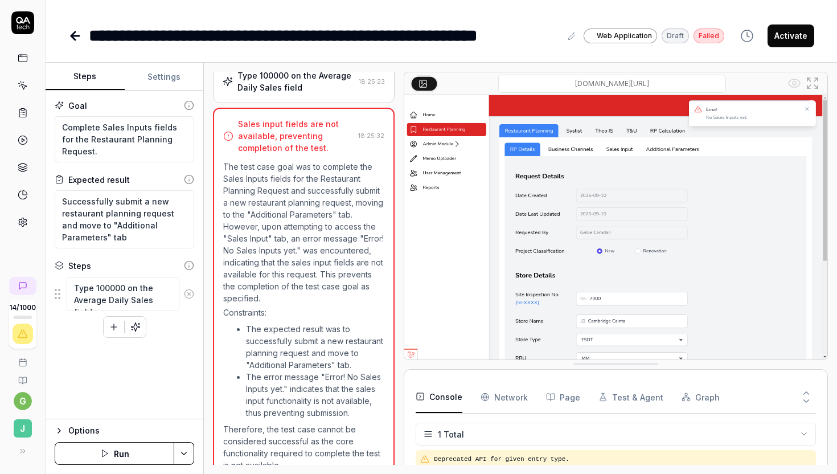
scroll to position [703, 0]
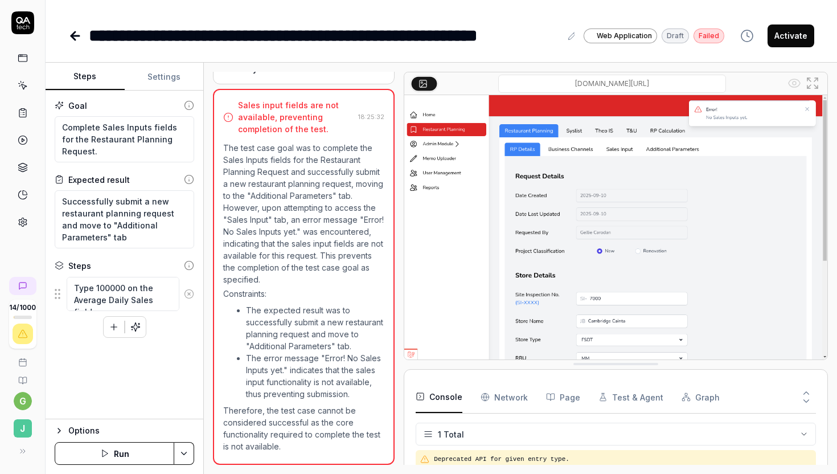
click at [129, 451] on button "Run" at bounding box center [115, 453] width 120 height 23
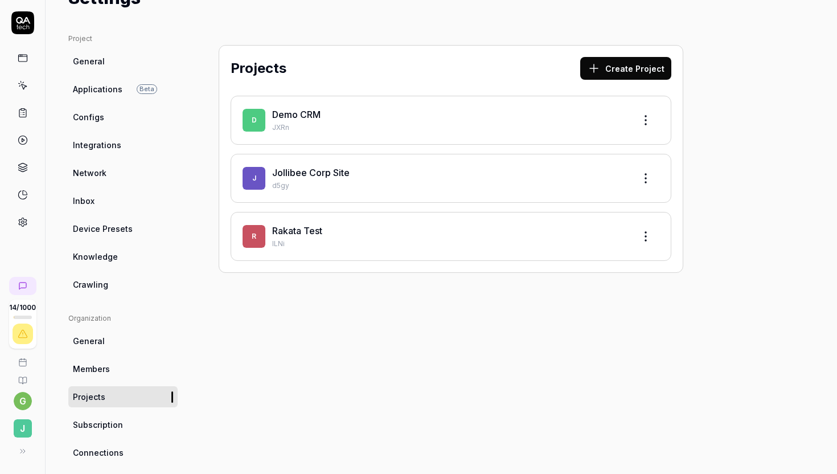
scroll to position [98, 0]
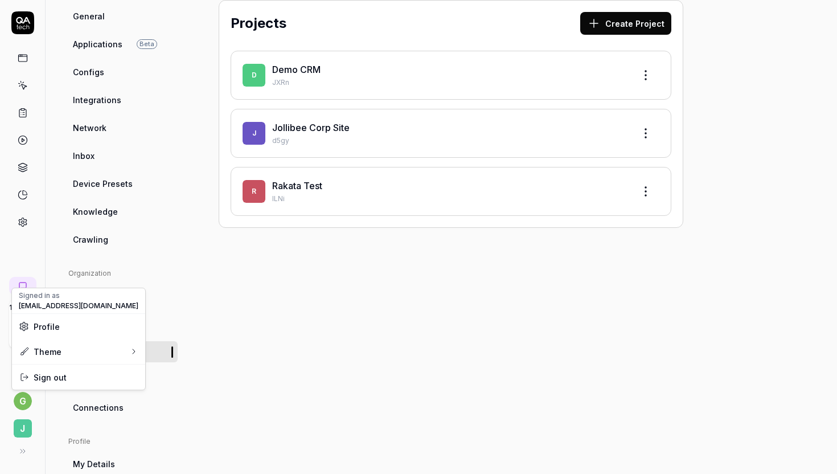
click at [22, 400] on html "14 / 1000 g J Settings Free Plan Settings Free Plan Settings Project General Ap…" at bounding box center [418, 237] width 837 height 474
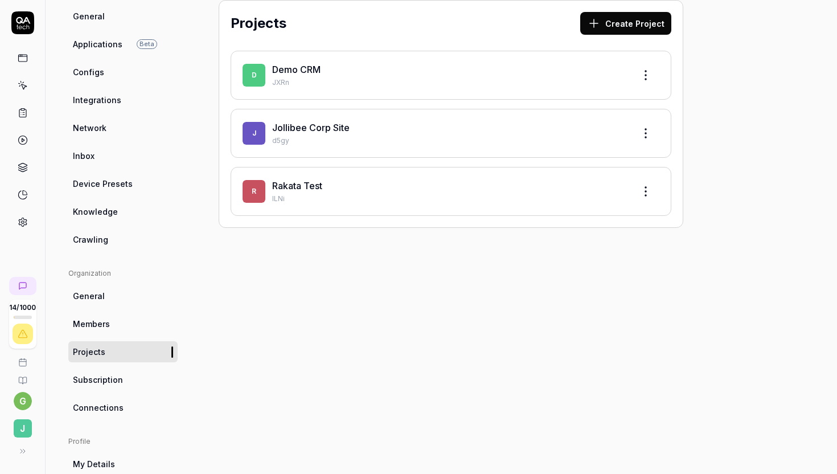
click at [19, 259] on html "14 / 1000 g J Settings Free Plan Settings Free Plan Settings Project General Ap…" at bounding box center [418, 237] width 837 height 474
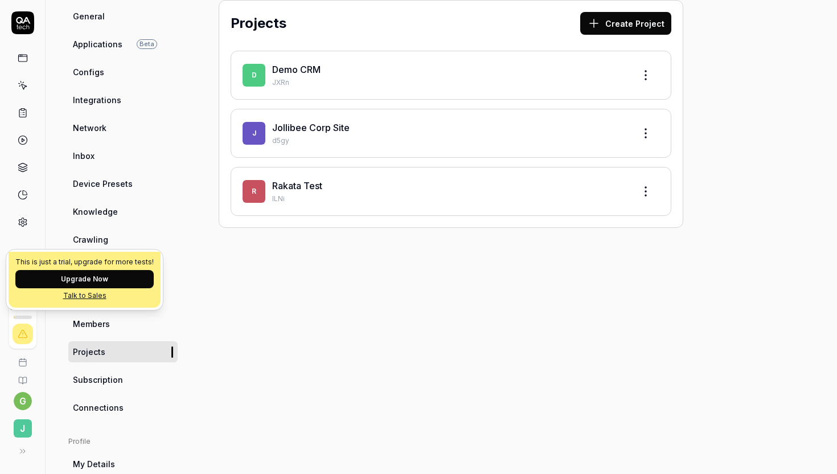
click at [25, 335] on icon at bounding box center [23, 333] width 10 height 10
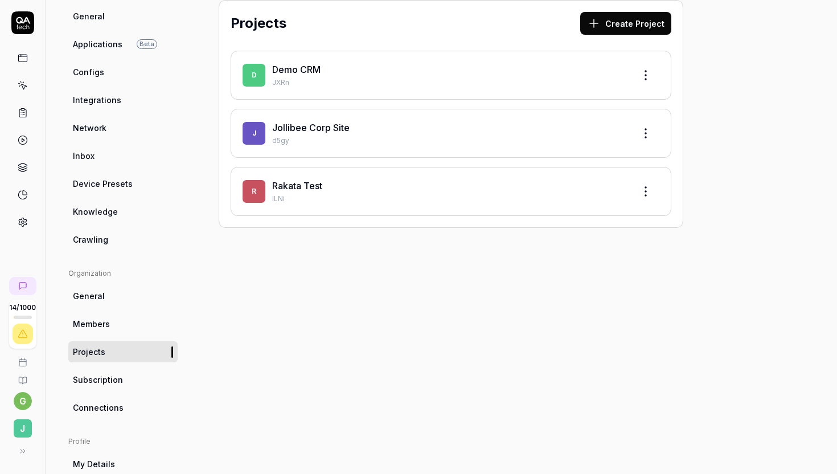
click at [20, 86] on icon at bounding box center [23, 85] width 10 height 10
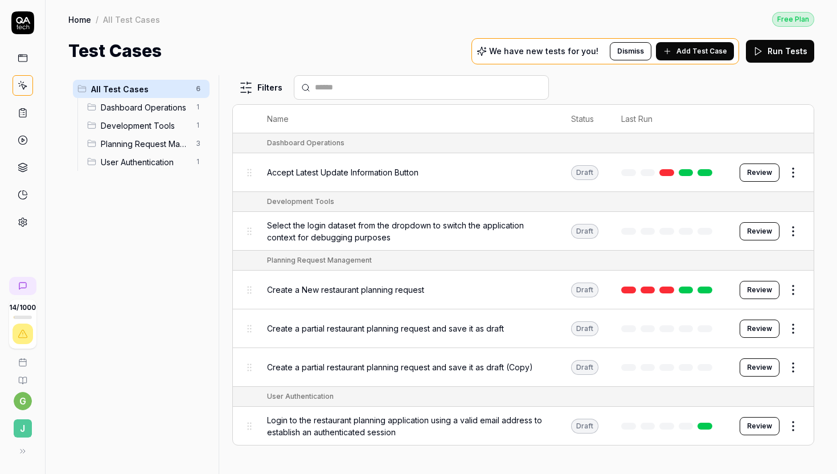
click at [390, 293] on div "Create a New restaurant planning request" at bounding box center [407, 289] width 281 height 24
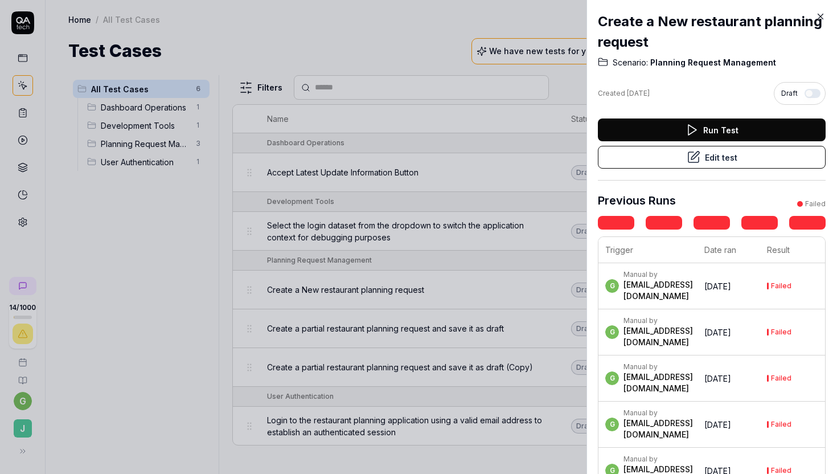
click at [732, 160] on button "Edit test" at bounding box center [712, 157] width 228 height 23
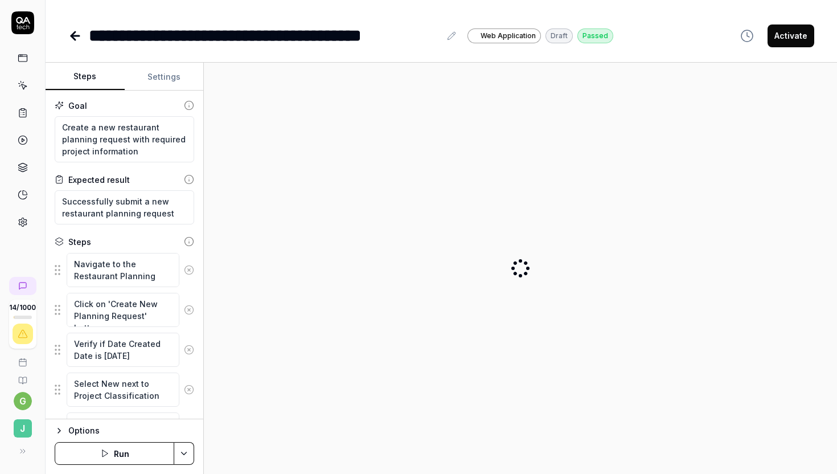
drag, startPoint x: 732, startPoint y: 160, endPoint x: 461, endPoint y: 172, distance: 271.1
click at [471, 172] on div at bounding box center [520, 268] width 615 height 393
click at [165, 77] on button "Settings" at bounding box center [164, 76] width 79 height 27
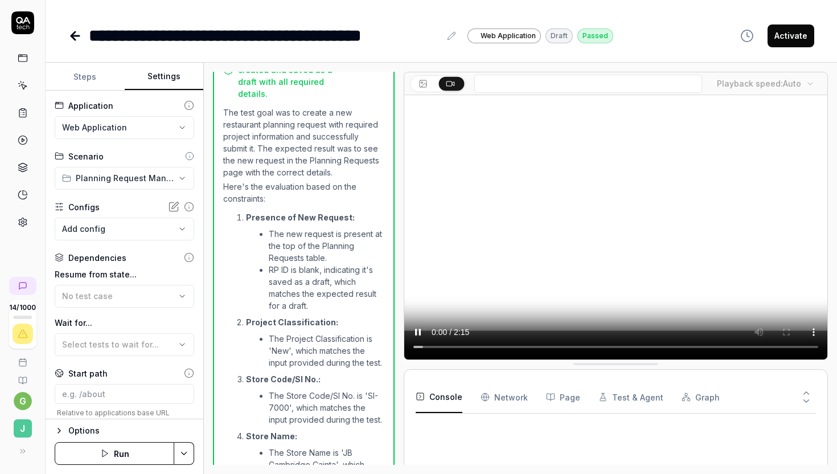
scroll to position [2323, 0]
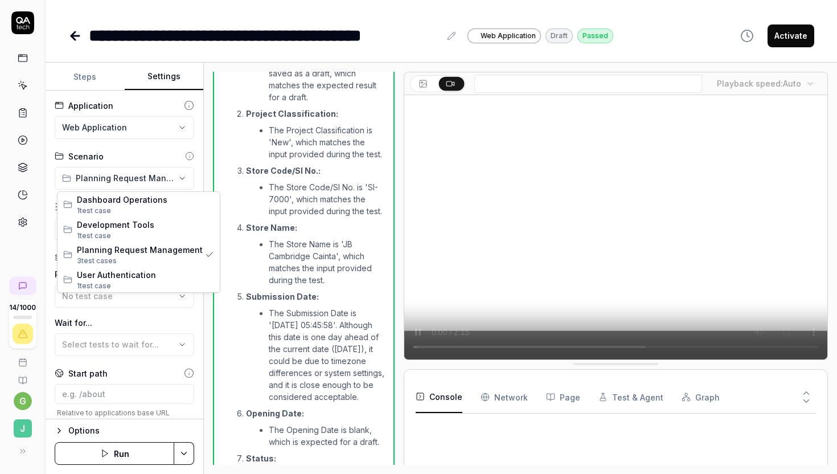
click at [150, 178] on html "**********" at bounding box center [418, 237] width 837 height 474
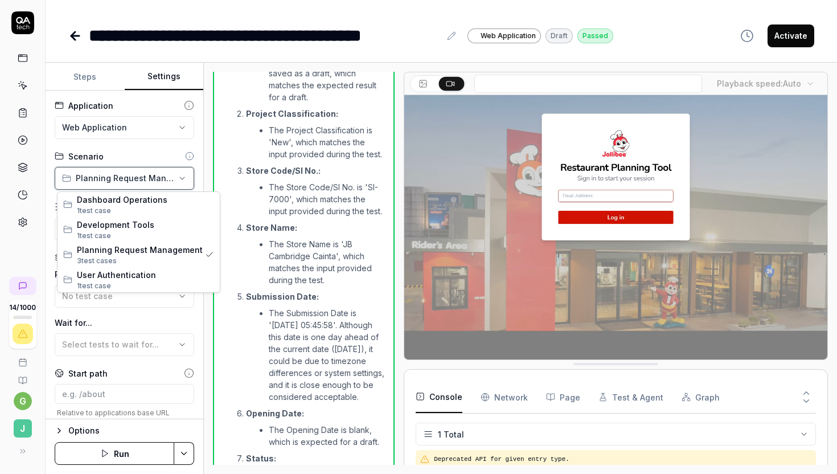
click at [150, 178] on html "**********" at bounding box center [418, 237] width 837 height 474
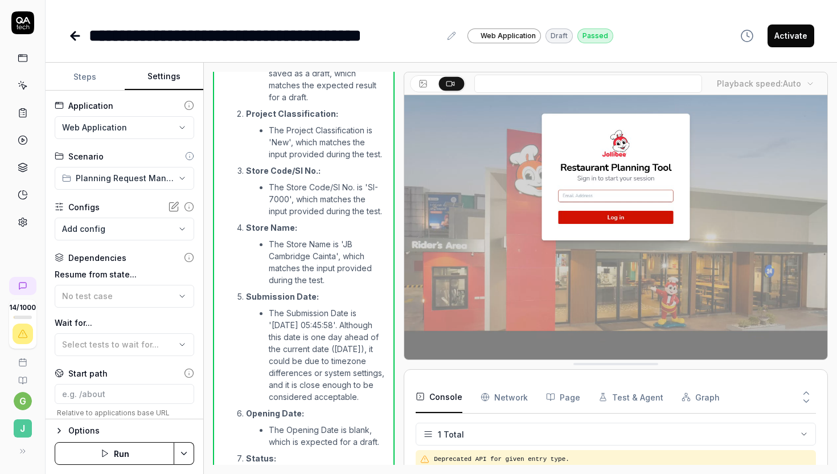
click at [141, 128] on html "**********" at bounding box center [418, 237] width 837 height 474
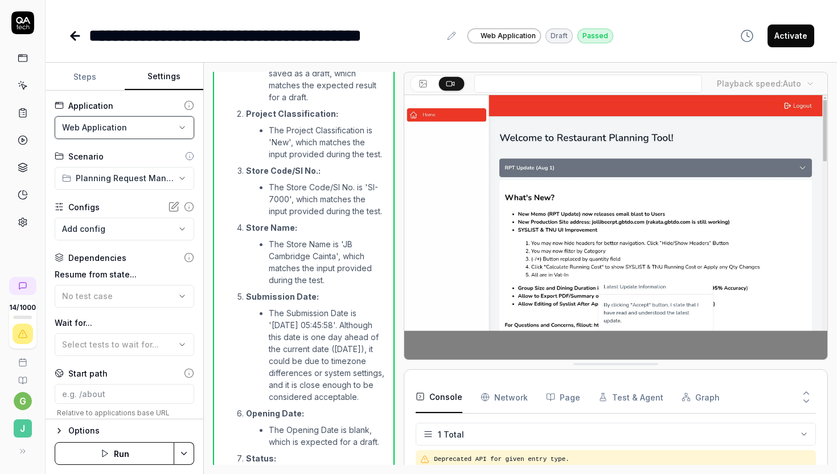
click at [163, 252] on html "**********" at bounding box center [418, 237] width 837 height 474
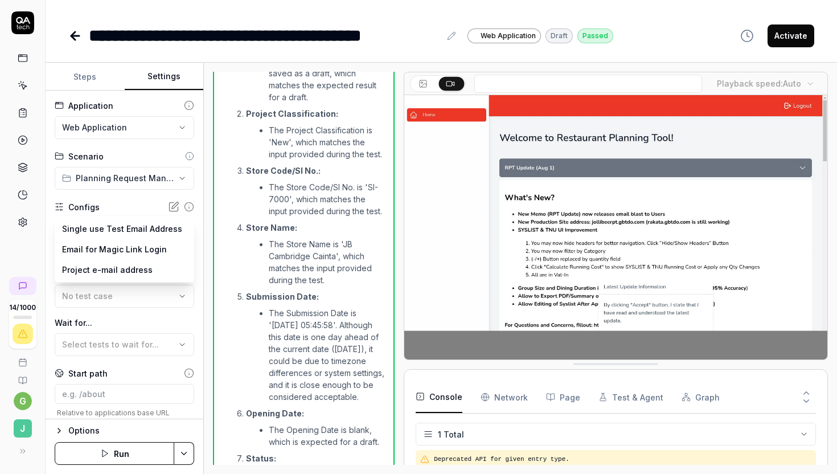
click at [163, 232] on body "**********" at bounding box center [418, 237] width 837 height 474
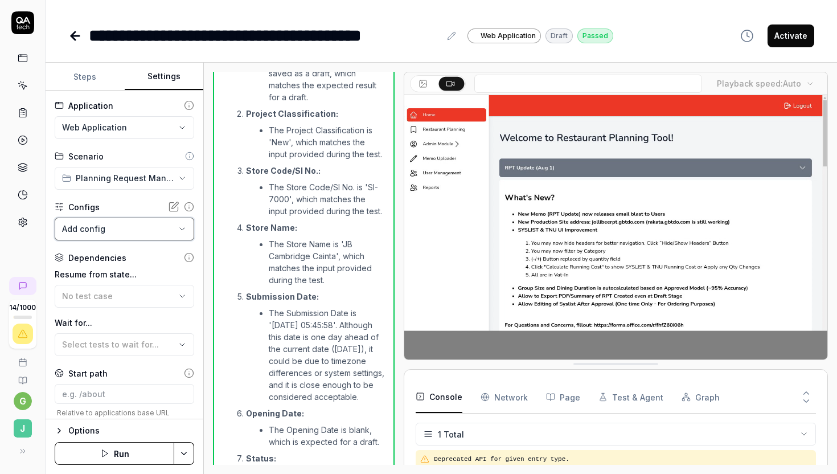
click at [225, 86] on html "**********" at bounding box center [418, 237] width 837 height 474
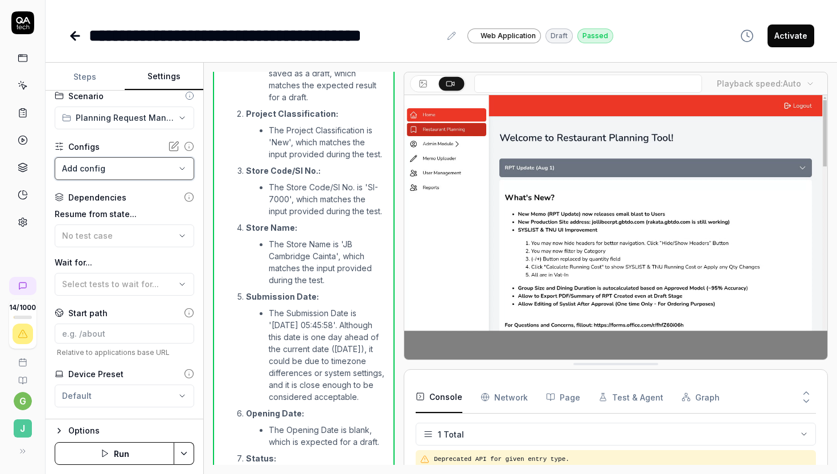
scroll to position [83, 0]
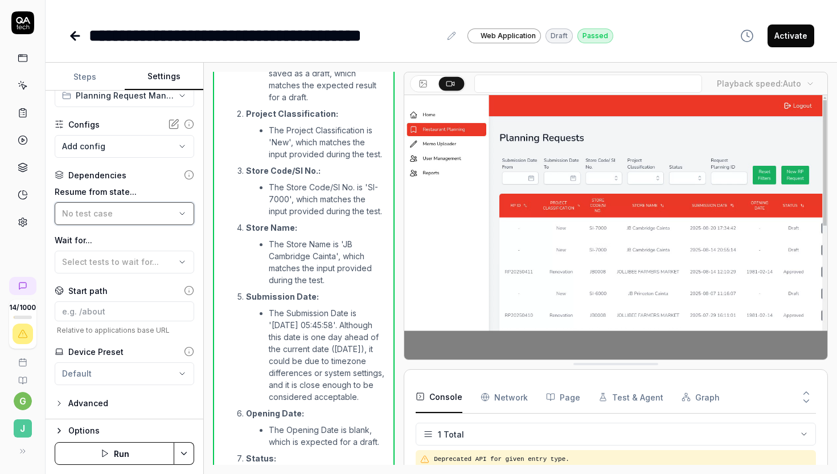
click at [147, 216] on div "No test case" at bounding box center [118, 213] width 113 height 12
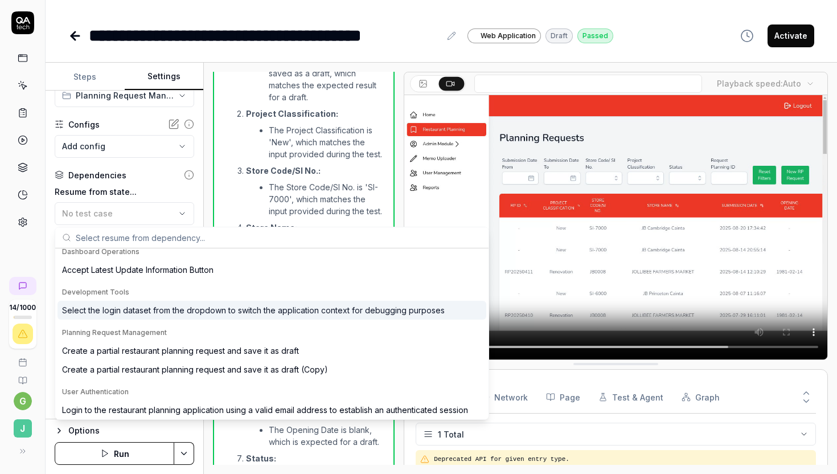
scroll to position [10, 0]
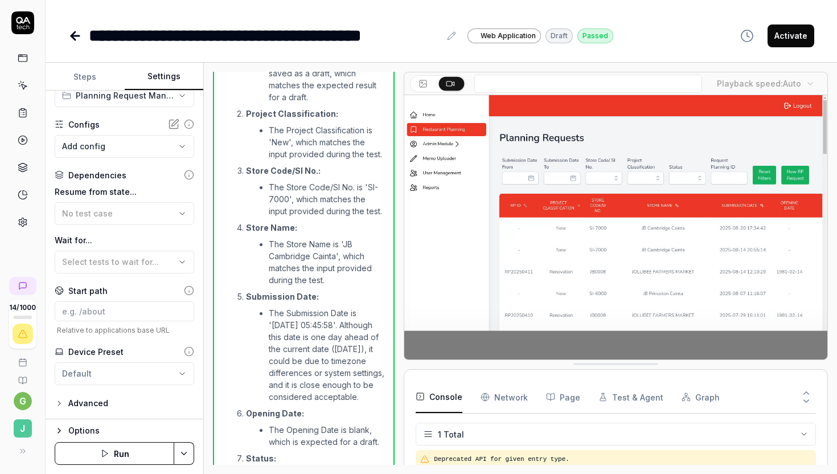
click at [75, 56] on div "**********" at bounding box center [441, 237] width 791 height 474
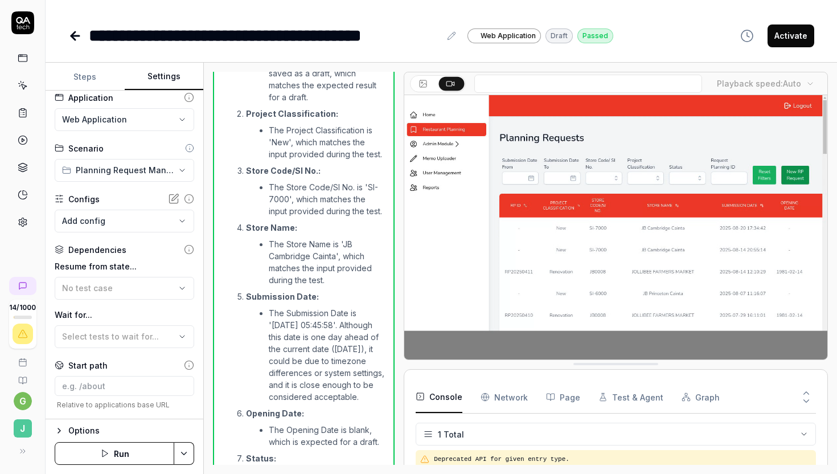
scroll to position [0, 0]
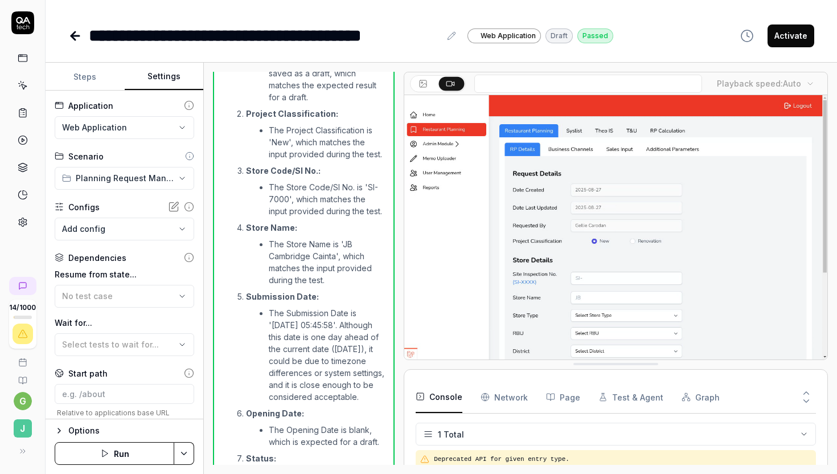
click at [90, 79] on button "Steps" at bounding box center [85, 76] width 79 height 27
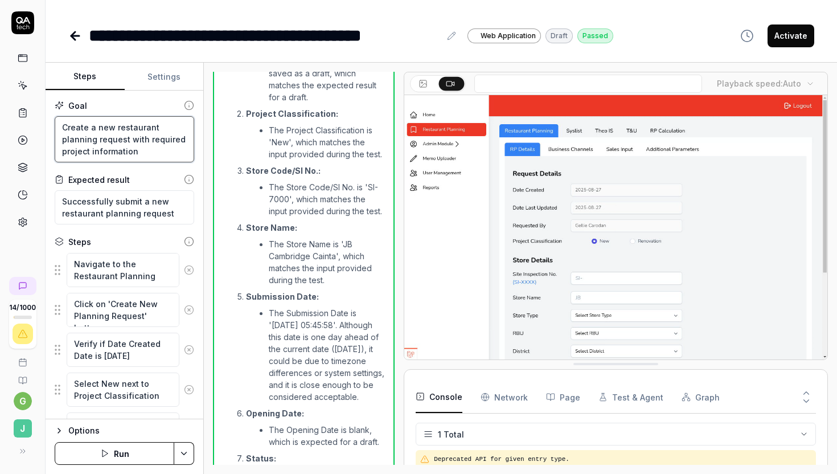
drag, startPoint x: 149, startPoint y: 151, endPoint x: 64, endPoint y: 128, distance: 87.8
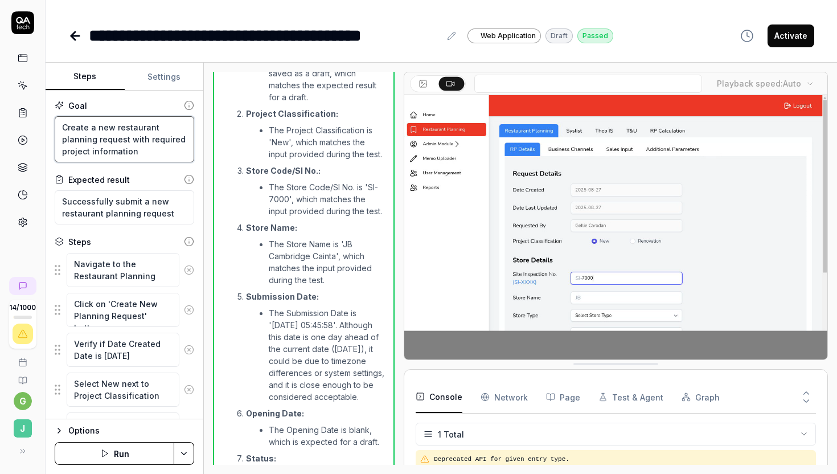
click at [64, 128] on textarea "Create a new restaurant planning request with required project information" at bounding box center [124, 139] width 139 height 46
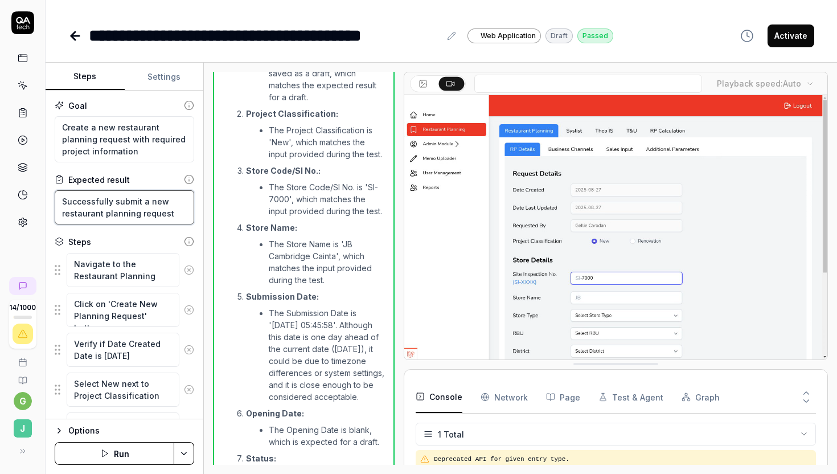
drag, startPoint x: 169, startPoint y: 208, endPoint x: 57, endPoint y: 198, distance: 112.6
click at [57, 199] on textarea "Successfully submit a new restaurant planning request" at bounding box center [124, 207] width 139 height 34
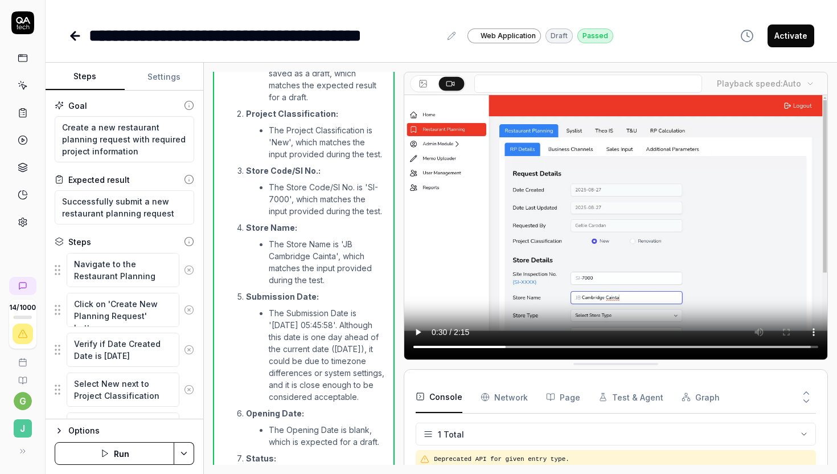
type textarea "*"
